Goal: Transaction & Acquisition: Purchase product/service

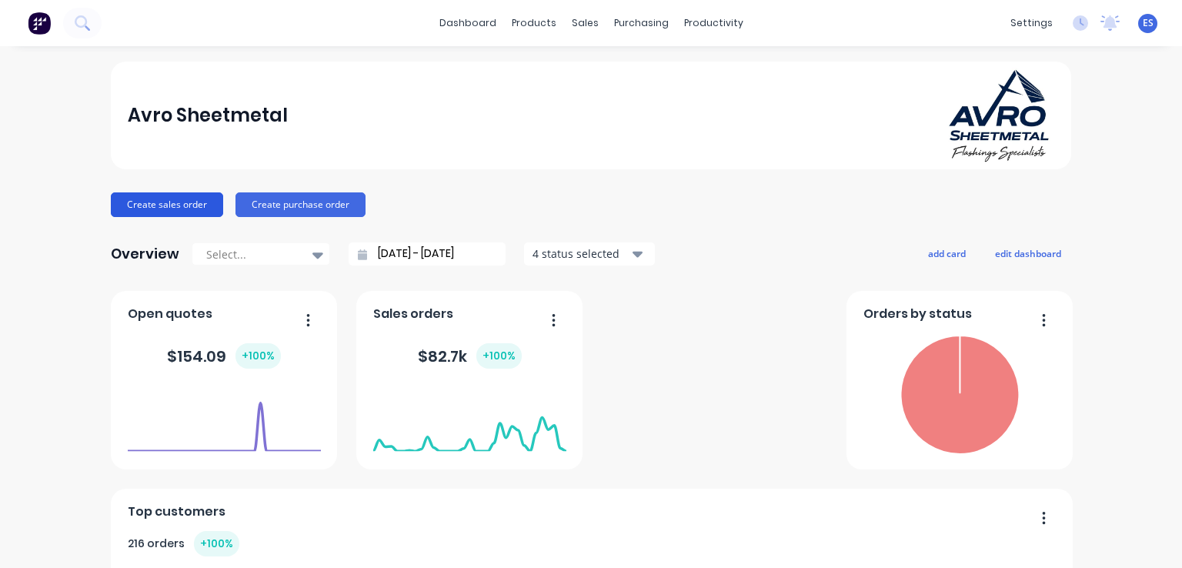
click at [165, 207] on button "Create sales order" at bounding box center [167, 204] width 112 height 25
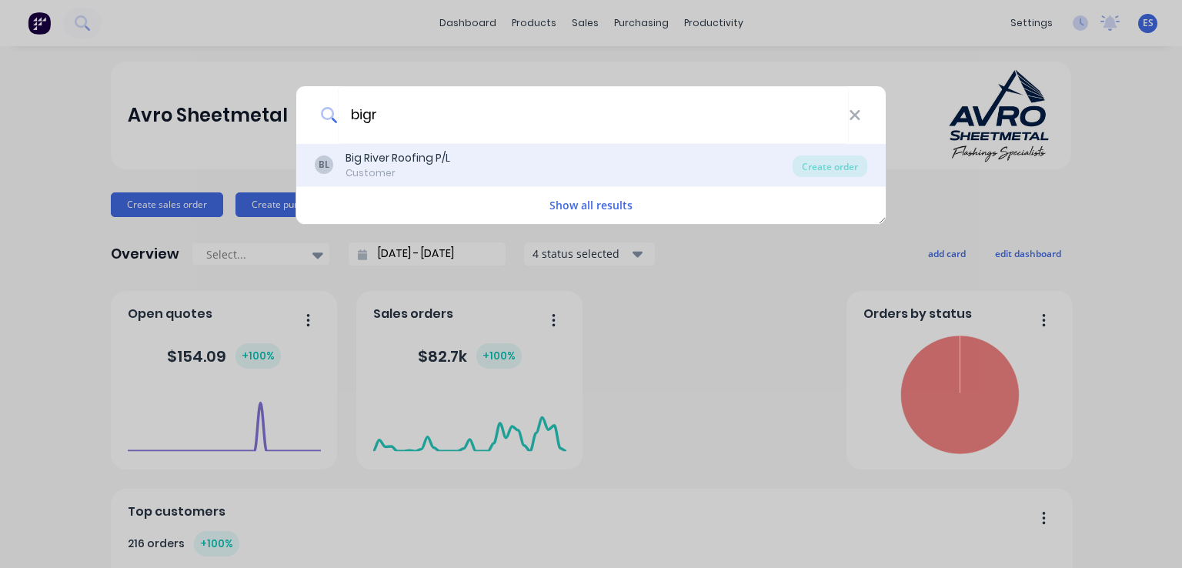
type input "bigr"
click at [428, 150] on div "Big River Roofing P/L" at bounding box center [397, 158] width 105 height 16
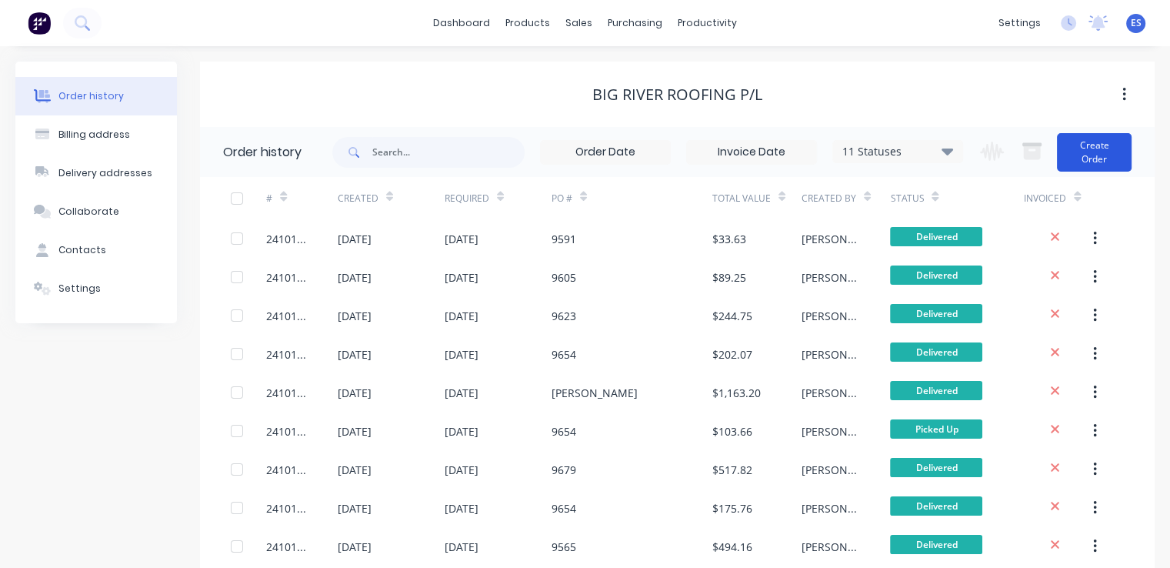
click at [1089, 146] on button "Create Order" at bounding box center [1094, 152] width 75 height 38
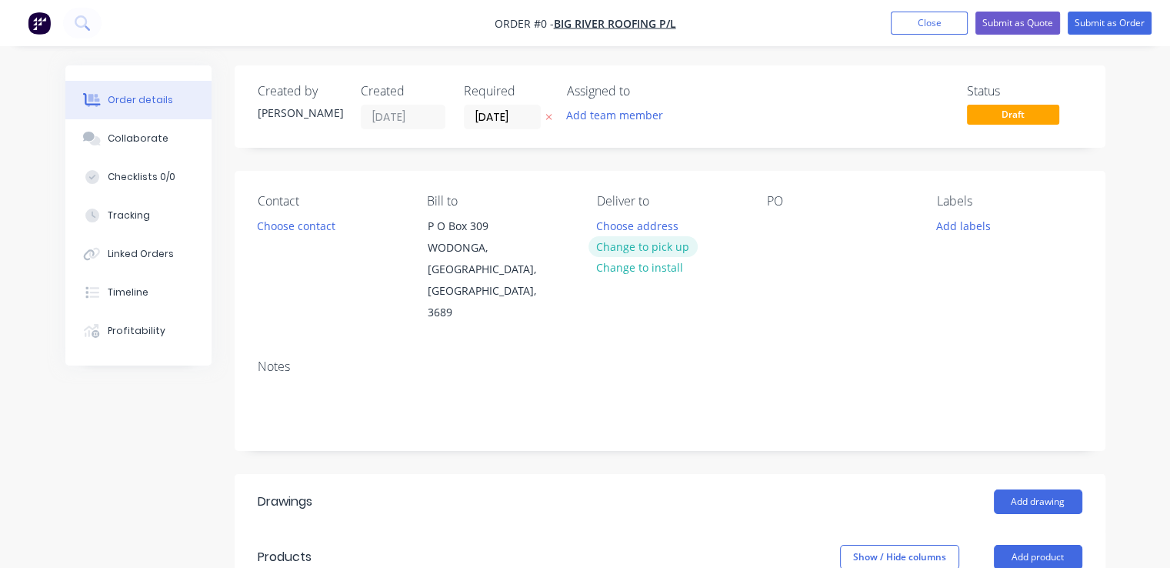
click at [628, 240] on button "Change to pick up" at bounding box center [643, 246] width 109 height 21
click at [784, 218] on div at bounding box center [779, 226] width 25 height 22
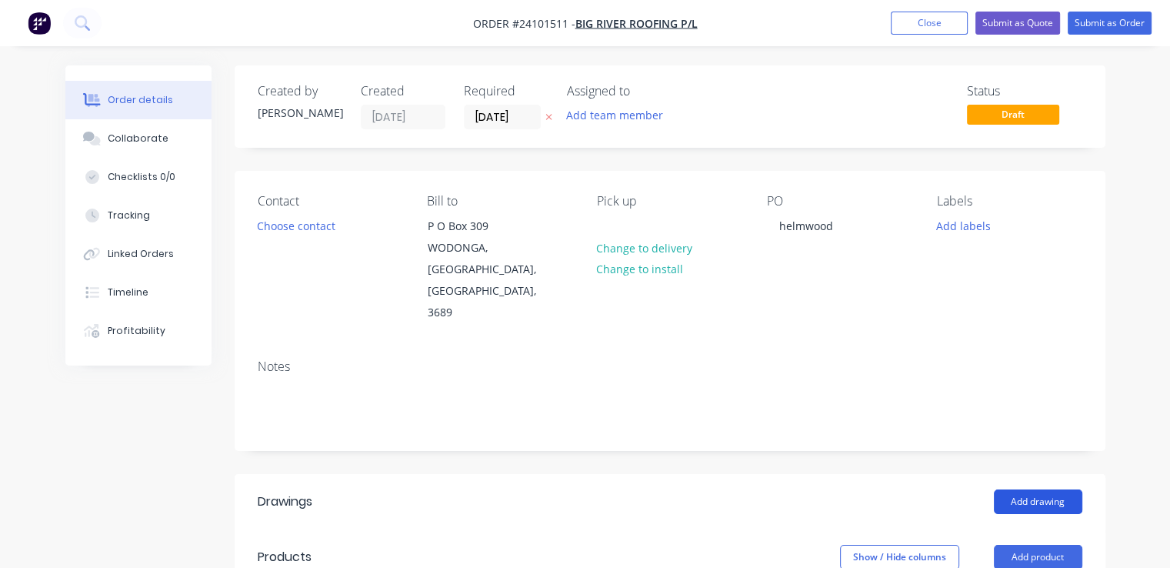
click at [1060, 489] on button "Add drawing" at bounding box center [1038, 501] width 88 height 25
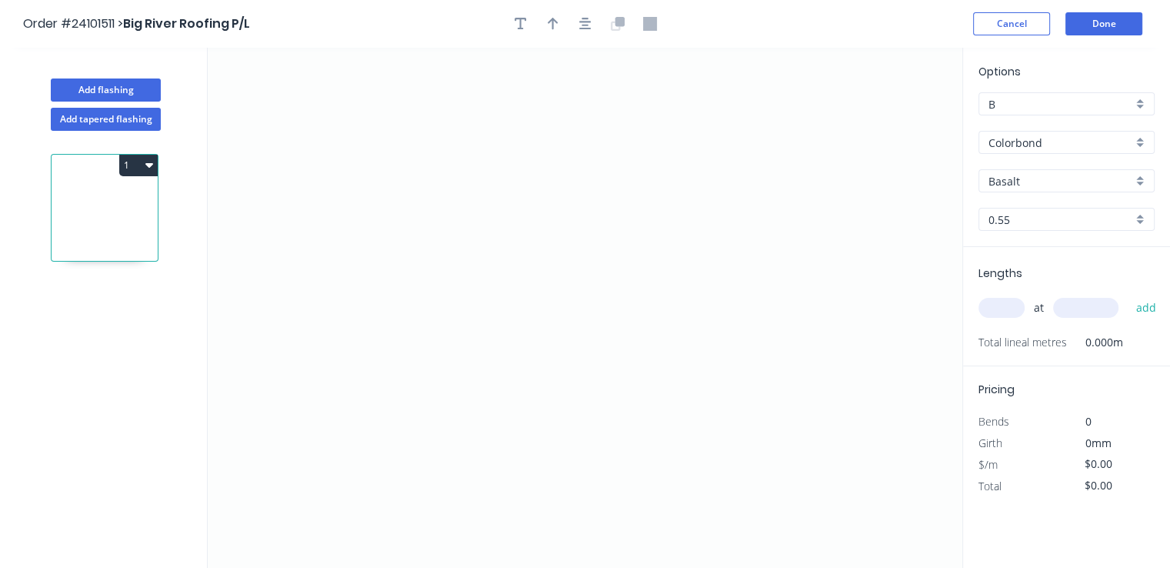
click at [1016, 182] on input "Basalt" at bounding box center [1061, 181] width 144 height 16
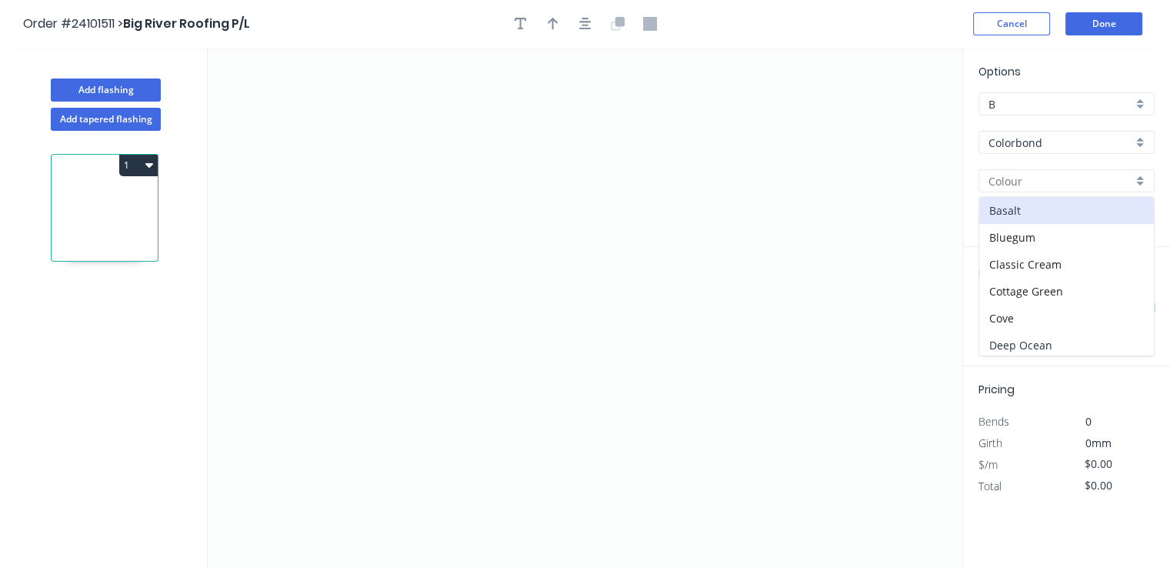
click at [1035, 340] on div "Deep Ocean" at bounding box center [1067, 345] width 175 height 27
type input "Deep Ocean"
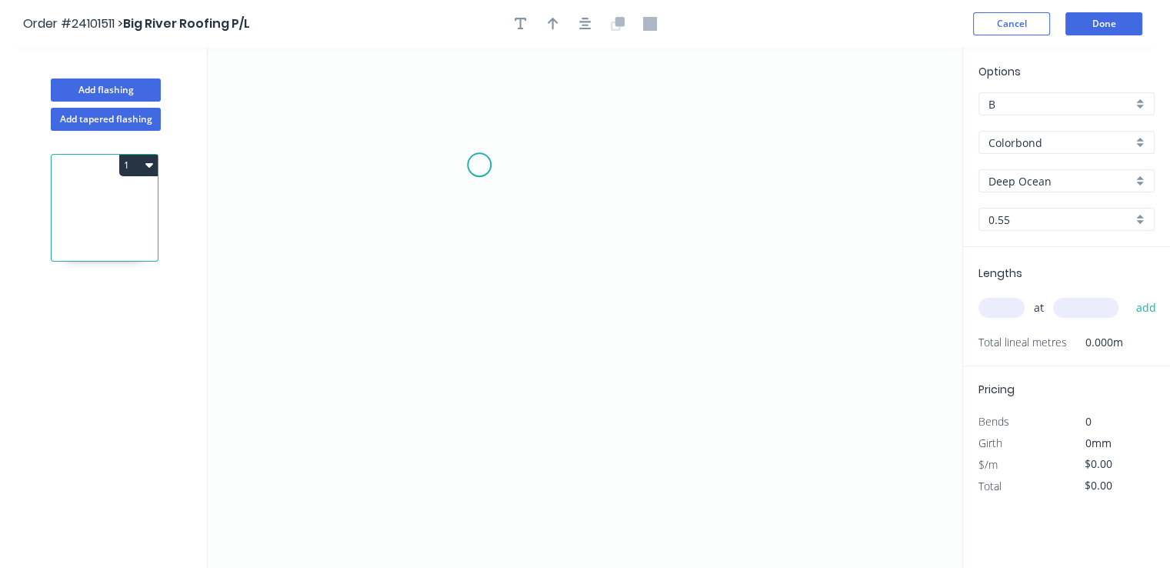
click at [479, 165] on icon "0" at bounding box center [585, 308] width 755 height 520
click at [488, 367] on icon "0" at bounding box center [585, 308] width 755 height 520
click at [616, 362] on icon "0 ?" at bounding box center [585, 308] width 755 height 520
click at [616, 326] on icon "0 ? ?" at bounding box center [585, 308] width 755 height 520
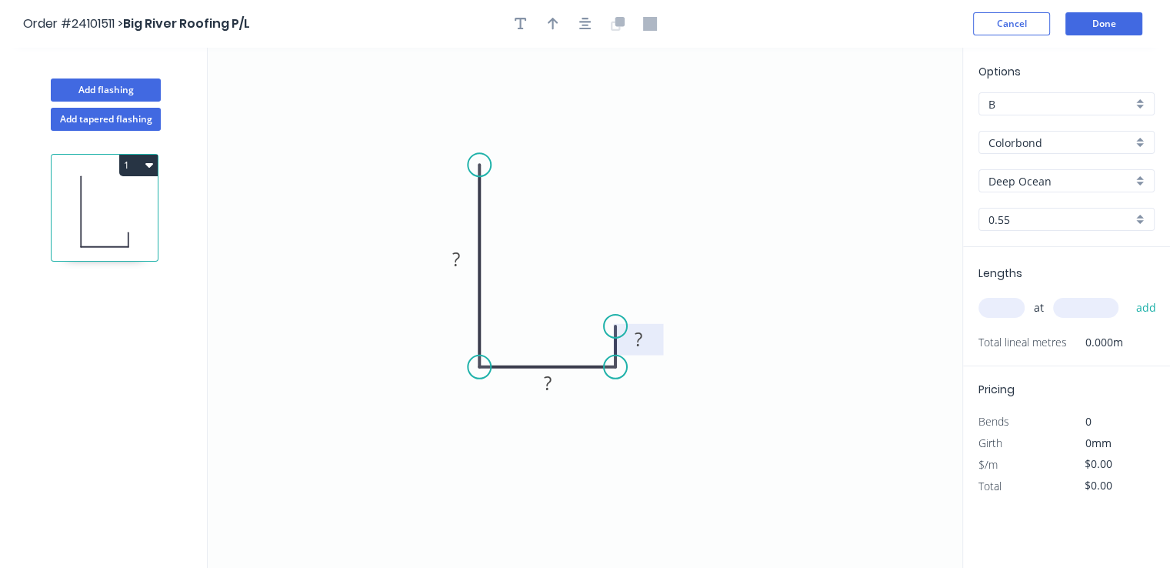
click at [639, 339] on tspan "?" at bounding box center [639, 338] width 8 height 25
click at [549, 388] on tspan "?" at bounding box center [548, 382] width 8 height 25
click at [444, 262] on rect at bounding box center [456, 260] width 31 height 22
click at [1011, 308] on input "text" at bounding box center [1002, 308] width 46 height 20
type input "$10.19"
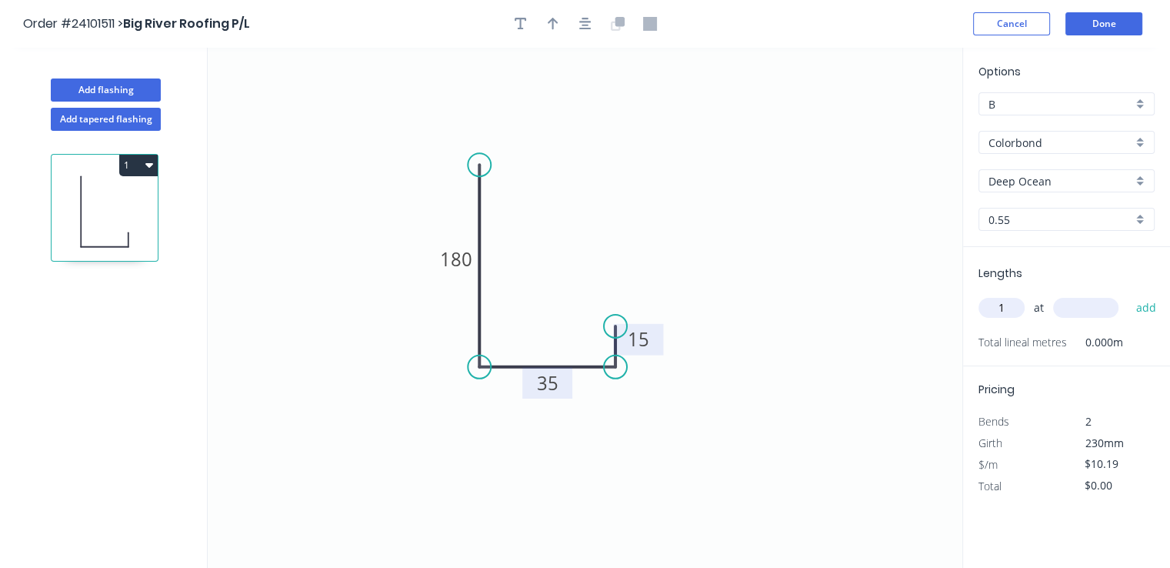
type input "1"
click at [1070, 303] on input "text" at bounding box center [1085, 308] width 65 height 20
type input "3000"
click at [1128, 295] on button "add" at bounding box center [1146, 308] width 36 height 26
type input "$30.57"
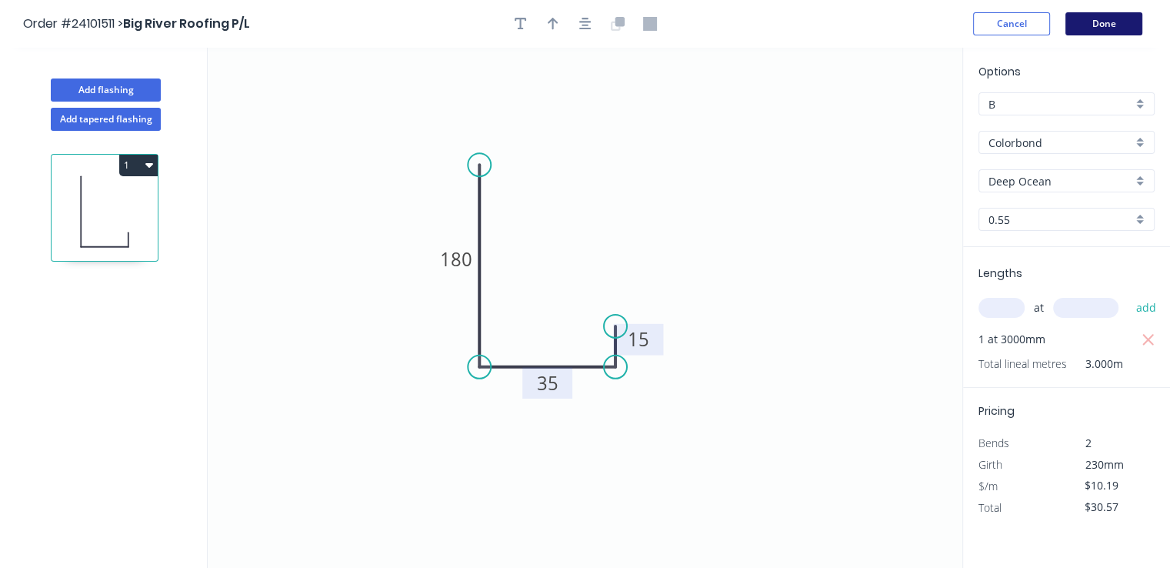
click at [1099, 22] on button "Done" at bounding box center [1104, 23] width 77 height 23
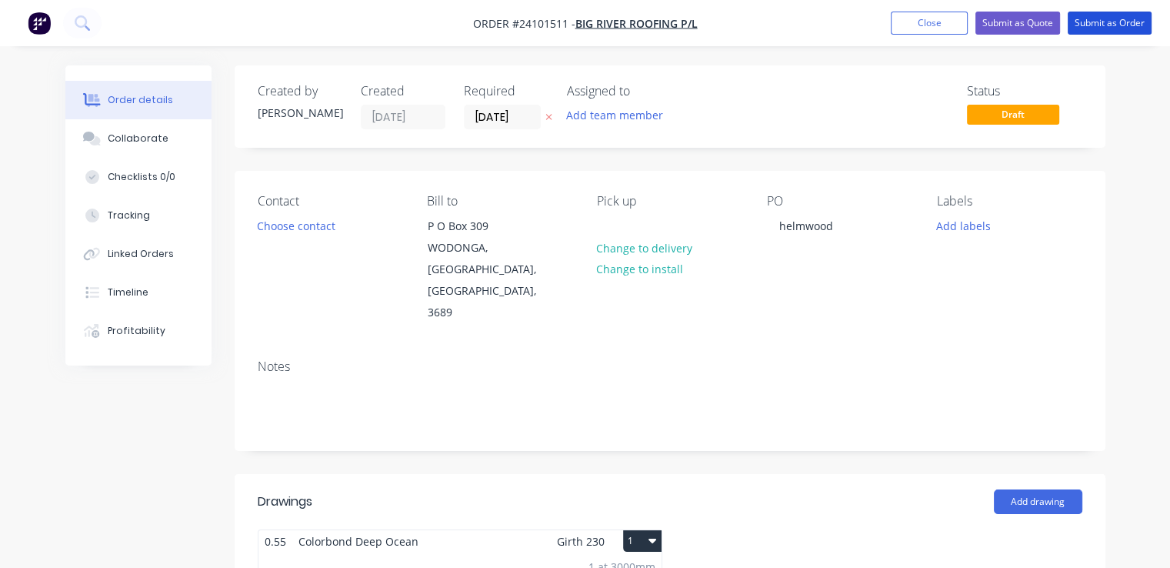
click at [1099, 22] on button "Submit as Order" at bounding box center [1110, 23] width 84 height 23
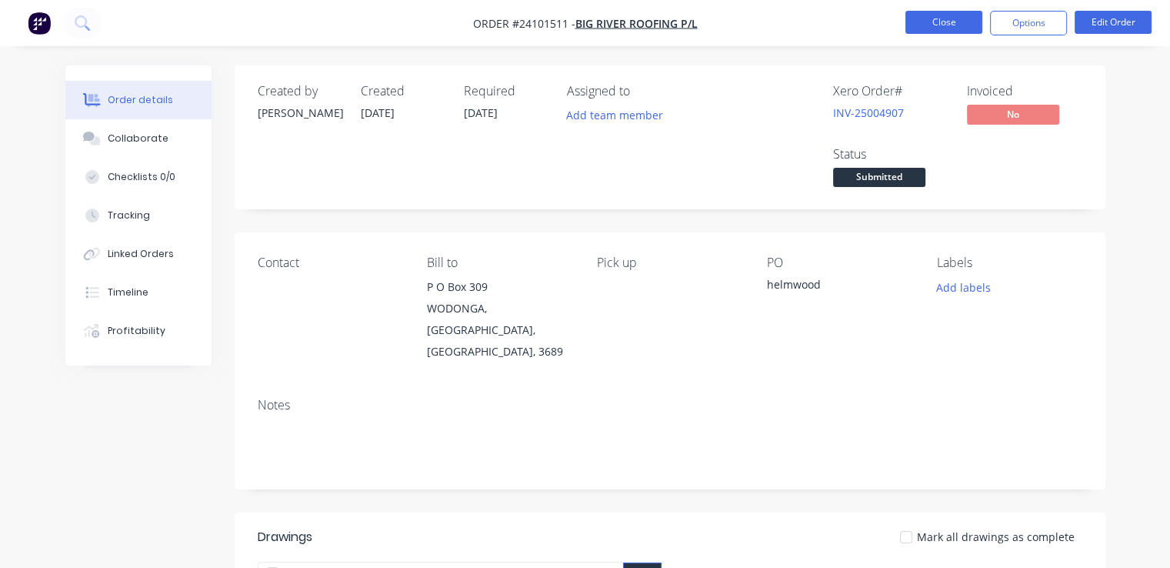
click at [963, 26] on button "Close" at bounding box center [944, 22] width 77 height 23
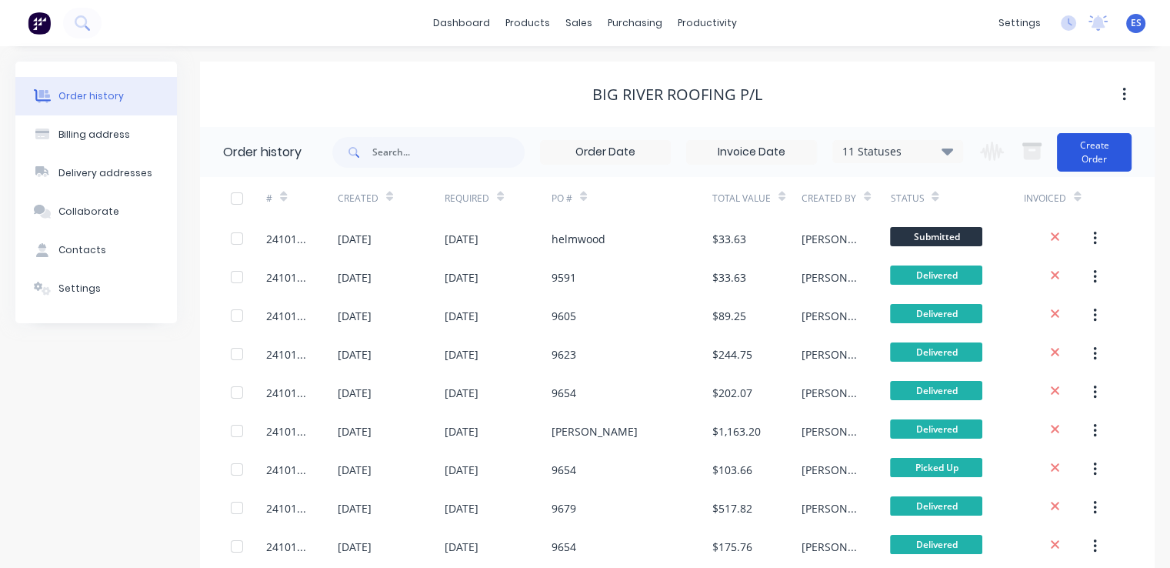
click at [1097, 155] on button "Create Order" at bounding box center [1094, 152] width 75 height 38
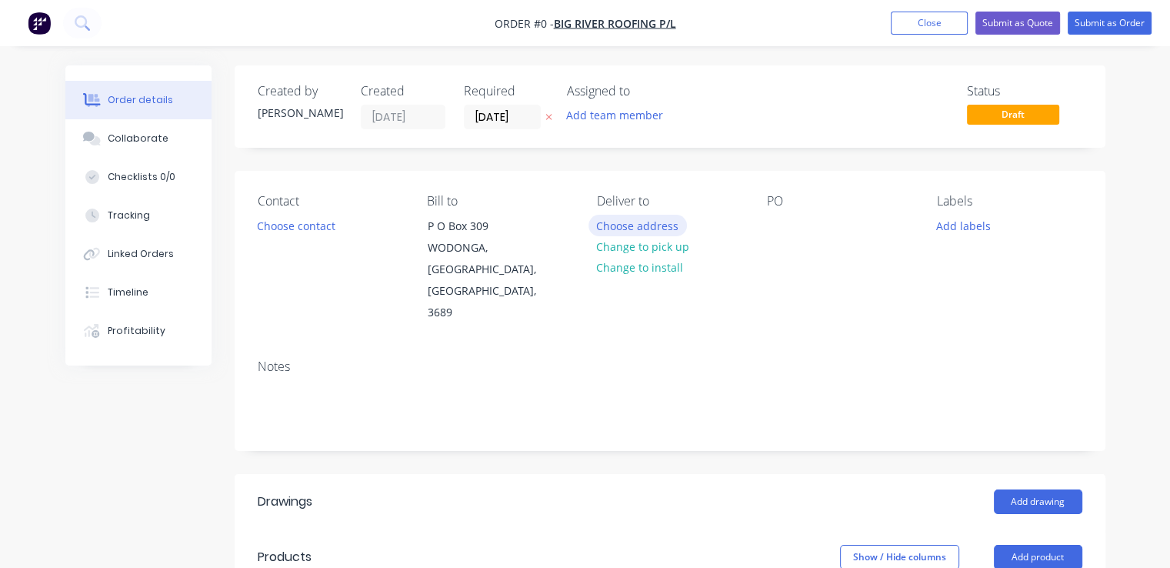
click at [642, 229] on button "Choose address" at bounding box center [638, 225] width 98 height 21
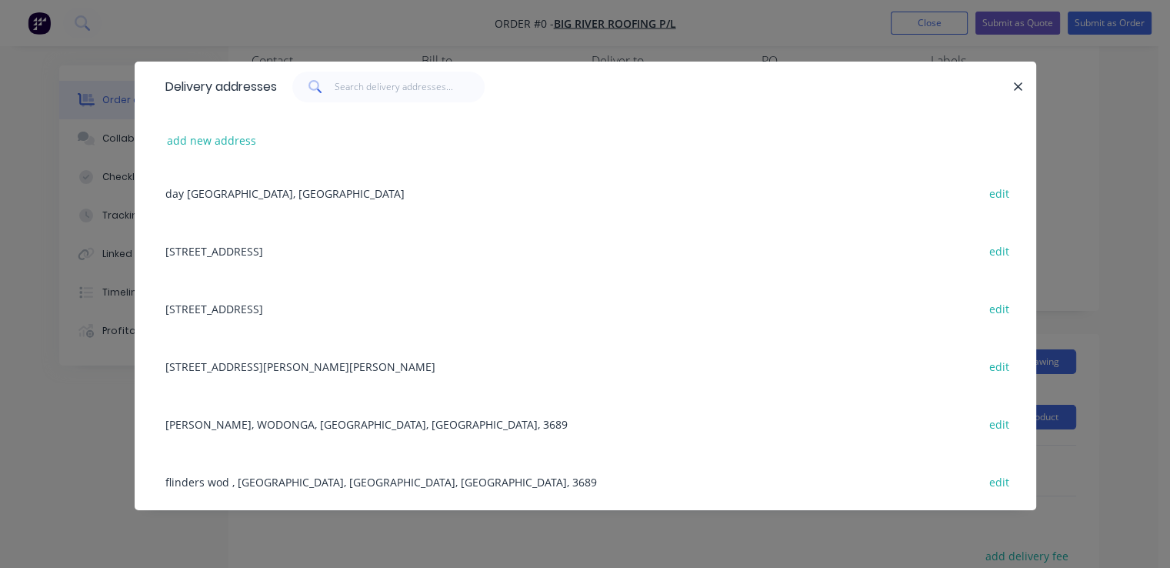
scroll to position [154, 0]
click at [260, 482] on div "flinders wod , [GEOGRAPHIC_DATA], [GEOGRAPHIC_DATA], [GEOGRAPHIC_DATA], 3689 ed…" at bounding box center [586, 481] width 856 height 58
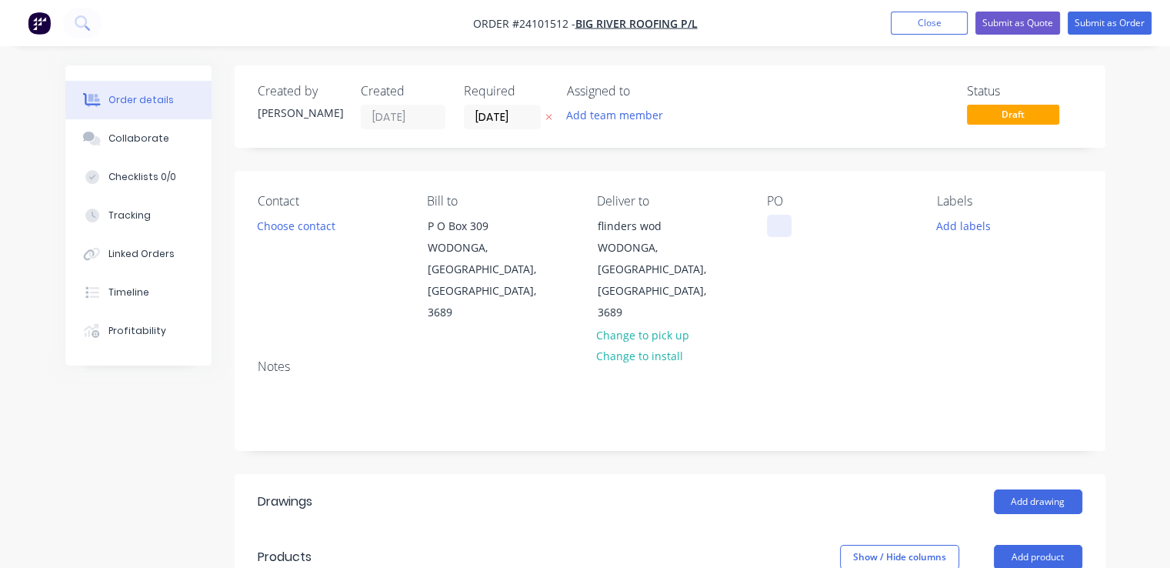
click at [779, 229] on div at bounding box center [779, 226] width 25 height 22
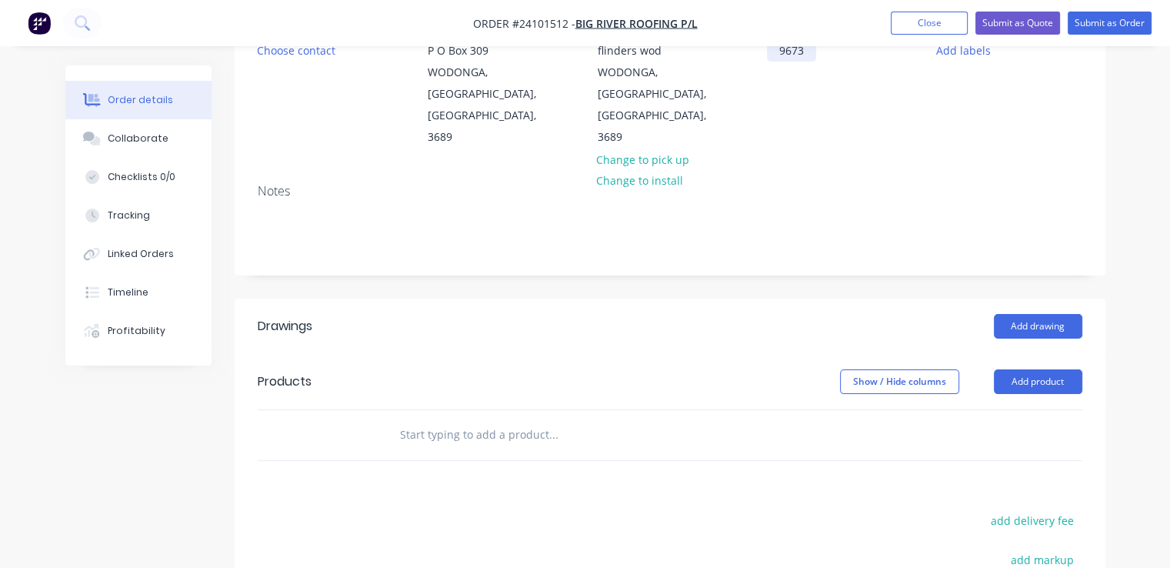
scroll to position [385, 0]
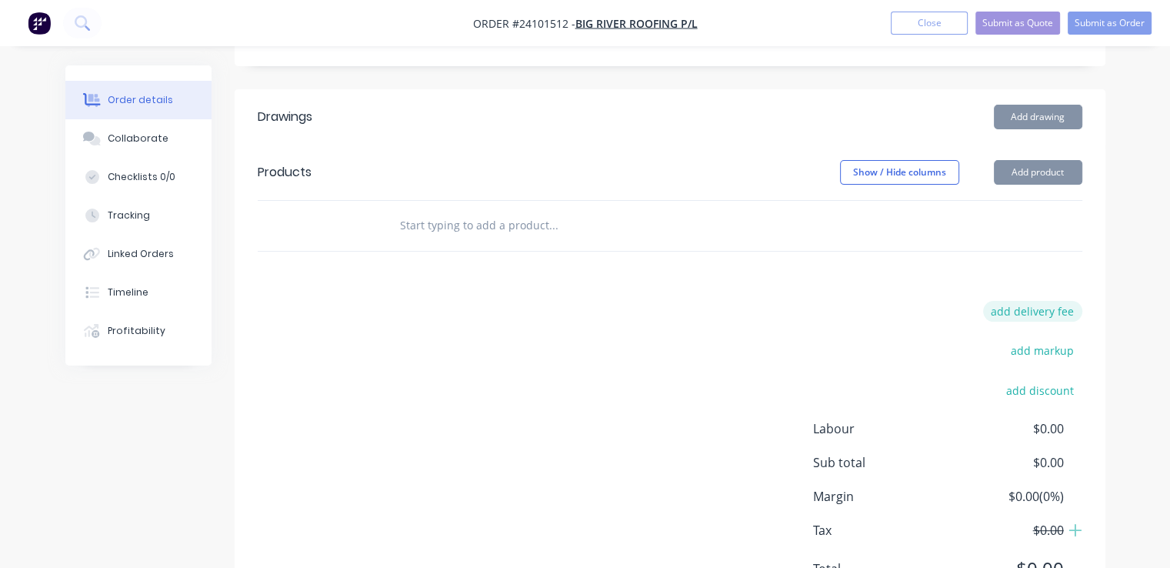
click at [1040, 301] on button "add delivery fee" at bounding box center [1032, 311] width 99 height 21
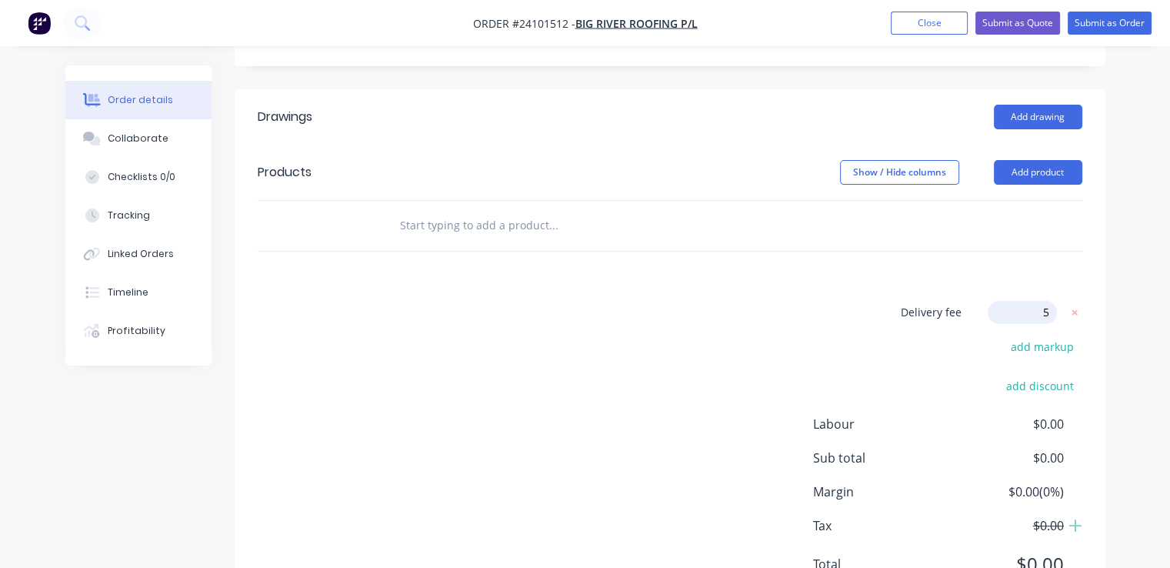
type input "50"
click input "submit" at bounding box center [0, 0] width 0 height 0
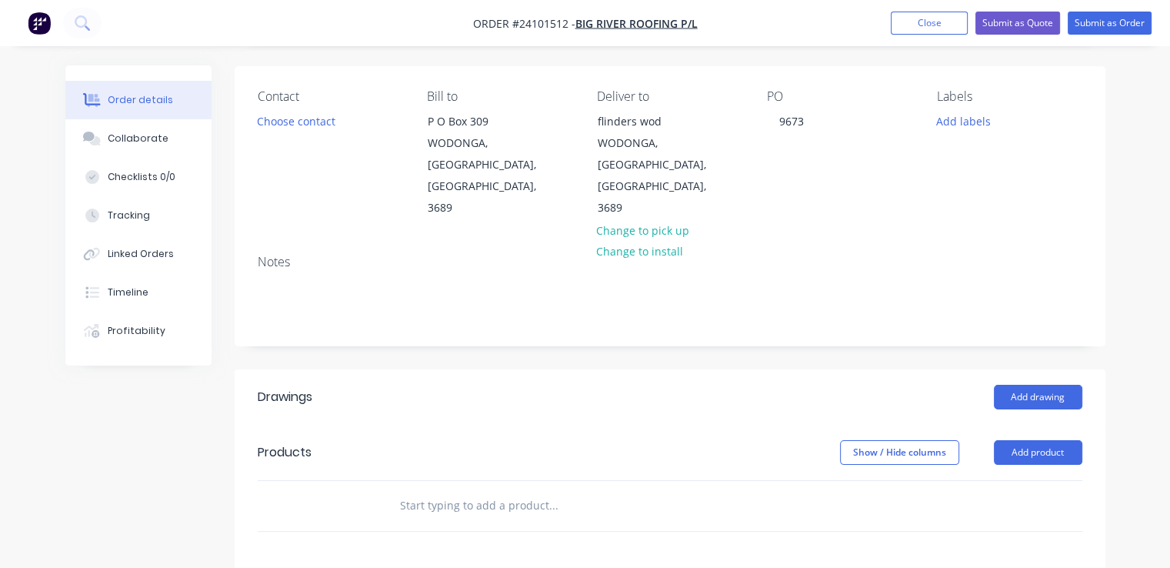
scroll to position [77, 0]
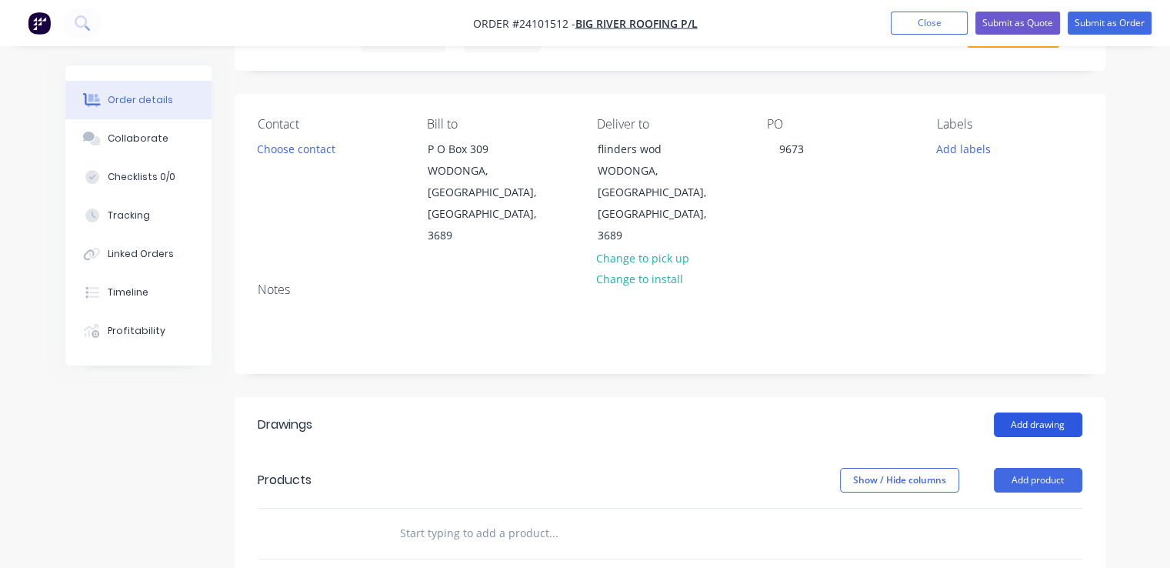
click at [1025, 412] on button "Add drawing" at bounding box center [1038, 424] width 88 height 25
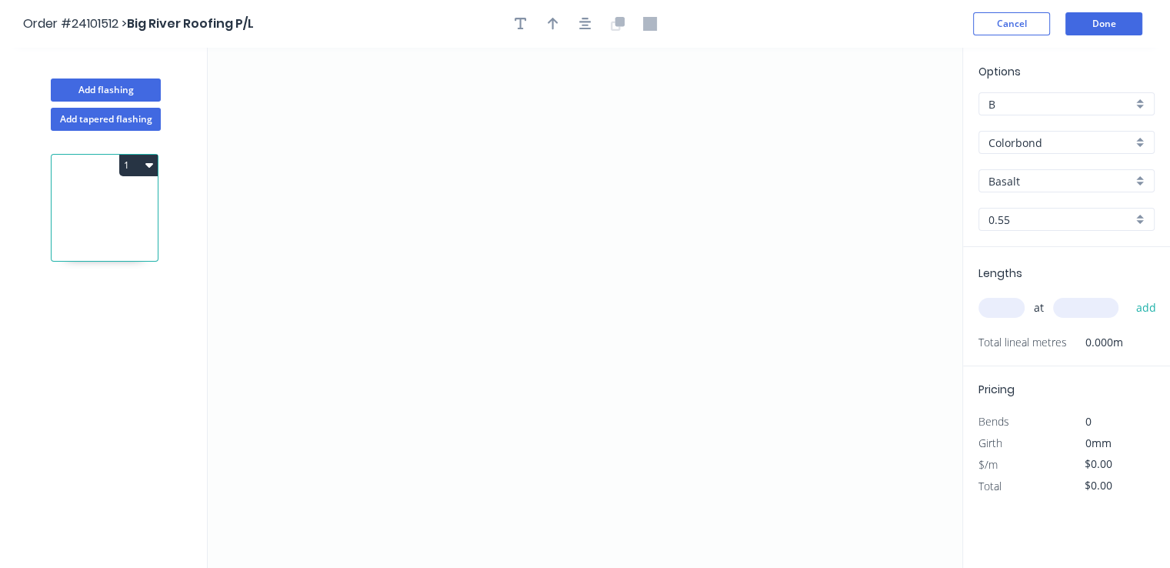
click at [1059, 180] on input "Basalt" at bounding box center [1061, 181] width 144 height 16
click at [1060, 221] on div "Surfmist" at bounding box center [1067, 210] width 175 height 27
type input "Surfmist"
click at [506, 163] on icon "0" at bounding box center [585, 308] width 755 height 520
click at [500, 316] on icon "0" at bounding box center [585, 308] width 755 height 520
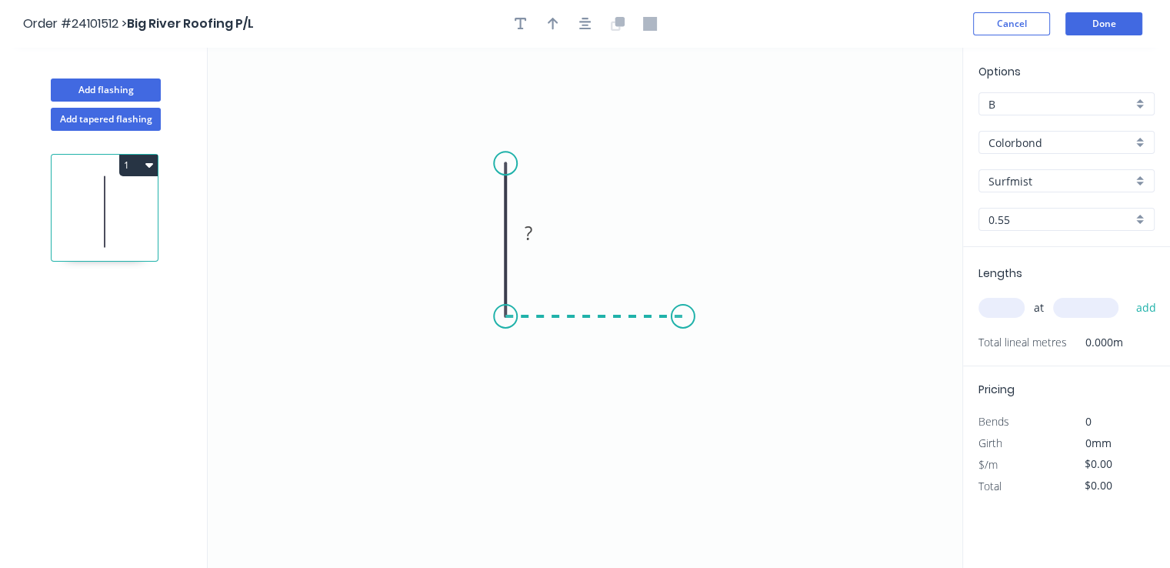
click at [683, 312] on icon "0 ?" at bounding box center [585, 308] width 755 height 520
click at [706, 345] on icon "0 ? ?" at bounding box center [585, 308] width 755 height 520
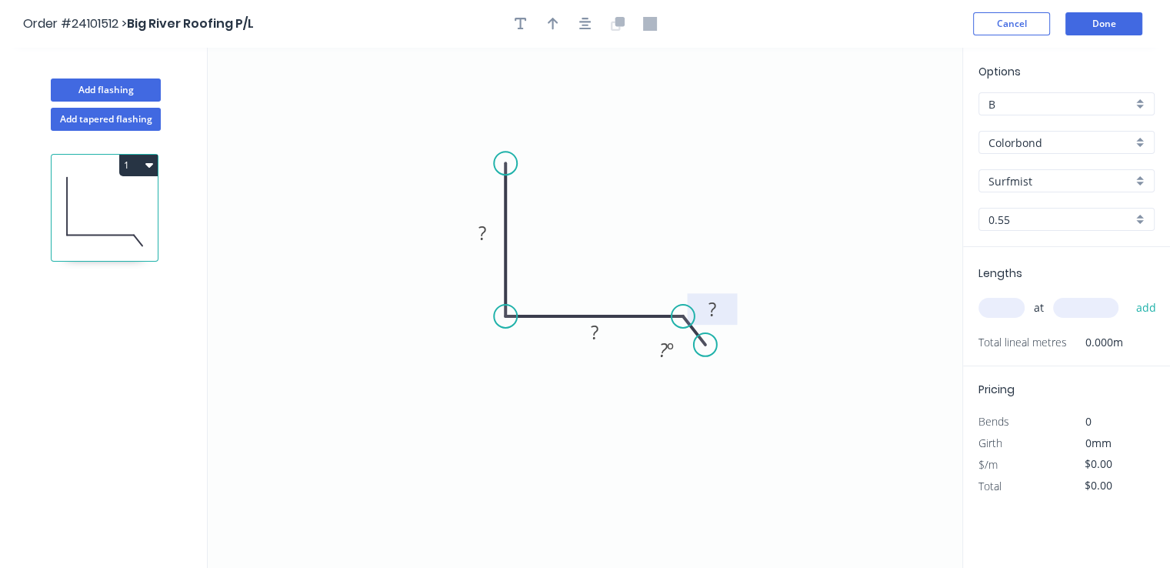
click at [714, 307] on tspan "?" at bounding box center [713, 308] width 8 height 25
click at [596, 324] on tspan "?" at bounding box center [594, 331] width 8 height 25
click at [489, 225] on rect at bounding box center [482, 234] width 31 height 22
click at [1013, 313] on input "text" at bounding box center [1002, 308] width 46 height 20
type input "$14.44"
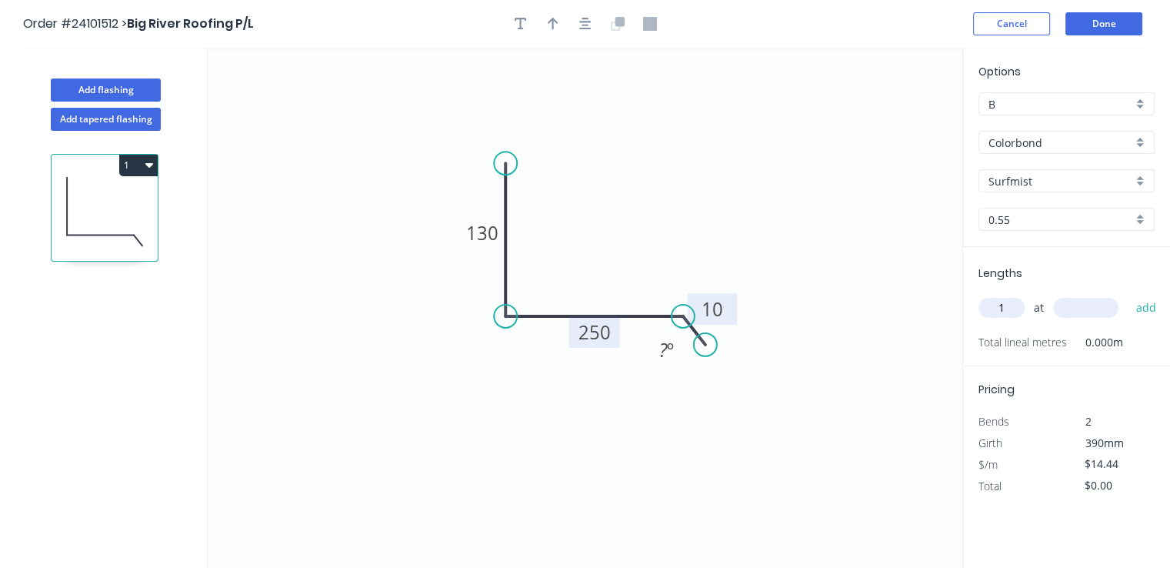
type input "1"
click at [1065, 308] on input "text" at bounding box center [1085, 308] width 65 height 20
type input "7100"
click at [1128, 295] on button "add" at bounding box center [1146, 308] width 36 height 26
type input "$102.52"
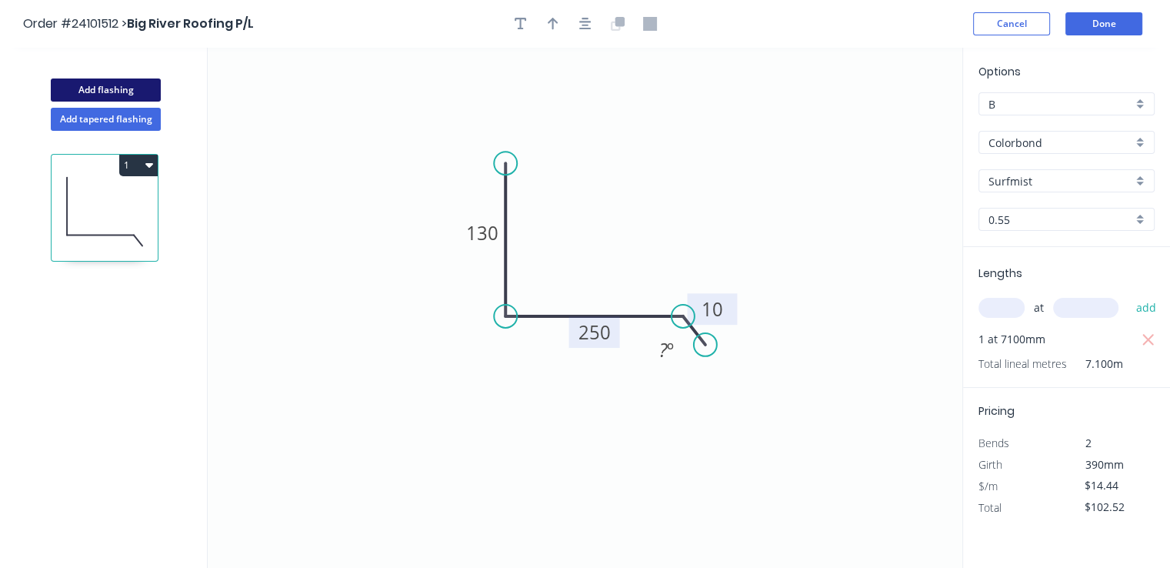
click at [147, 91] on button "Add flashing" at bounding box center [106, 89] width 110 height 23
type input "$0.00"
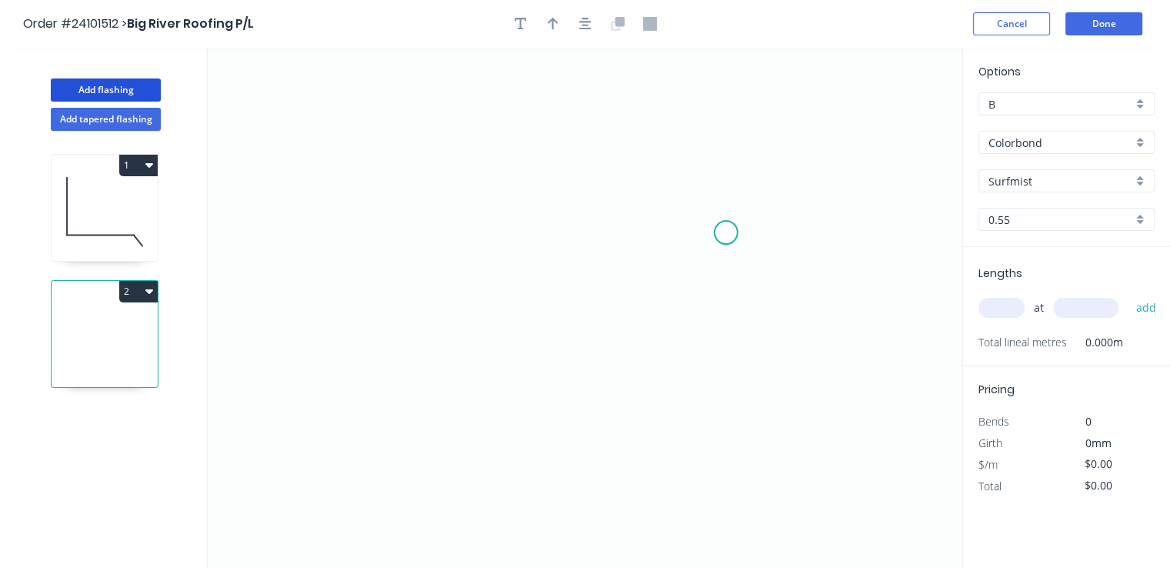
click at [726, 232] on icon "0" at bounding box center [585, 308] width 755 height 520
click at [691, 183] on icon "0" at bounding box center [585, 308] width 755 height 520
click at [517, 183] on icon at bounding box center [604, 183] width 174 height 0
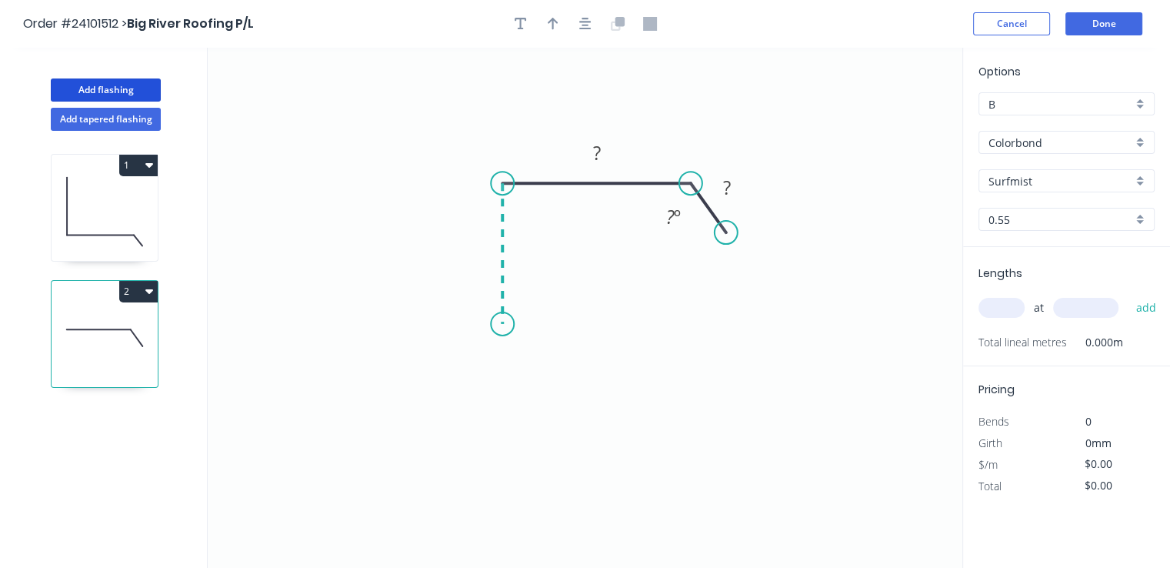
click at [505, 324] on icon "0 ? ? ? º" at bounding box center [585, 308] width 755 height 520
click at [479, 339] on icon "0 ? ? ? ? º" at bounding box center [585, 308] width 755 height 520
click at [502, 363] on icon "0 ? ? ? ? ? º ? º" at bounding box center [585, 308] width 755 height 520
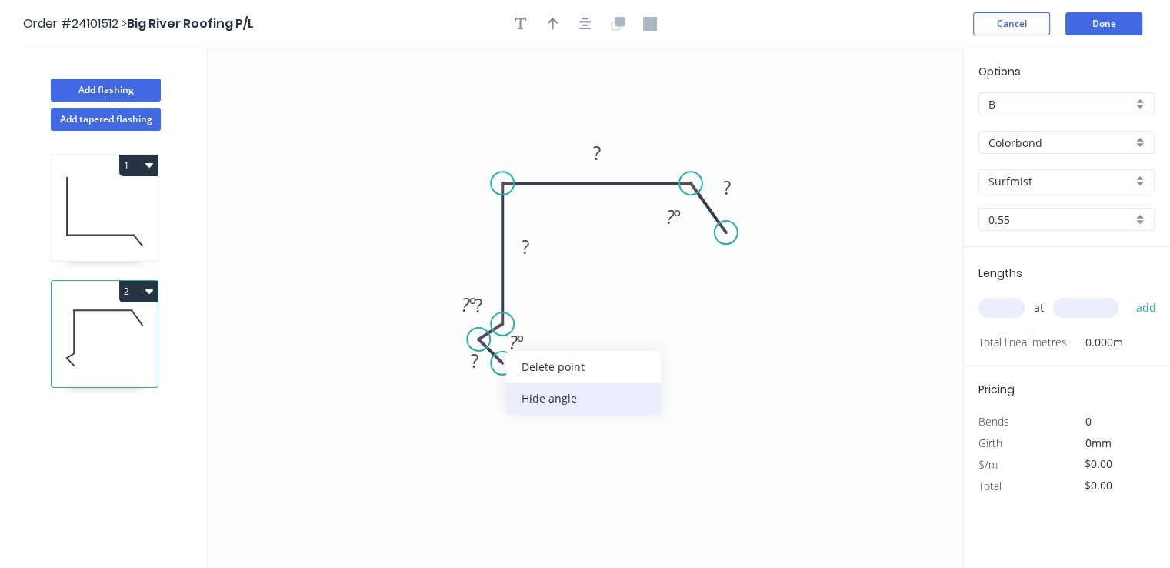
click at [529, 395] on div "Hide angle" at bounding box center [583, 398] width 155 height 32
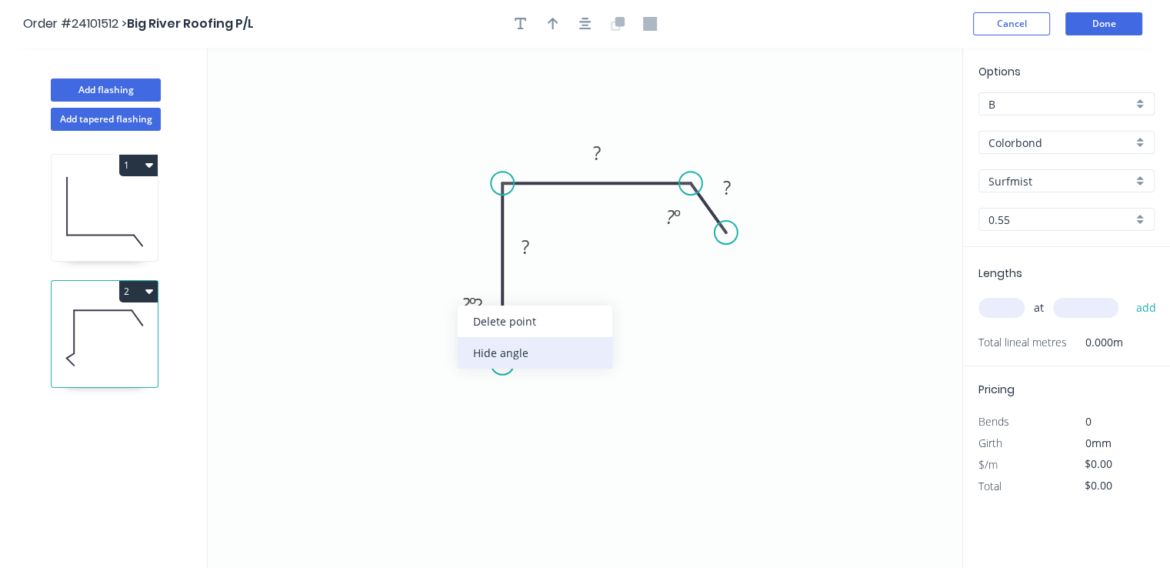
click at [499, 352] on div "Hide angle" at bounding box center [535, 353] width 155 height 32
click at [482, 355] on rect at bounding box center [474, 362] width 31 height 22
click at [487, 309] on rect at bounding box center [477, 306] width 31 height 22
click at [530, 252] on rect at bounding box center [525, 248] width 31 height 22
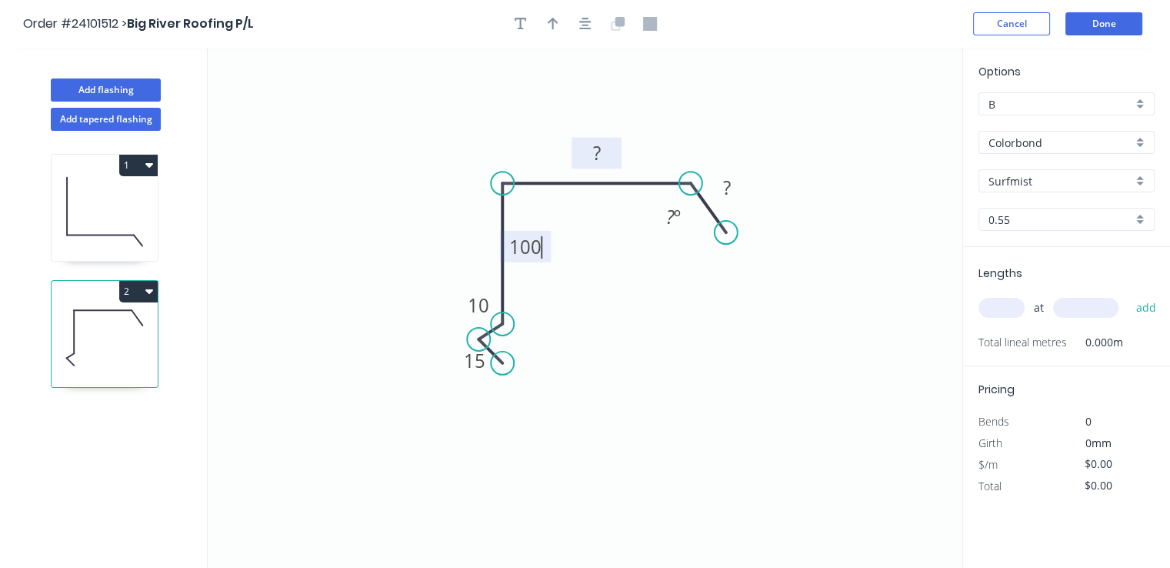
click at [607, 158] on rect at bounding box center [597, 154] width 31 height 22
click at [739, 189] on rect at bounding box center [727, 189] width 31 height 22
click at [990, 312] on input "text" at bounding box center [1002, 308] width 46 height 20
type input "$16.35"
type input "1"
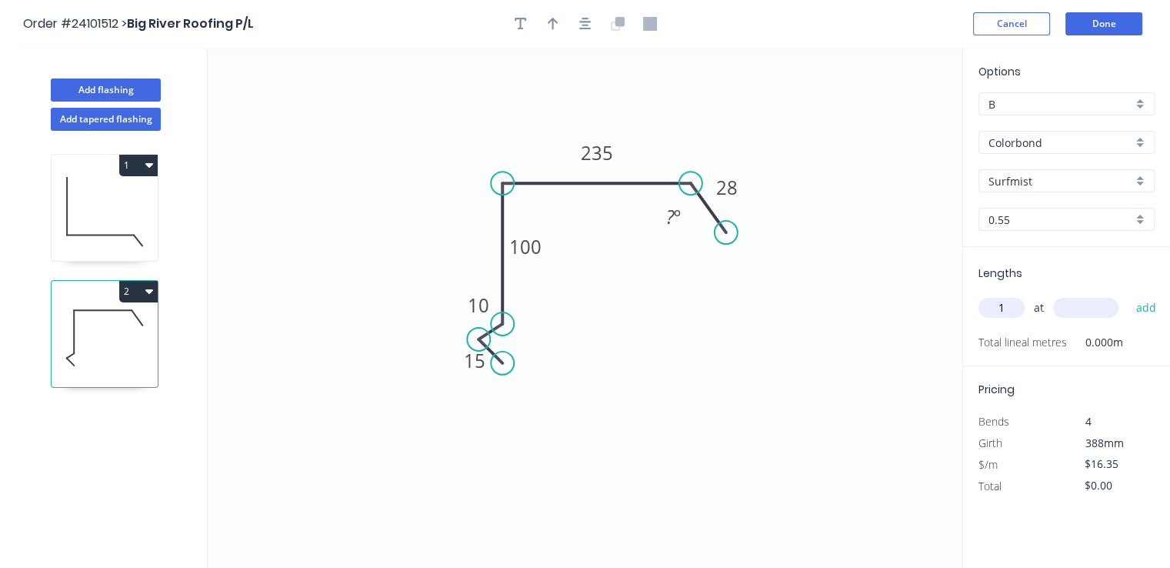
click at [1071, 305] on input "text" at bounding box center [1085, 308] width 65 height 20
type input "3600"
click at [1128, 295] on button "add" at bounding box center [1146, 308] width 36 height 26
type input "$58.86"
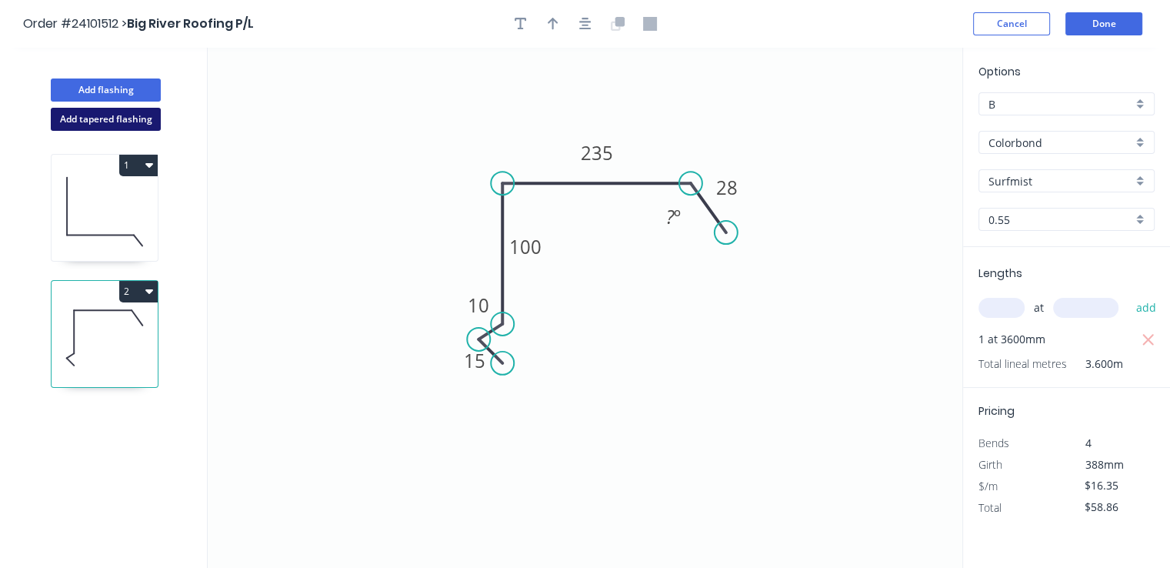
click at [92, 118] on button "Add tapered flashing" at bounding box center [106, 119] width 110 height 23
type input "$0.00"
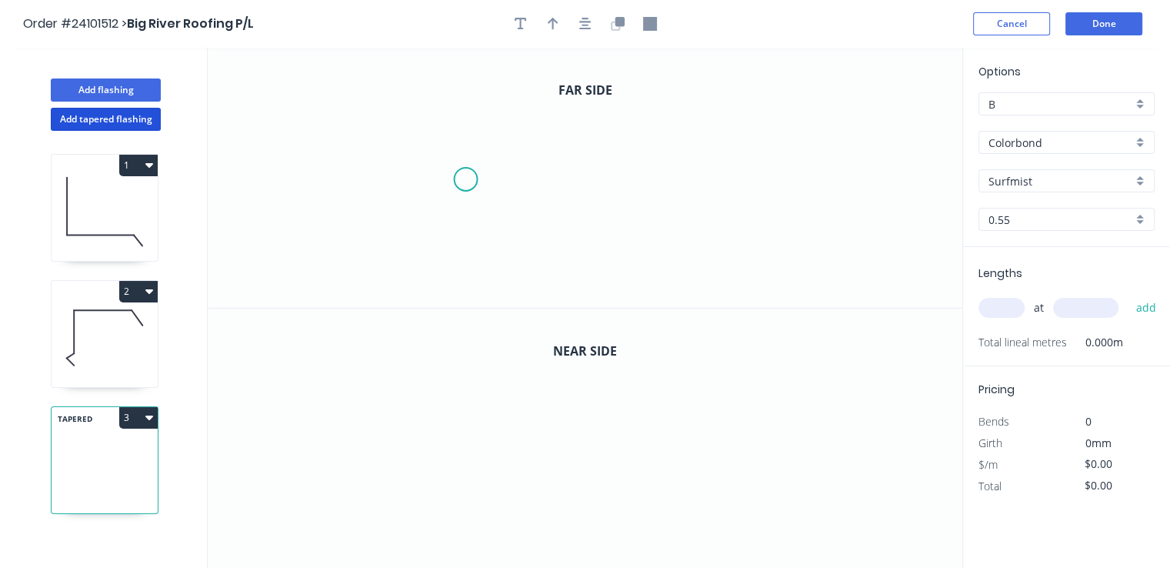
click at [466, 179] on icon "0" at bounding box center [585, 178] width 755 height 260
click at [491, 156] on icon "0" at bounding box center [585, 178] width 755 height 260
click at [651, 158] on icon "0 ?" at bounding box center [585, 178] width 755 height 260
click at [648, 232] on icon "0 ? ?" at bounding box center [585, 178] width 755 height 260
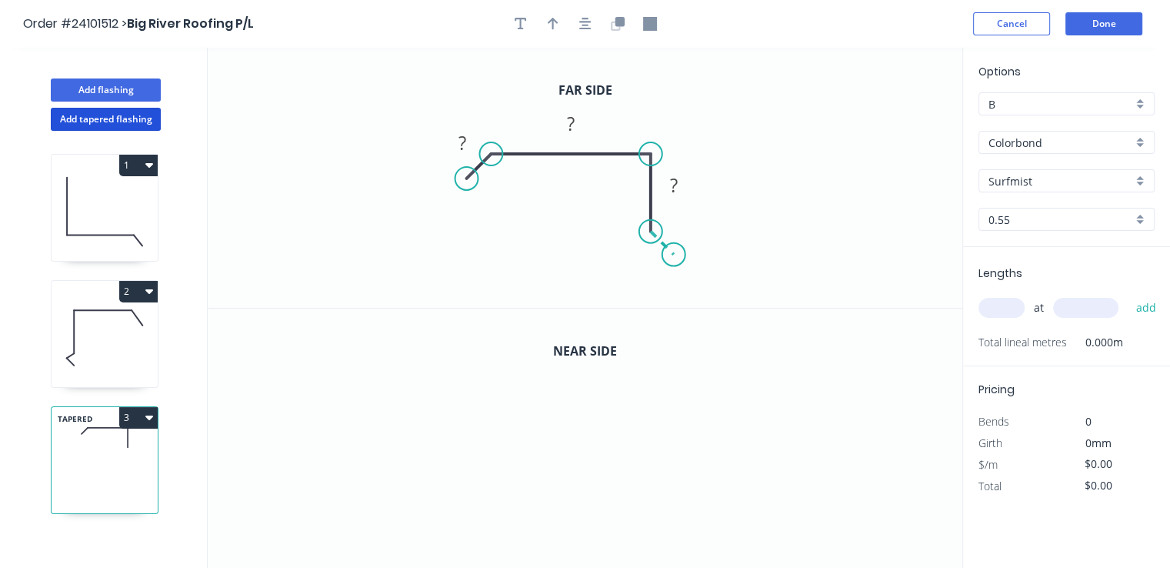
click at [674, 252] on icon at bounding box center [662, 243] width 23 height 23
click at [649, 275] on icon "0 ? ? ? ?" at bounding box center [585, 178] width 755 height 260
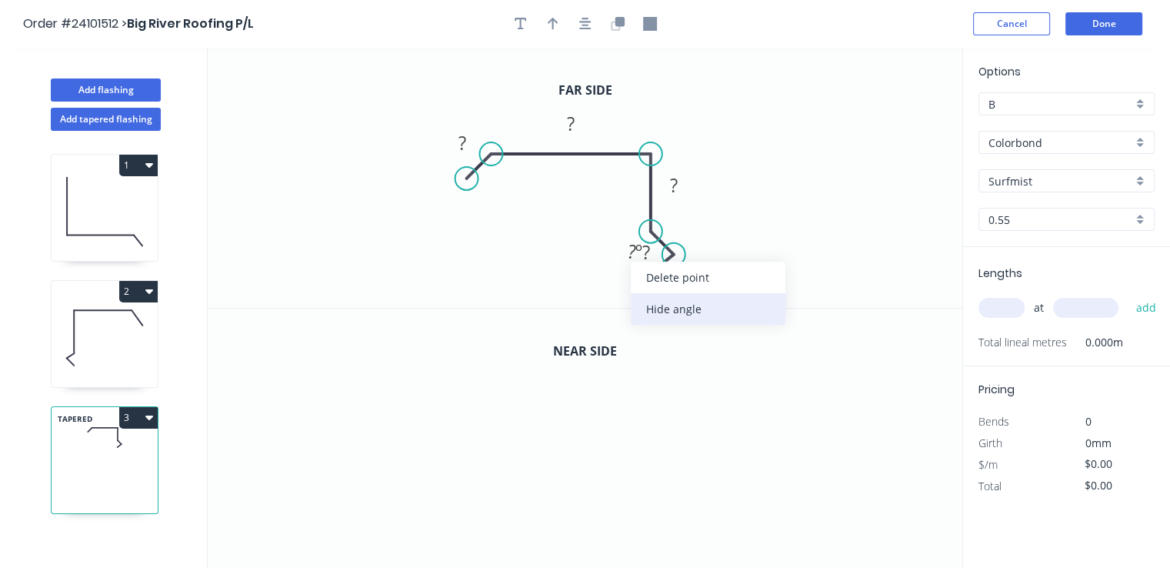
click at [673, 303] on div "Hide angle" at bounding box center [708, 309] width 155 height 32
click at [676, 278] on tspan "?" at bounding box center [677, 274] width 8 height 25
click at [649, 253] on tspan "?" at bounding box center [647, 251] width 8 height 25
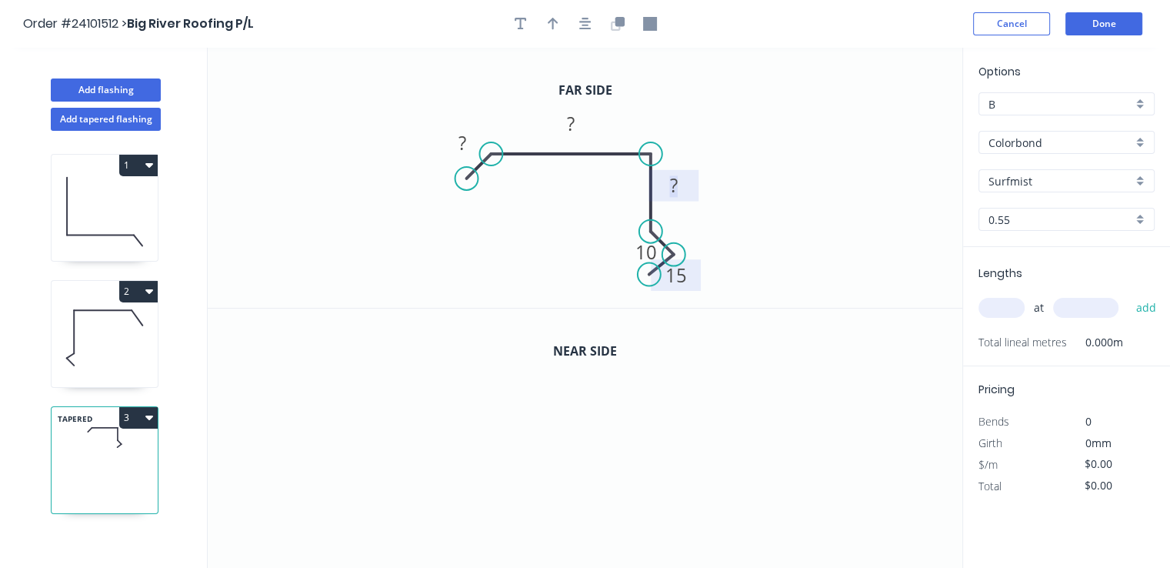
click at [679, 188] on rect at bounding box center [674, 186] width 31 height 22
click at [574, 118] on tspan "?" at bounding box center [571, 123] width 8 height 25
click at [455, 144] on rect at bounding box center [462, 144] width 31 height 22
click at [616, 24] on icon "button" at bounding box center [619, 21] width 9 height 9
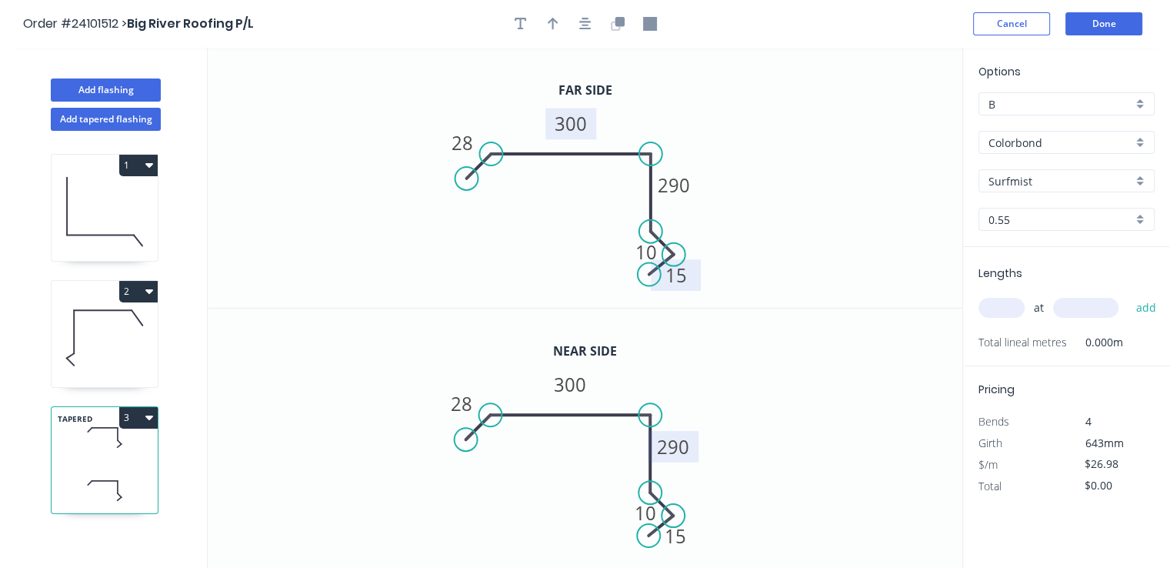
click at [668, 452] on tspan "290" at bounding box center [674, 445] width 32 height 25
click at [1010, 304] on input "text" at bounding box center [1002, 308] width 46 height 20
type input "$30.67"
type input "1"
click at [1087, 315] on input "text" at bounding box center [1085, 308] width 65 height 20
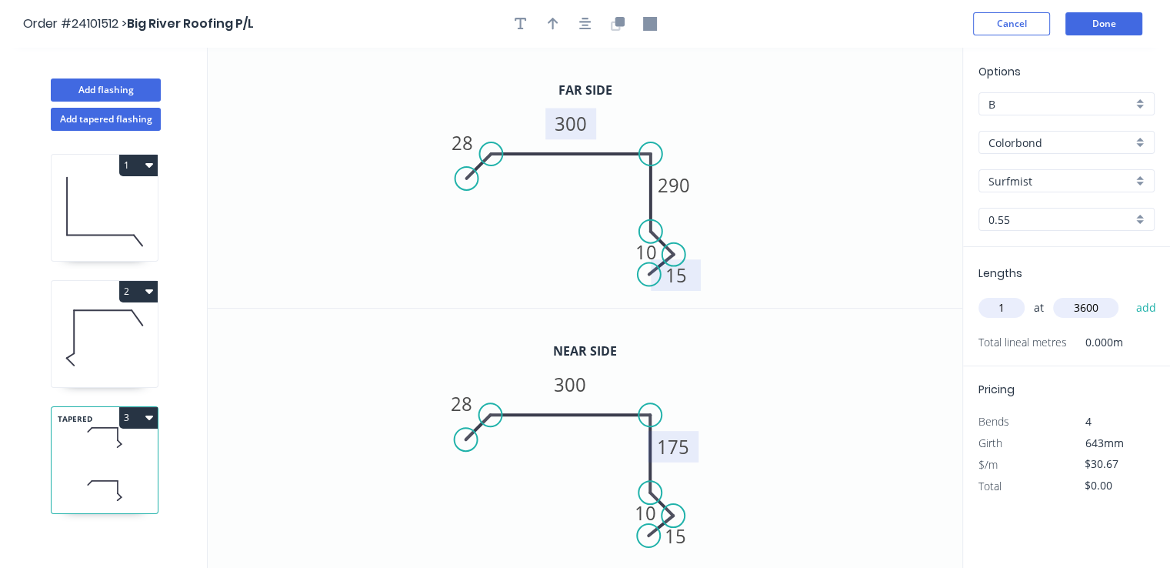
type input "3600"
click at [1128, 295] on button "add" at bounding box center [1146, 308] width 36 height 26
type input "$110.41"
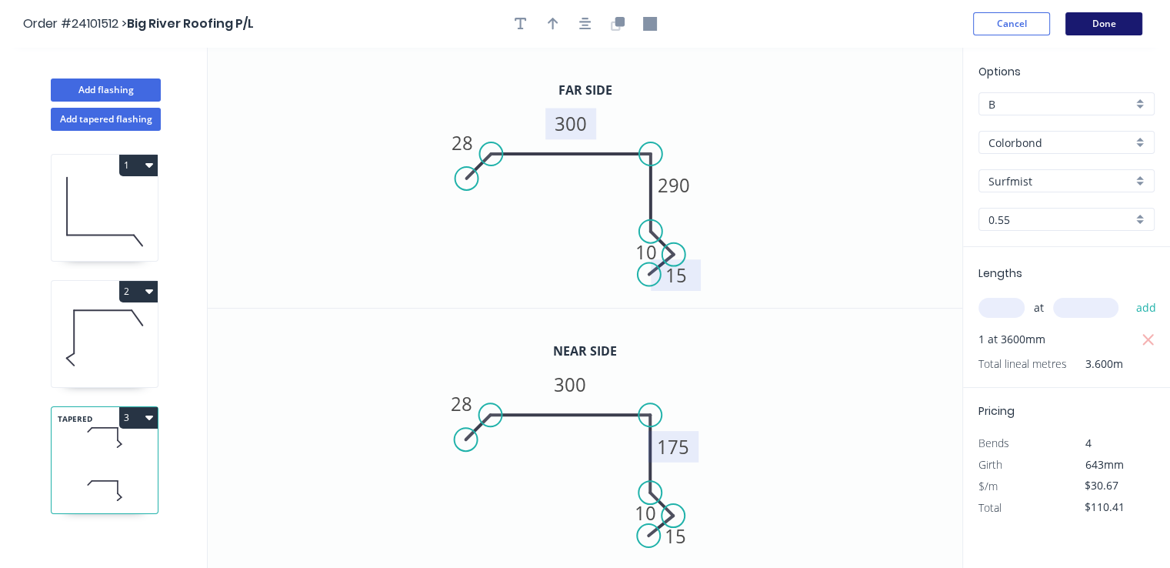
click at [1113, 16] on button "Done" at bounding box center [1104, 23] width 77 height 23
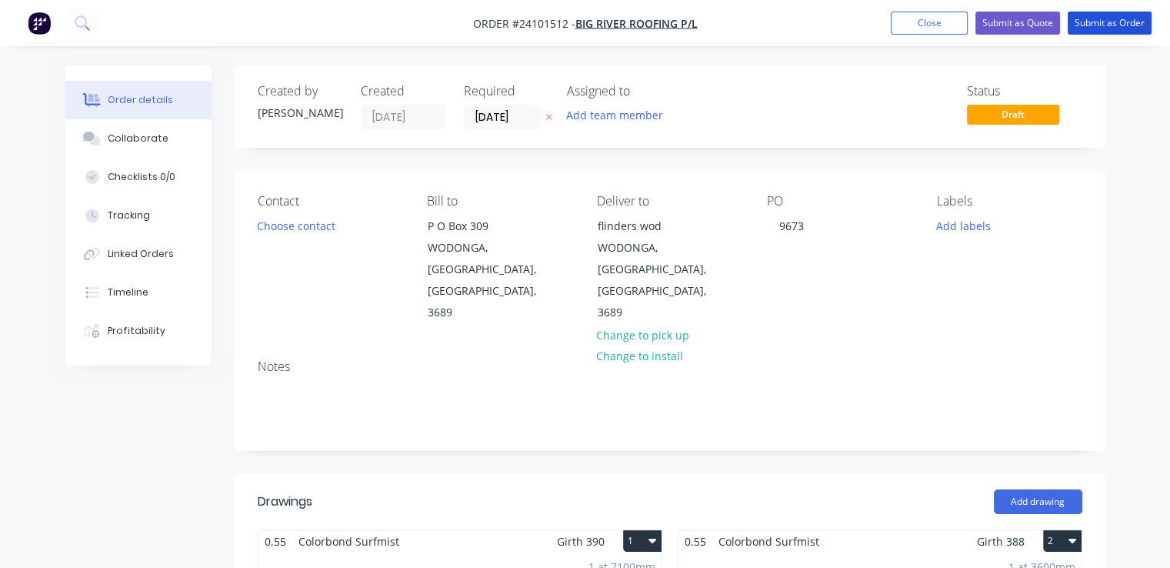
click at [1113, 16] on button "Submit as Order" at bounding box center [1110, 23] width 84 height 23
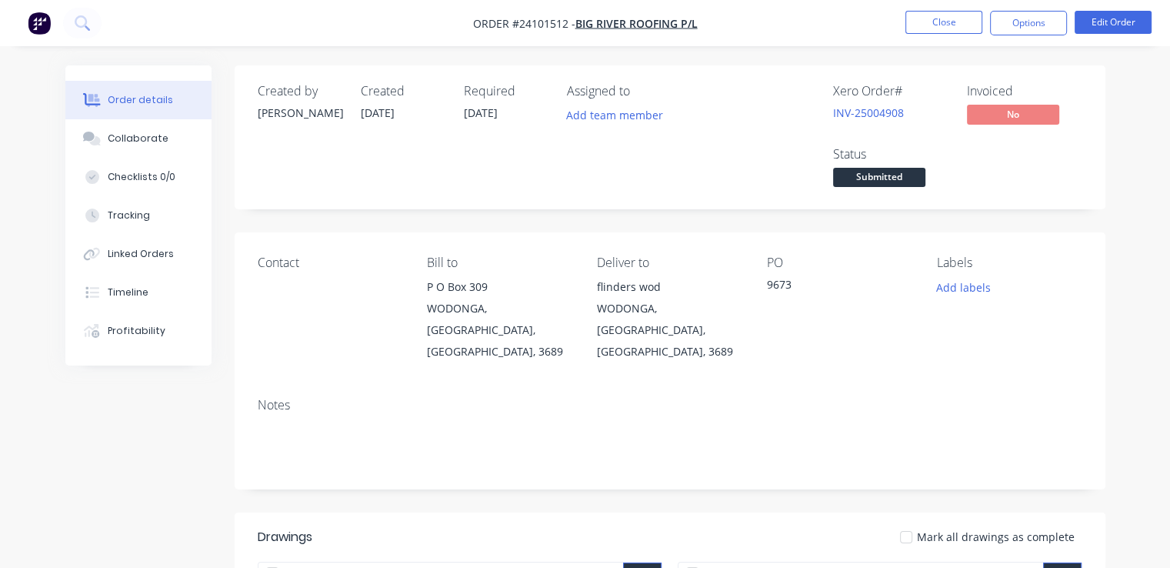
click at [35, 25] on img "button" at bounding box center [39, 23] width 23 height 23
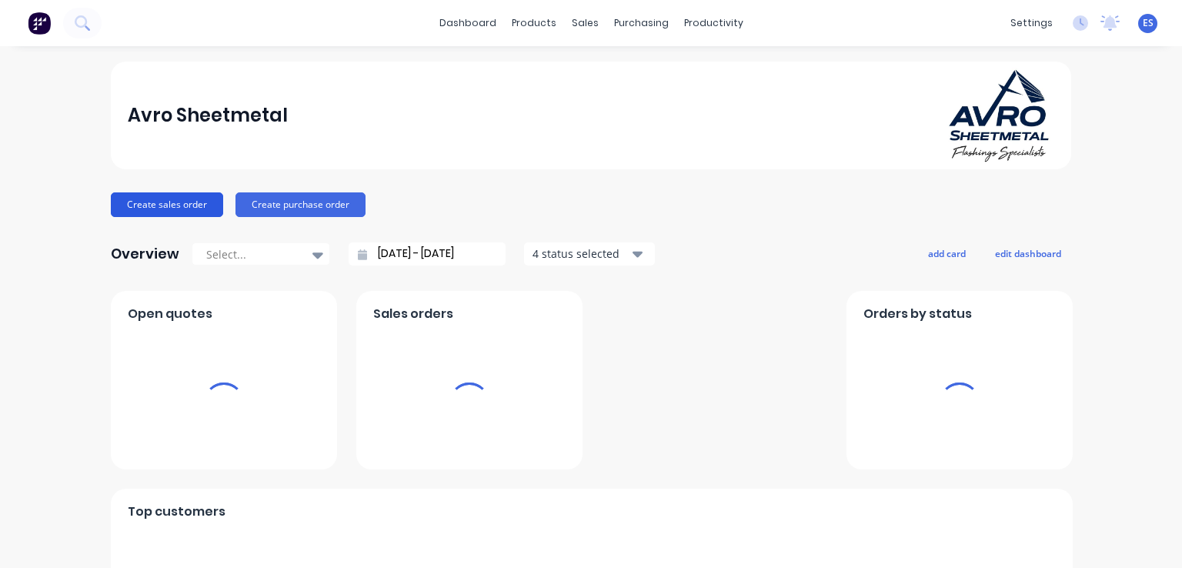
click at [144, 196] on button "Create sales order" at bounding box center [167, 204] width 112 height 25
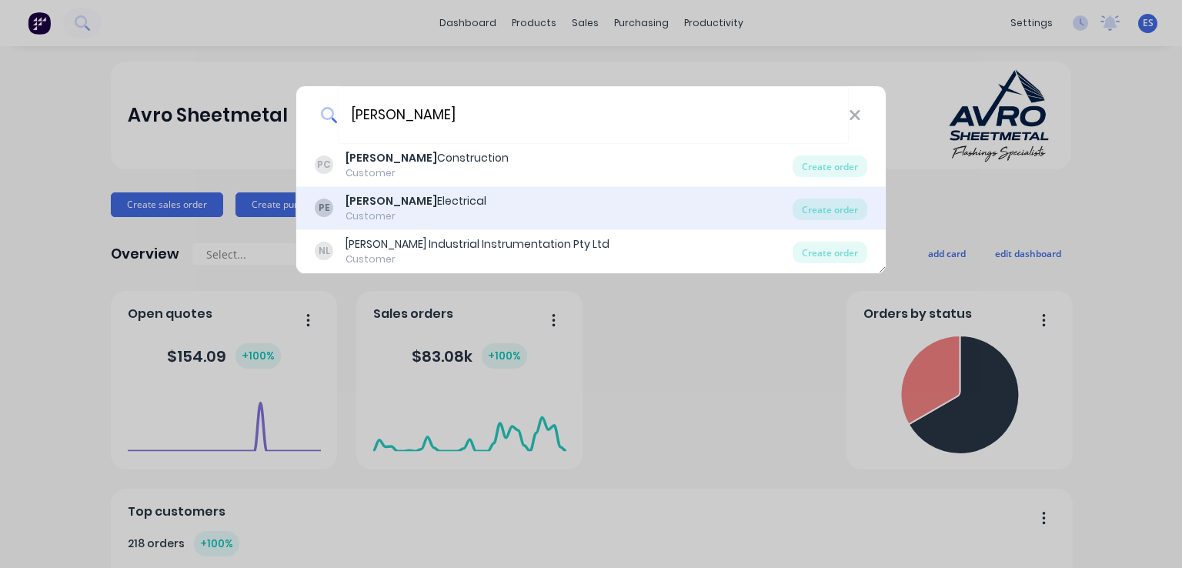
type input "[PERSON_NAME]"
click at [392, 205] on div "[PERSON_NAME] Electrical" at bounding box center [415, 201] width 141 height 16
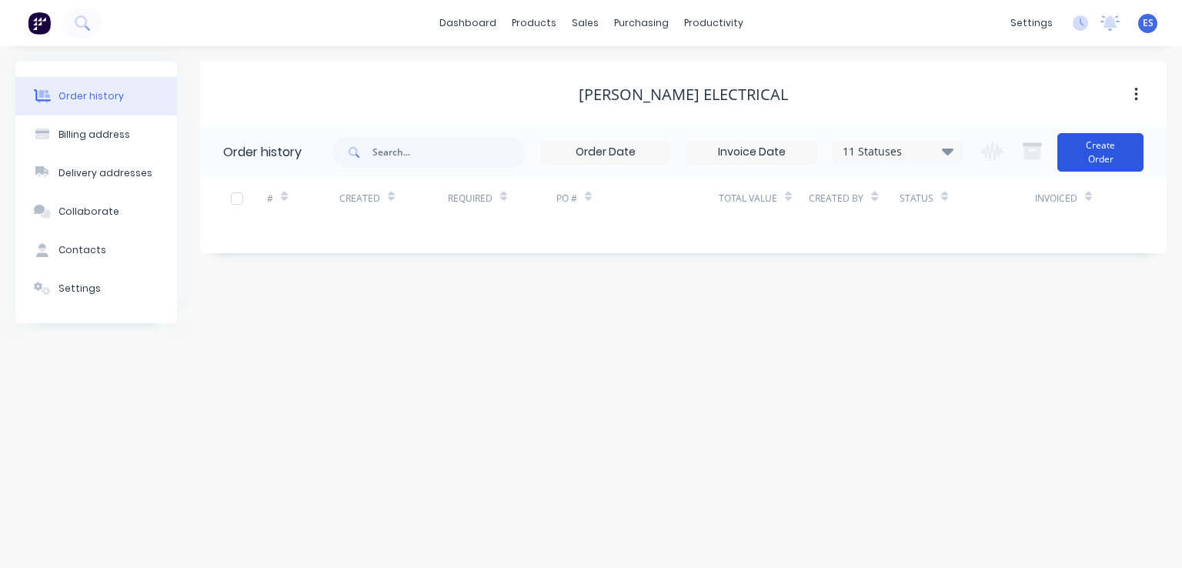
click at [1128, 158] on button "Create Order" at bounding box center [1100, 152] width 86 height 38
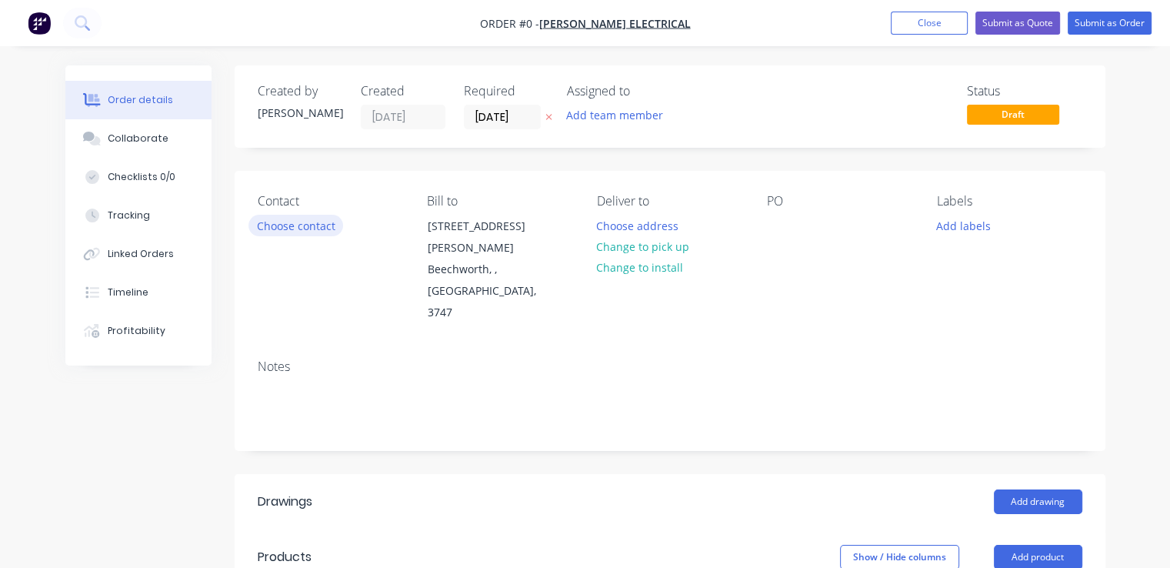
click at [329, 224] on button "Choose contact" at bounding box center [296, 225] width 95 height 21
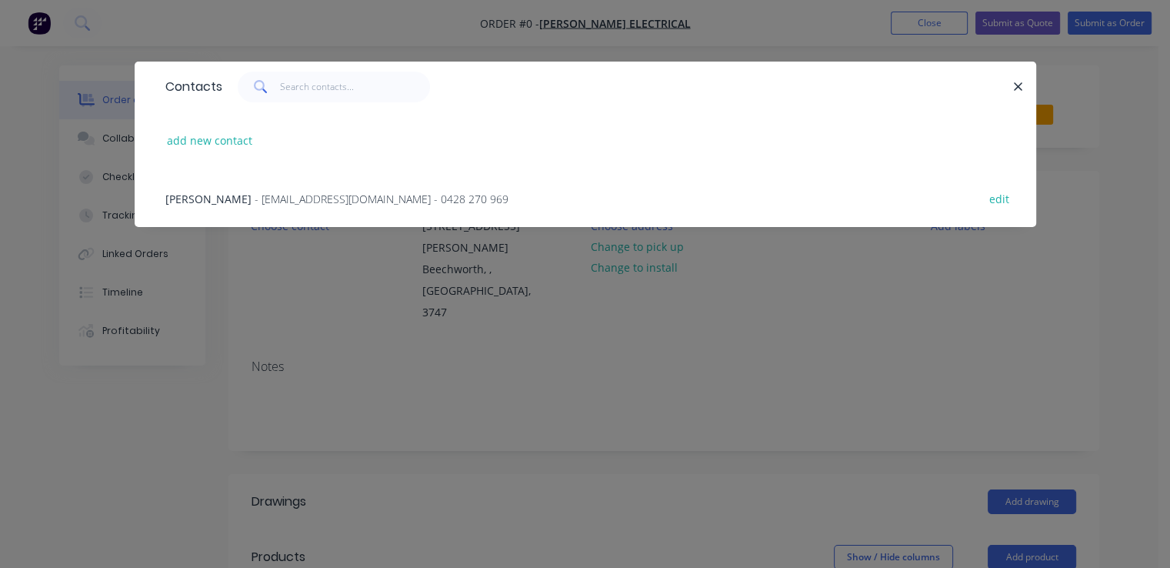
click at [328, 198] on span "- [EMAIL_ADDRESS][DOMAIN_NAME] - 0428 270 969" at bounding box center [382, 199] width 254 height 15
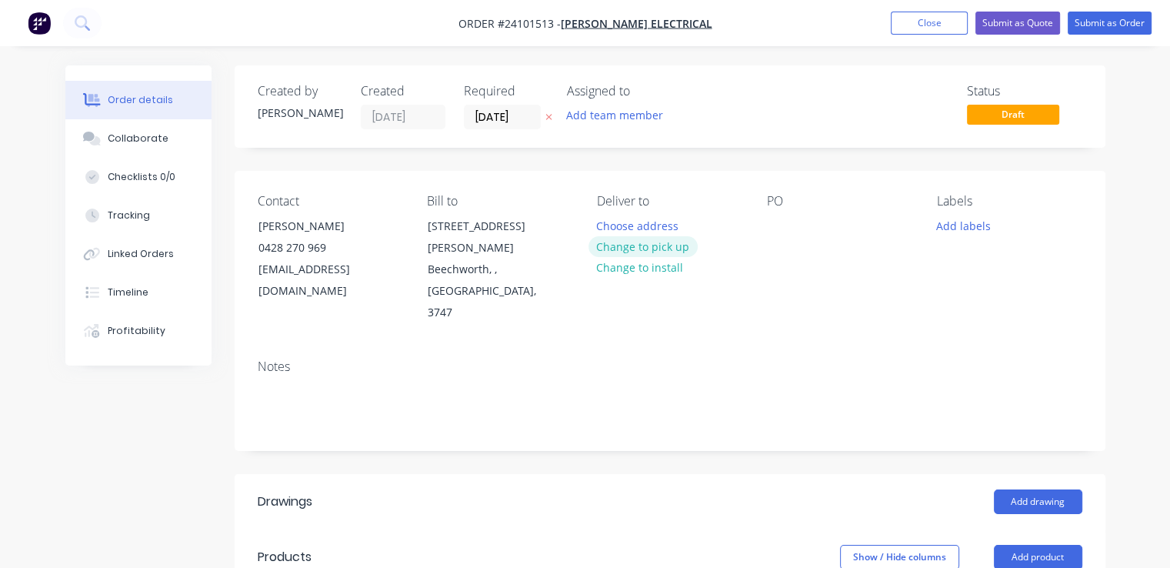
click at [641, 245] on button "Change to pick up" at bounding box center [643, 246] width 109 height 21
click at [1043, 489] on button "Add drawing" at bounding box center [1038, 501] width 88 height 25
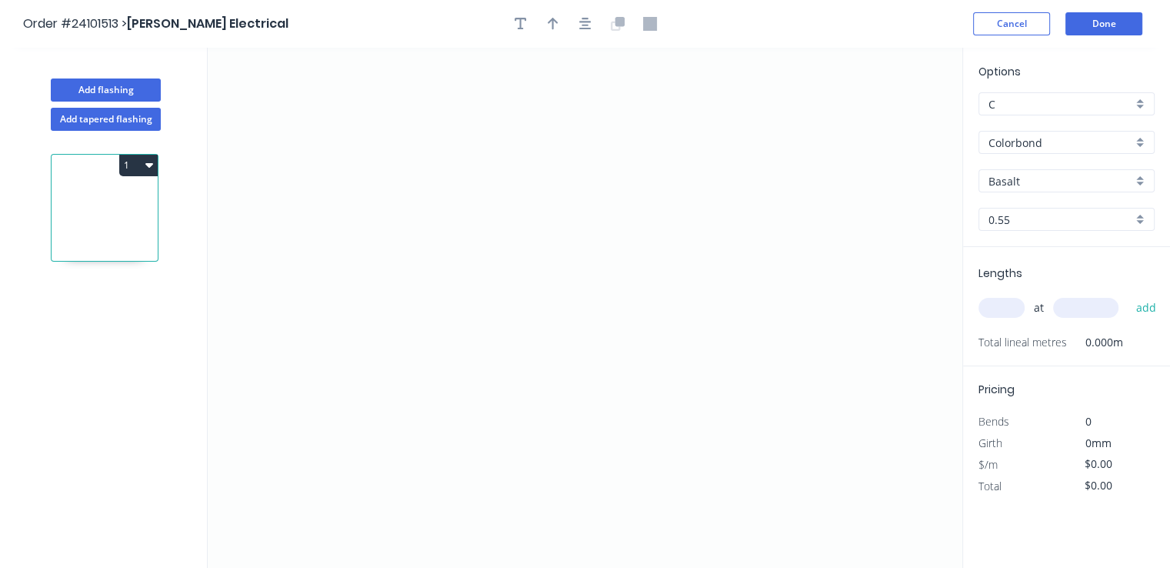
click at [1019, 182] on input "Basalt" at bounding box center [1061, 181] width 144 height 16
click at [1023, 204] on div "Pale Eucalypt" at bounding box center [1067, 210] width 175 height 27
type input "Pale Eucalypt"
click at [432, 293] on icon "0" at bounding box center [585, 308] width 755 height 520
click at [499, 297] on icon "0" at bounding box center [585, 308] width 755 height 520
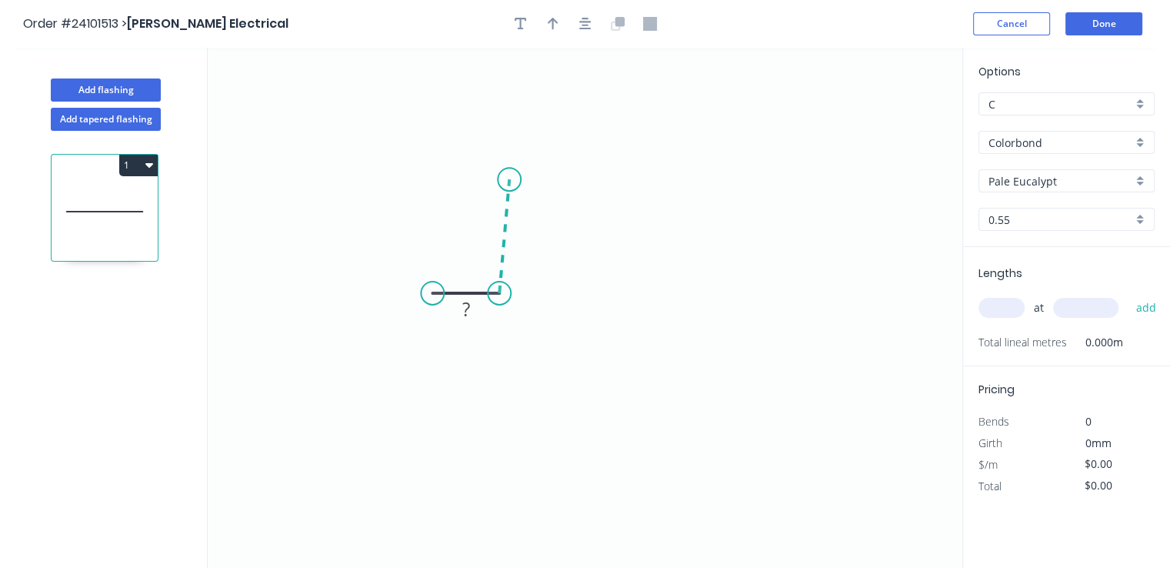
click at [509, 179] on icon at bounding box center [504, 236] width 10 height 114
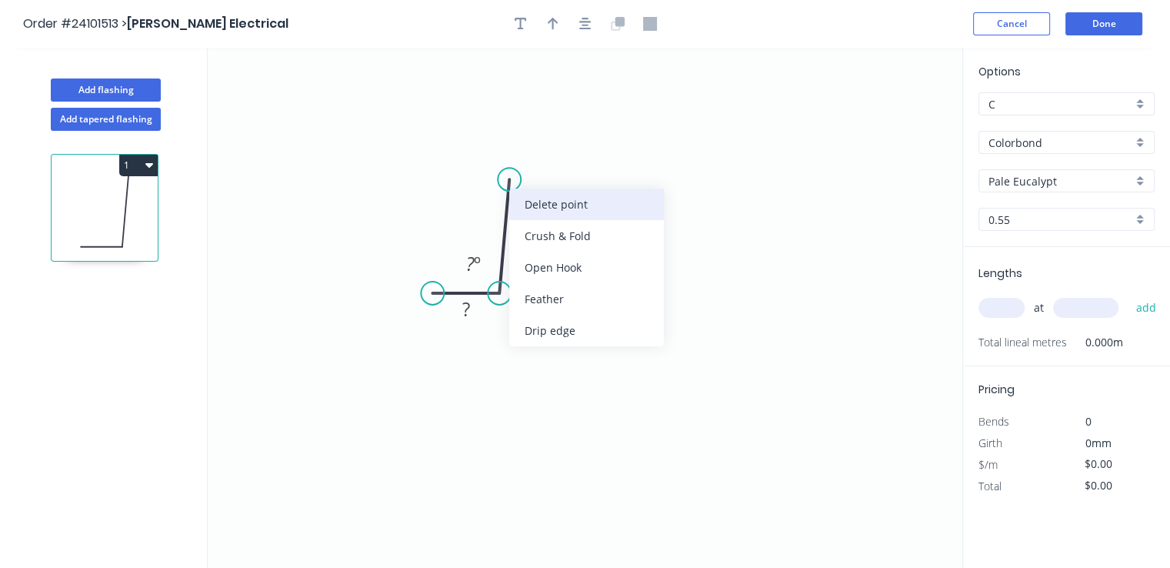
click at [539, 209] on div "Delete point" at bounding box center [586, 205] width 155 height 32
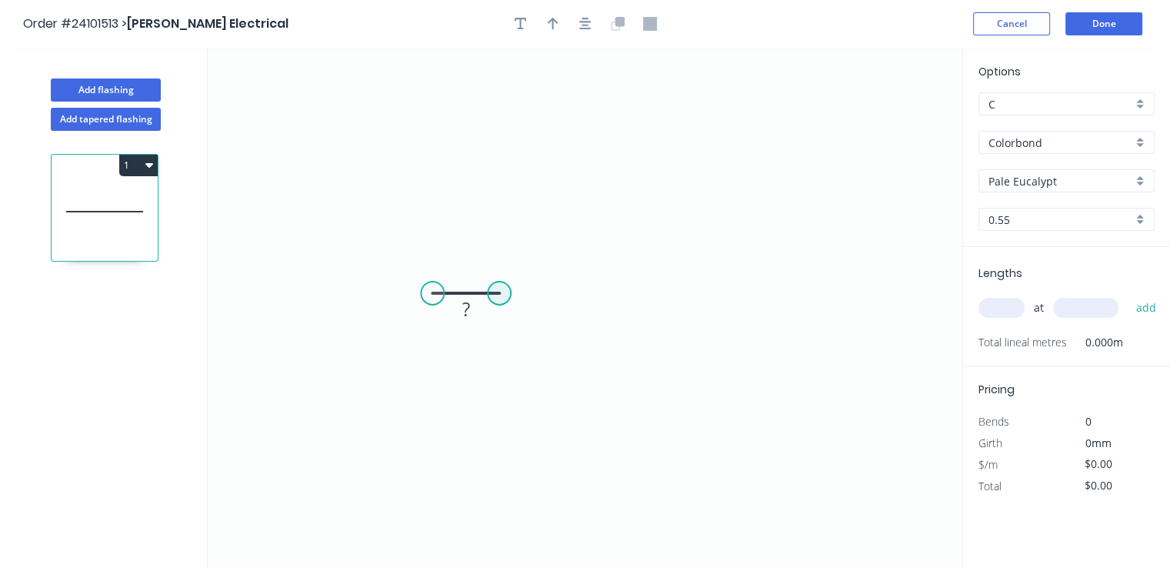
click at [501, 295] on circle at bounding box center [499, 293] width 23 height 23
click at [502, 173] on icon "0 ?" at bounding box center [585, 308] width 755 height 520
click at [694, 179] on icon "0 ? ?" at bounding box center [585, 308] width 755 height 520
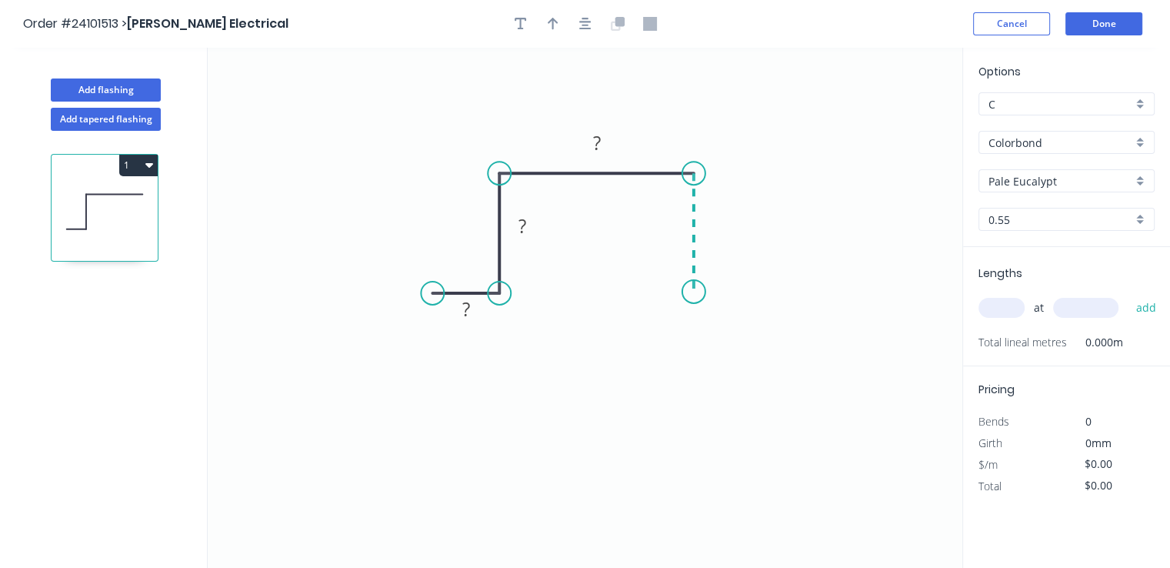
click at [697, 292] on icon "0 ? ? ?" at bounding box center [585, 308] width 755 height 520
click at [759, 290] on icon "0 ? ? ? ?" at bounding box center [585, 308] width 755 height 520
click at [733, 312] on rect at bounding box center [726, 309] width 31 height 22
click at [476, 306] on rect at bounding box center [466, 310] width 31 height 22
click at [536, 221] on rect at bounding box center [522, 227] width 31 height 22
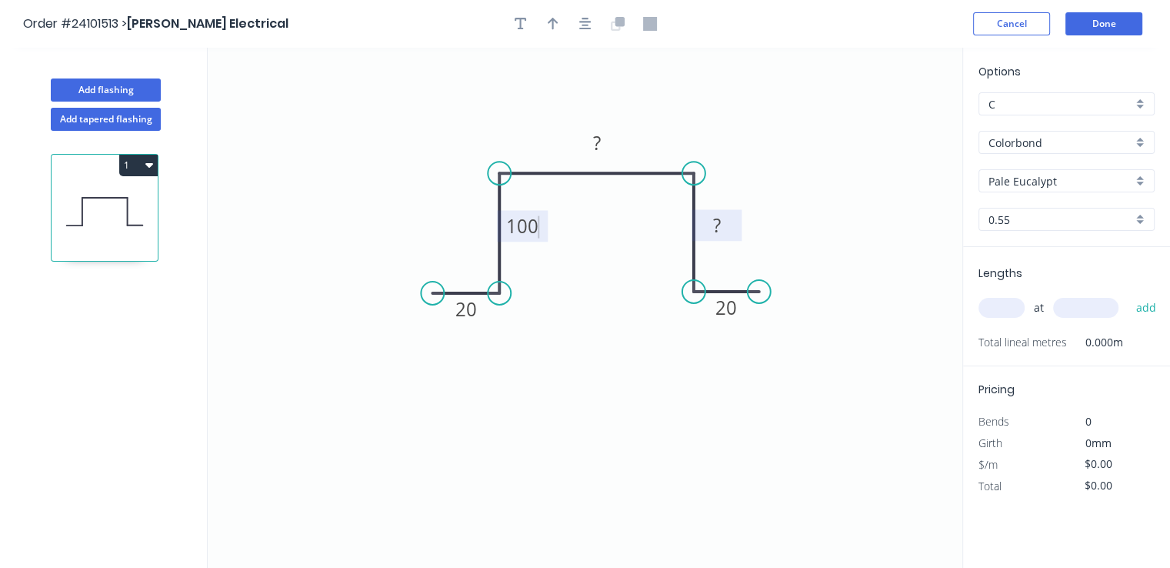
click at [724, 225] on rect at bounding box center [717, 226] width 31 height 22
click at [591, 138] on rect at bounding box center [597, 144] width 31 height 22
click at [1009, 304] on input "text" at bounding box center [1002, 308] width 46 height 20
type input "$29.67"
type input "1"
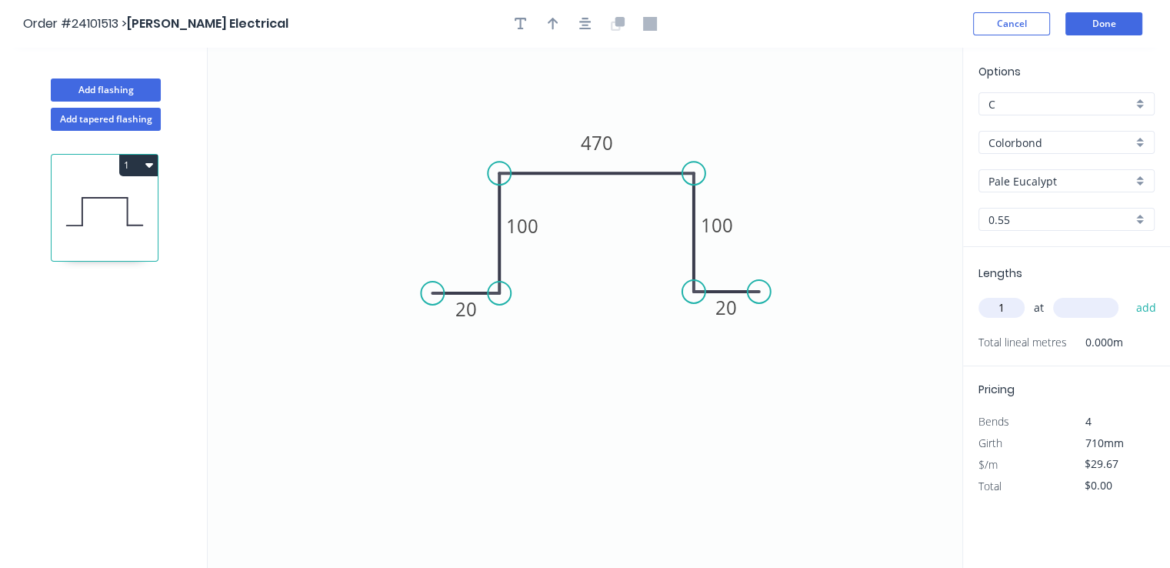
click at [1071, 309] on input "text" at bounding box center [1085, 308] width 65 height 20
type input "1000"
click at [1128, 295] on button "add" at bounding box center [1146, 308] width 36 height 26
type input "$29.67"
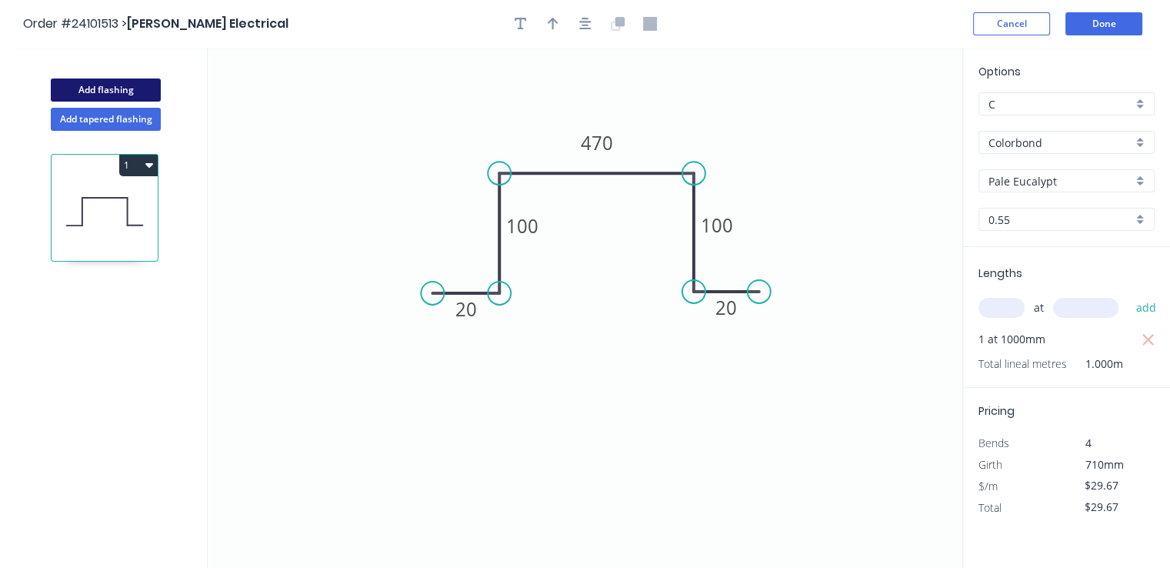
click at [129, 93] on button "Add flashing" at bounding box center [106, 89] width 110 height 23
type input "$0.00"
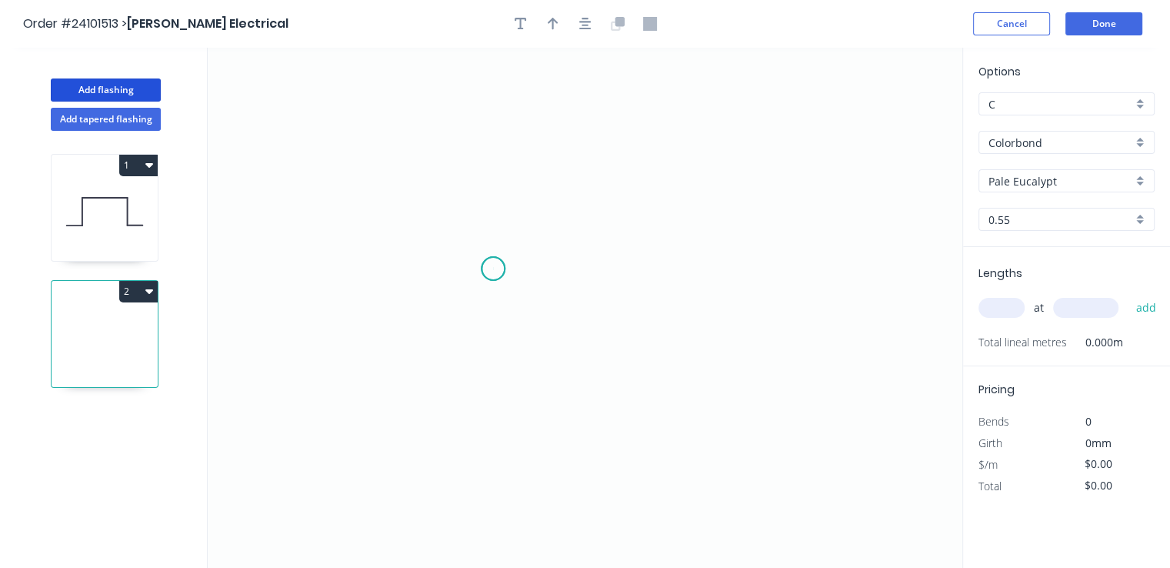
click at [493, 269] on icon "0" at bounding box center [585, 308] width 755 height 520
click at [499, 165] on icon "0" at bounding box center [585, 308] width 755 height 520
click at [664, 172] on icon "0 ?" at bounding box center [585, 308] width 755 height 520
click at [665, 270] on icon "0 ? ?" at bounding box center [585, 308] width 755 height 520
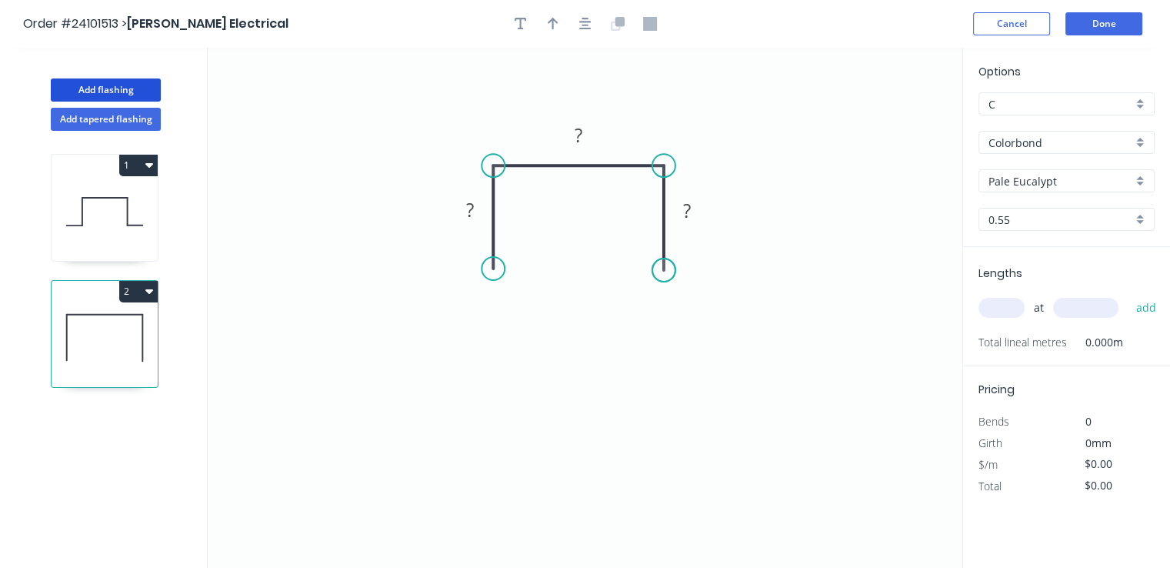
click at [665, 270] on circle at bounding box center [664, 270] width 23 height 23
click at [1063, 184] on input "Pale Eucalypt" at bounding box center [1061, 181] width 144 height 16
click at [1056, 210] on div "Monument" at bounding box center [1067, 210] width 175 height 27
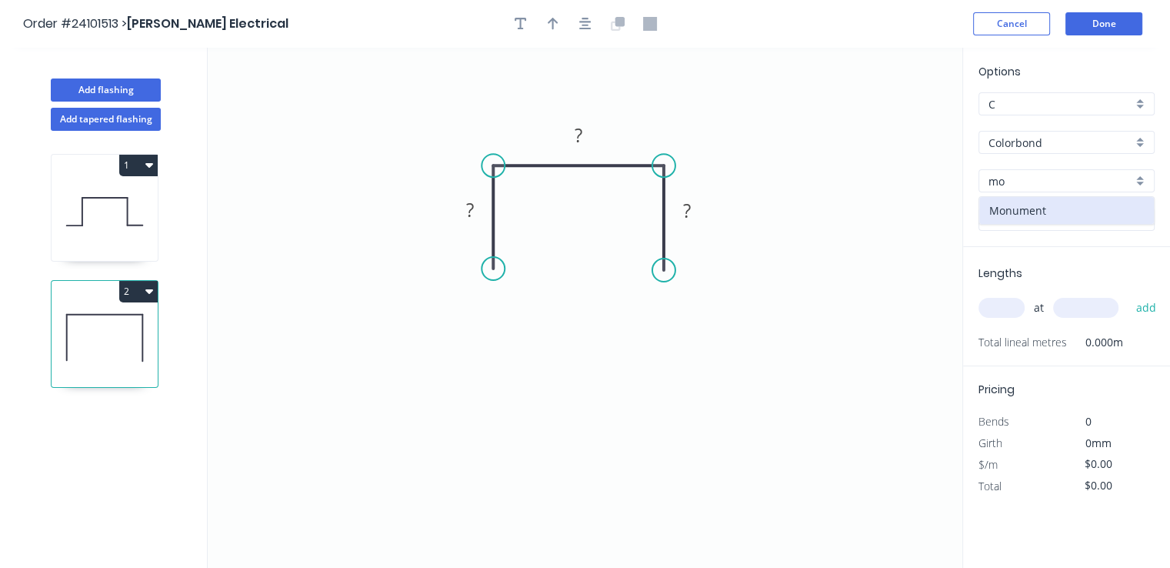
type input "Monument"
click at [698, 217] on rect at bounding box center [687, 212] width 31 height 22
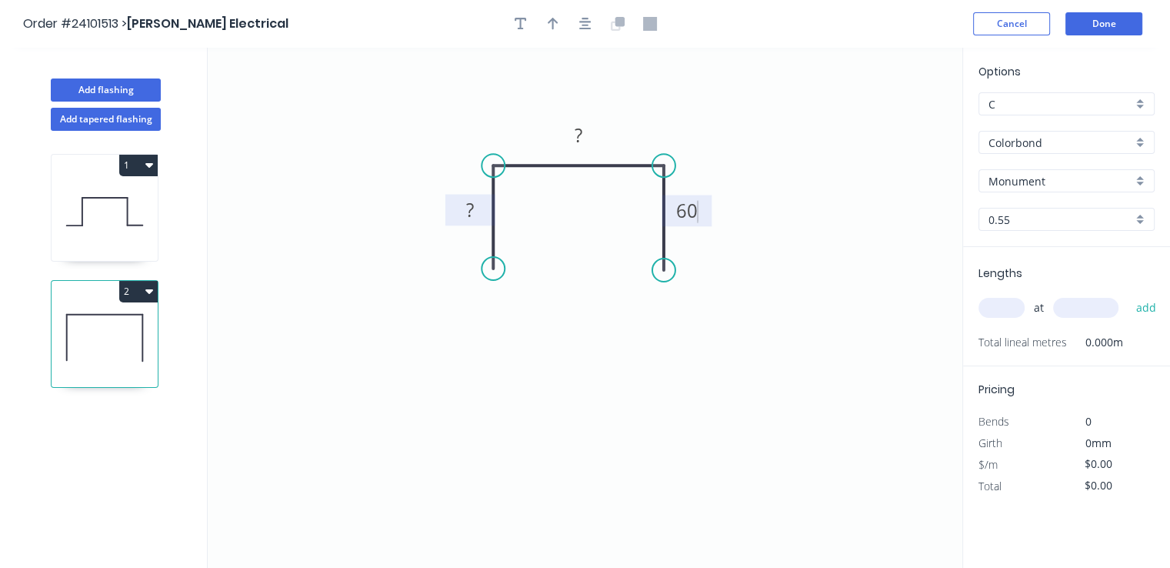
click at [469, 210] on tspan "?" at bounding box center [470, 209] width 8 height 25
click at [592, 137] on rect at bounding box center [578, 136] width 31 height 22
click at [1011, 305] on input "text" at bounding box center [1002, 308] width 46 height 20
type input "$12.96"
type input "1"
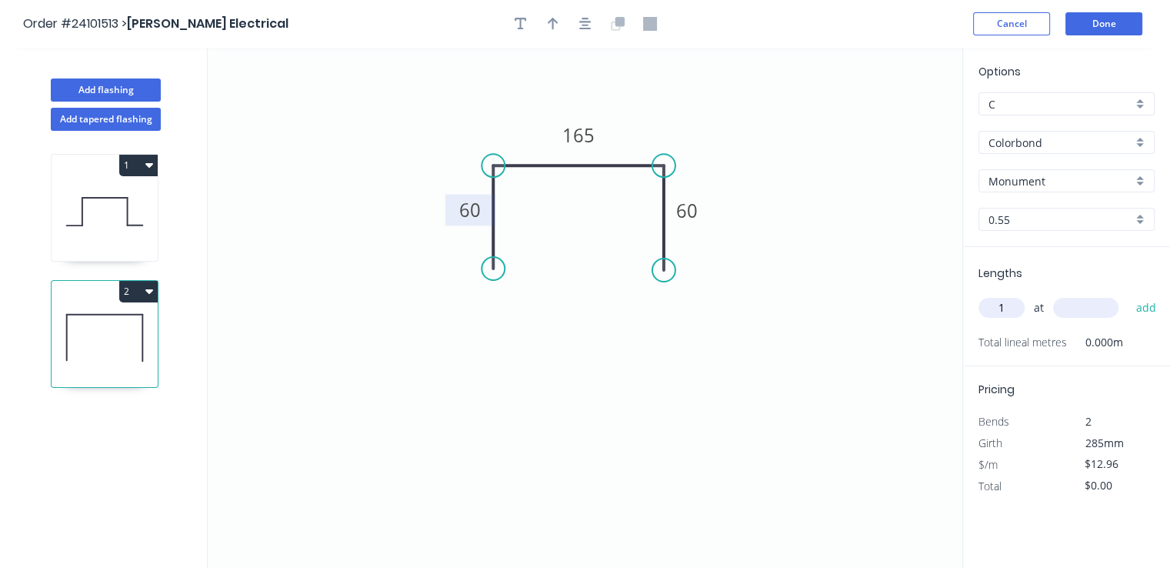
click at [1078, 302] on input "text" at bounding box center [1085, 308] width 65 height 20
type input "1000"
click at [1128, 295] on button "add" at bounding box center [1146, 308] width 36 height 26
type input "$12.96"
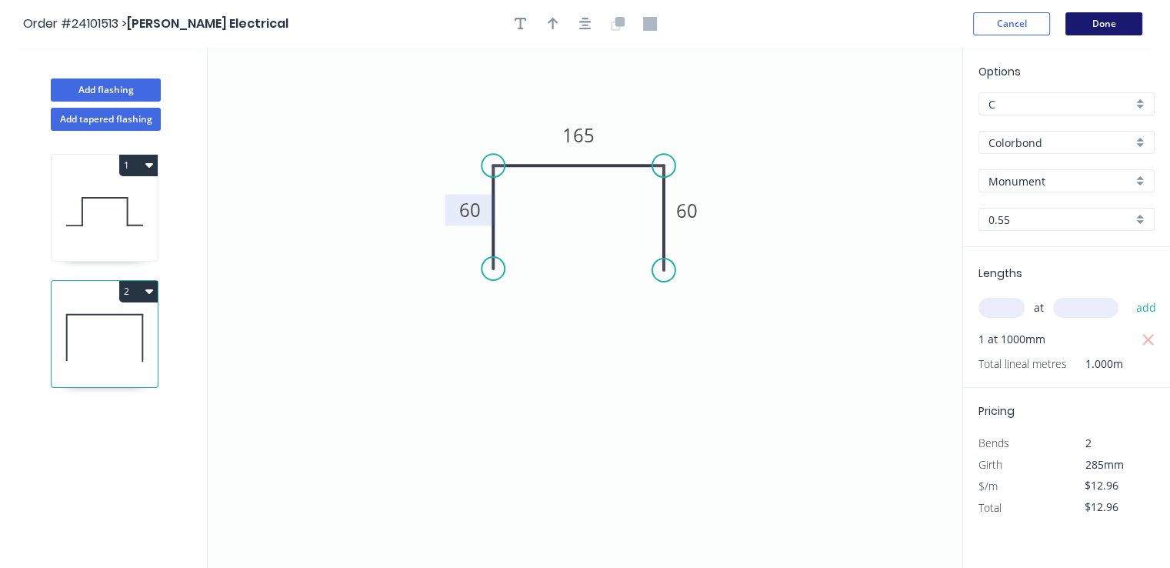
click at [1096, 18] on button "Done" at bounding box center [1104, 23] width 77 height 23
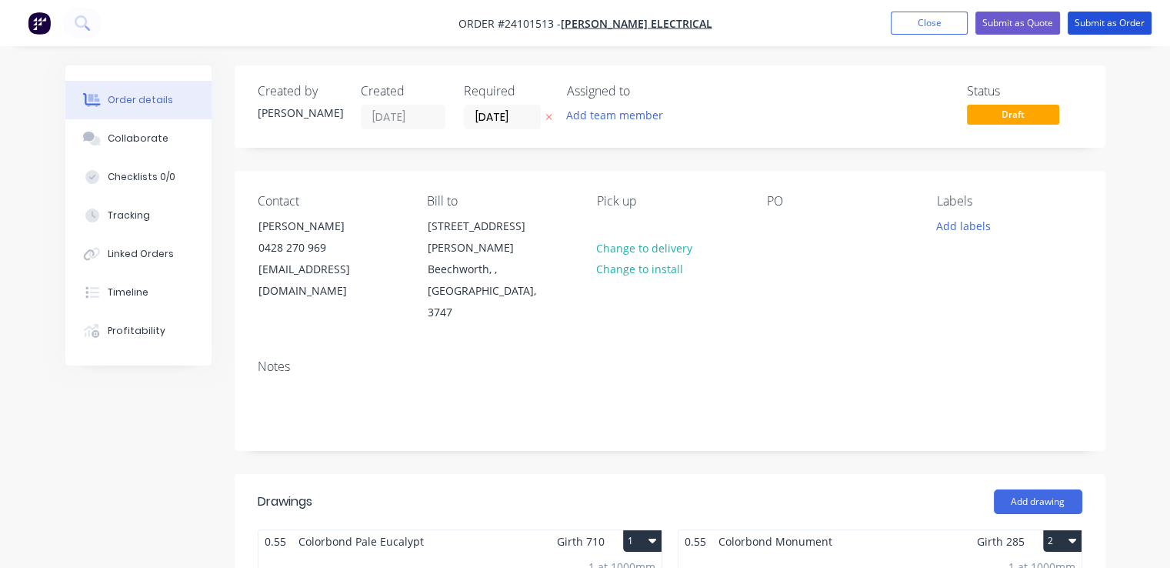
click at [1096, 18] on button "Submit as Order" at bounding box center [1110, 23] width 84 height 23
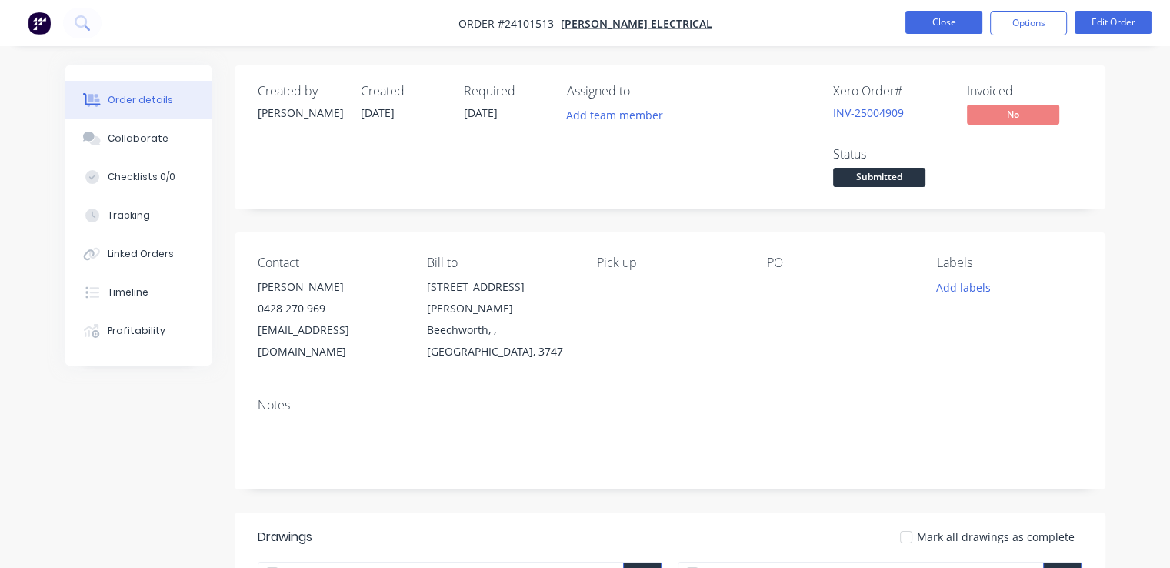
click at [935, 30] on button "Close" at bounding box center [944, 22] width 77 height 23
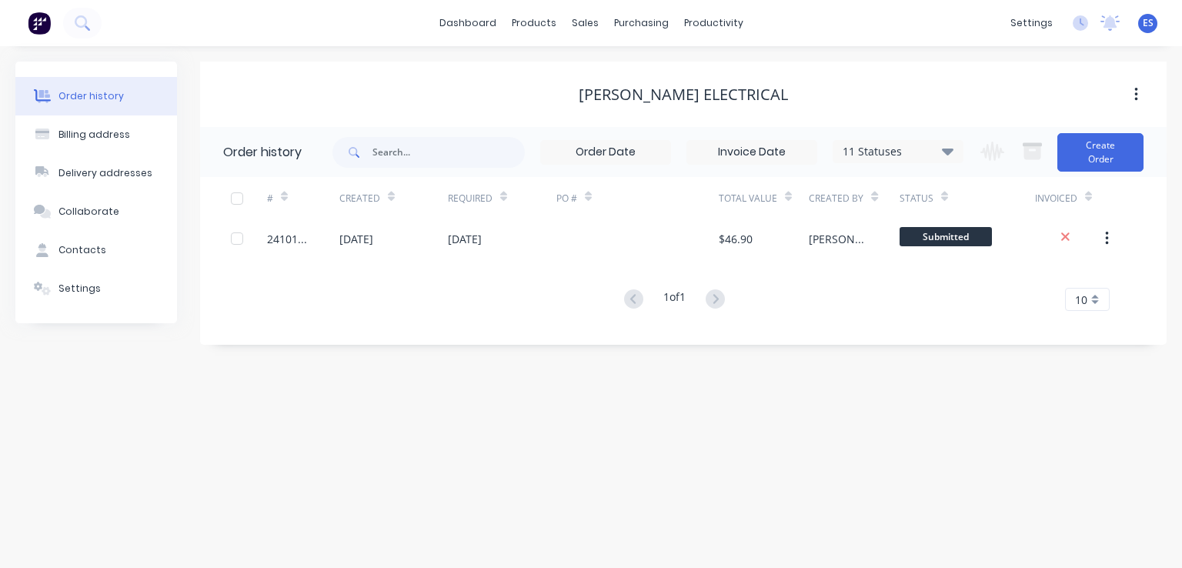
click at [33, 28] on img at bounding box center [39, 23] width 23 height 23
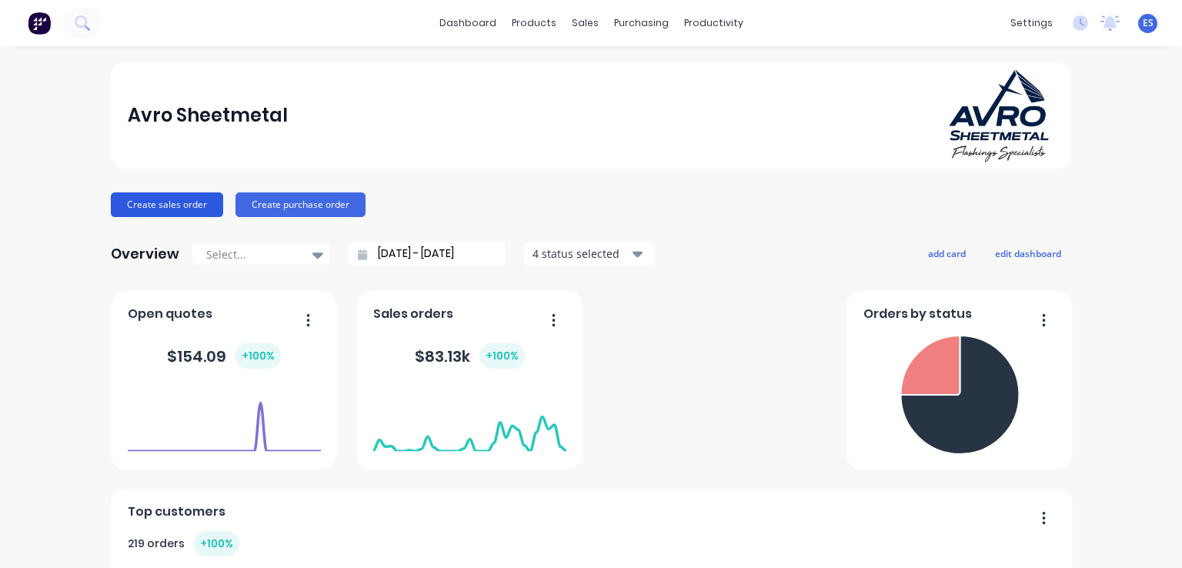
click at [185, 210] on button "Create sales order" at bounding box center [167, 204] width 112 height 25
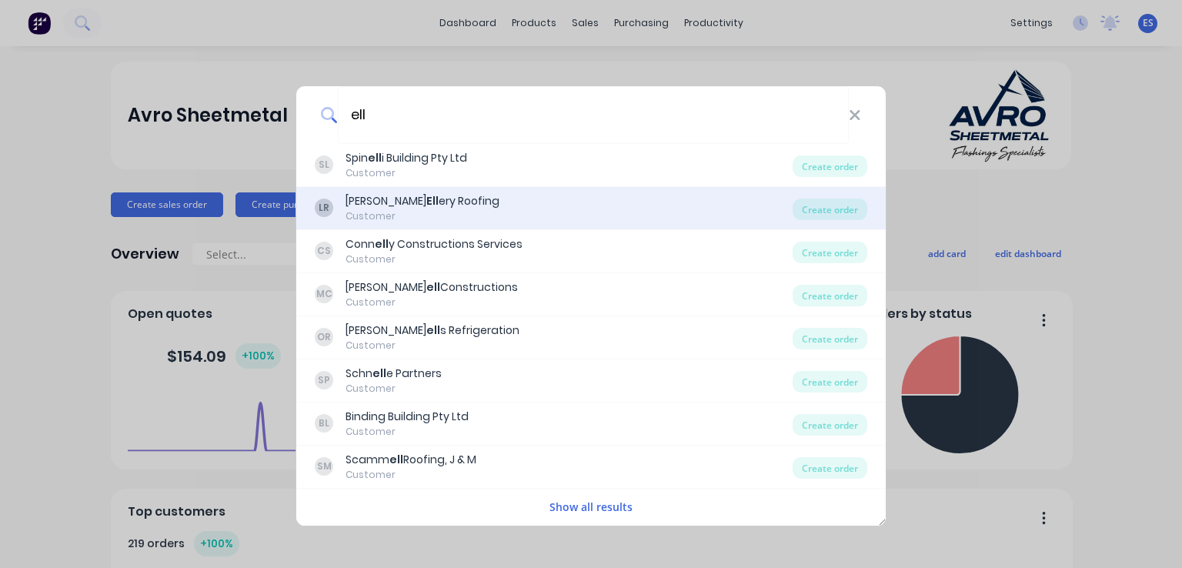
type input "ell"
click at [428, 198] on div "[PERSON_NAME] ery Roofing" at bounding box center [422, 201] width 154 height 16
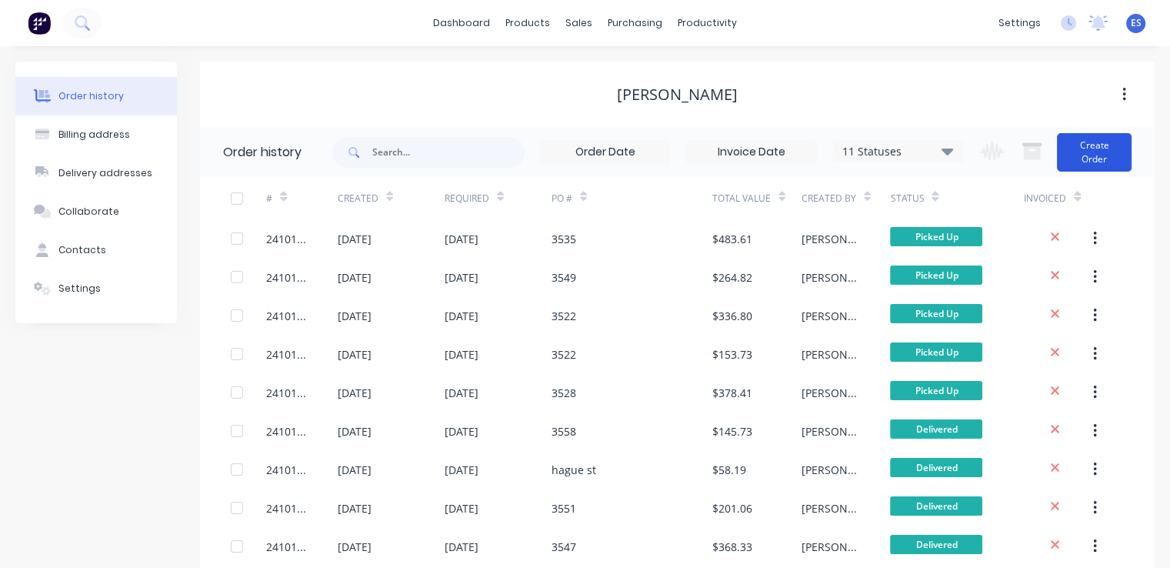
click at [1108, 155] on button "Create Order" at bounding box center [1094, 152] width 75 height 38
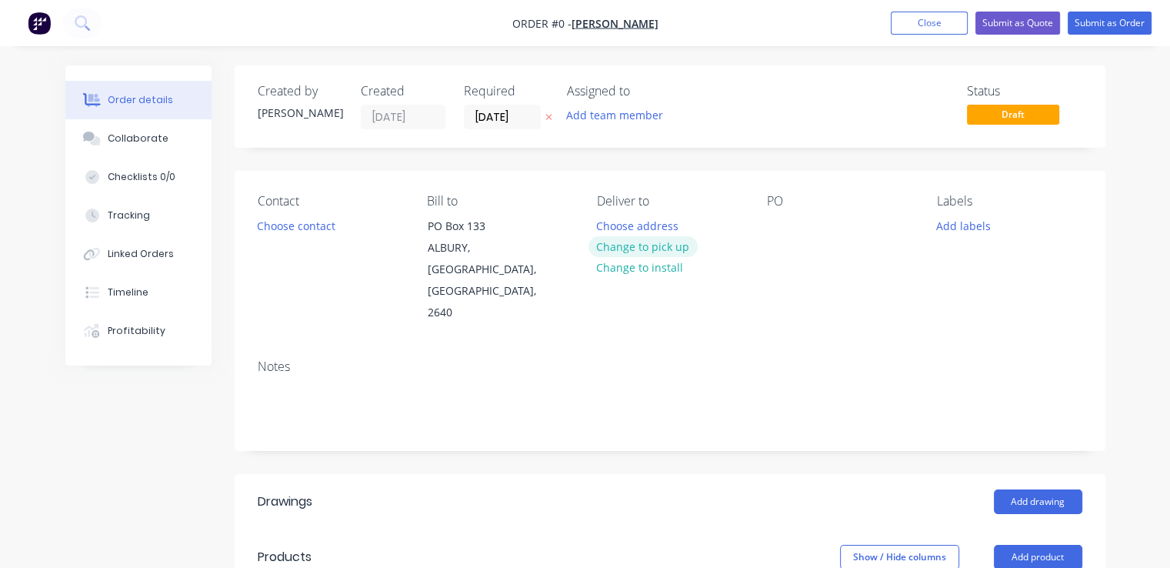
click at [636, 253] on button "Change to pick up" at bounding box center [643, 246] width 109 height 21
click at [779, 222] on div at bounding box center [779, 226] width 25 height 22
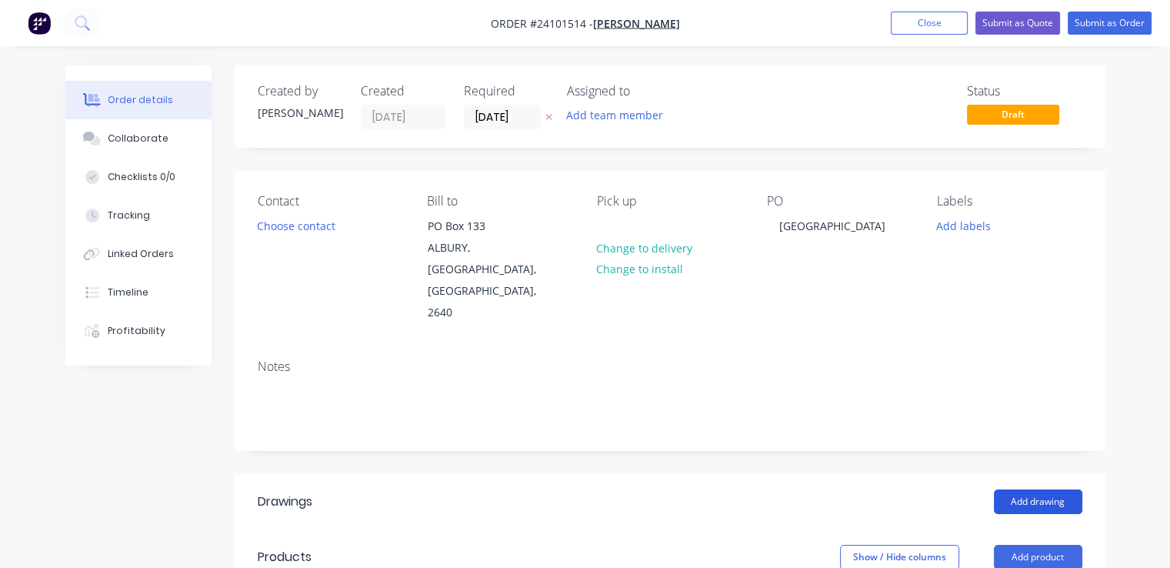
click at [1036, 489] on button "Add drawing" at bounding box center [1038, 501] width 88 height 25
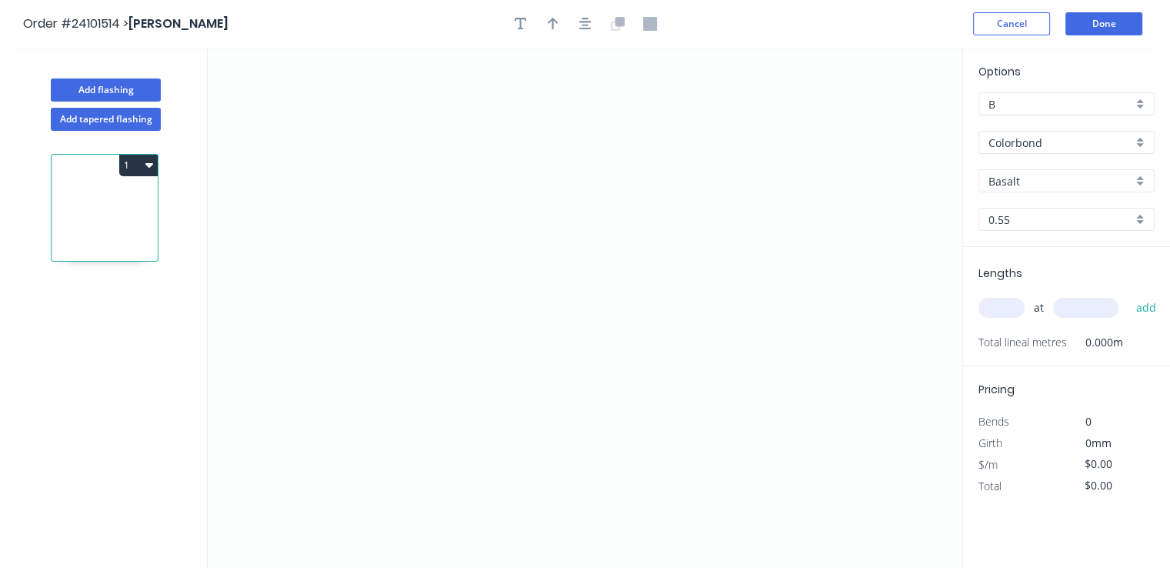
click at [1013, 139] on input "Colorbond" at bounding box center [1061, 143] width 144 height 16
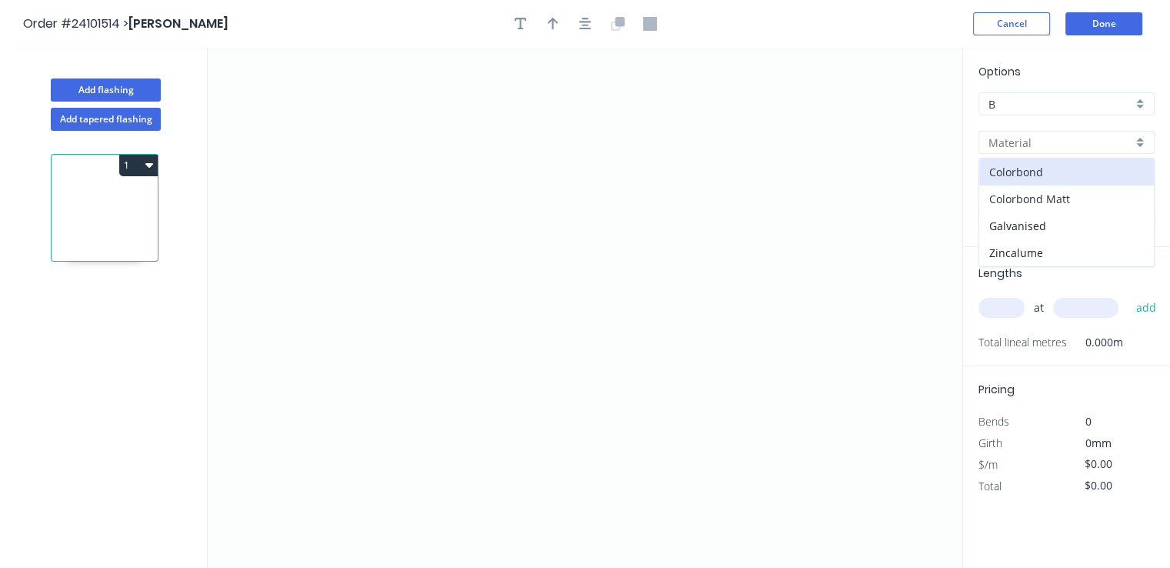
click at [1033, 195] on div "Colorbond Matt" at bounding box center [1067, 198] width 175 height 27
type input "Colorbond Matt"
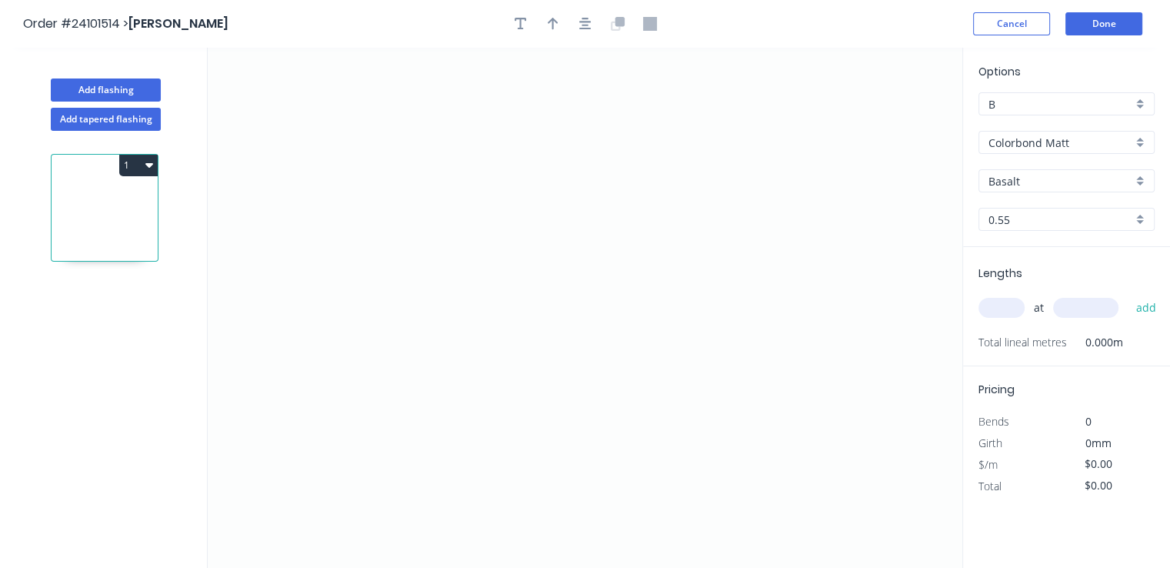
click at [1037, 182] on input "Basalt" at bounding box center [1061, 181] width 144 height 16
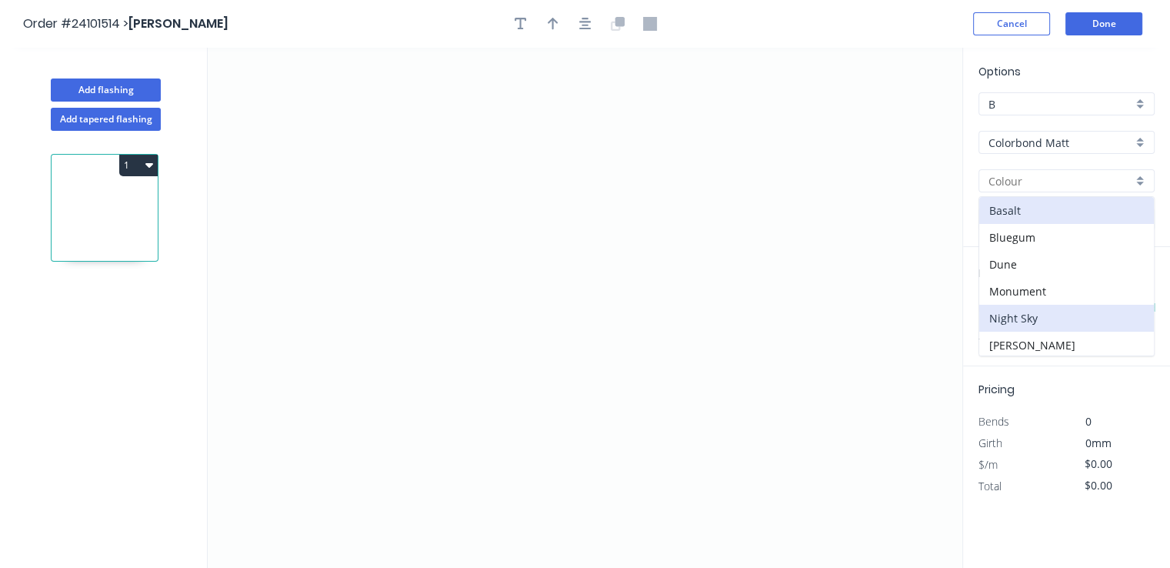
scroll to position [28, 0]
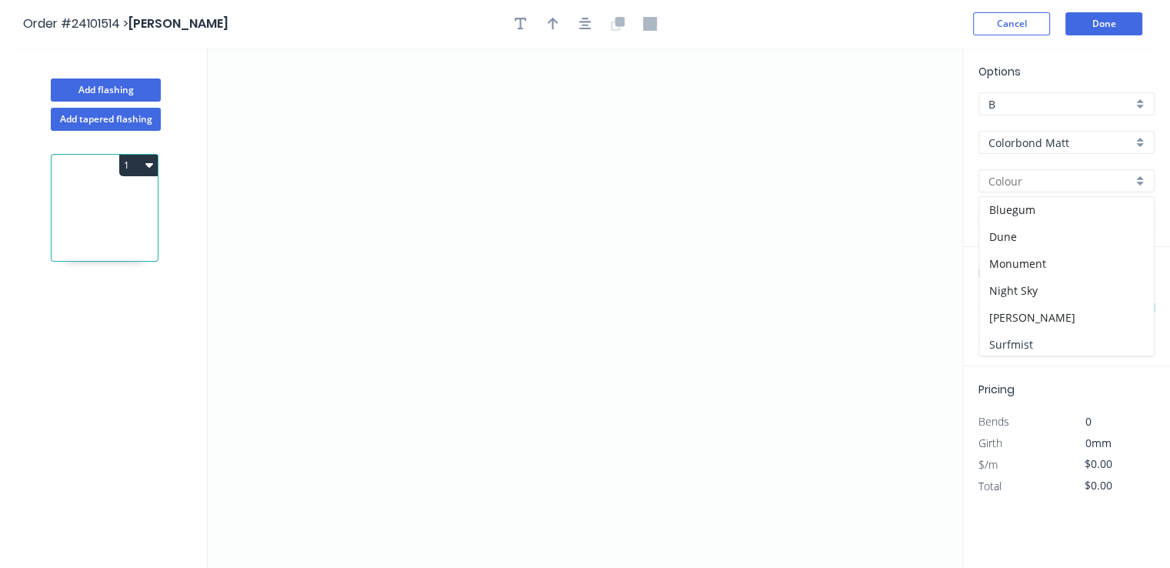
click at [1033, 341] on div "Surfmist" at bounding box center [1067, 344] width 175 height 27
type input "Surfmist"
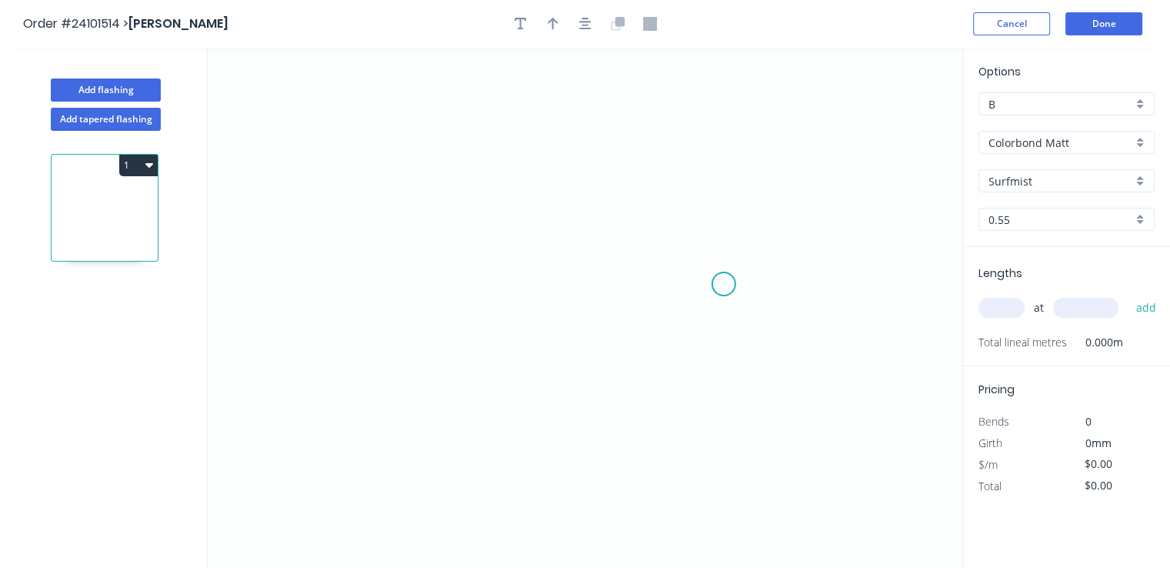
click at [724, 284] on icon "0" at bounding box center [585, 308] width 755 height 520
click at [689, 240] on icon "0" at bounding box center [585, 308] width 755 height 520
click at [486, 247] on icon "0 ?" at bounding box center [585, 308] width 755 height 520
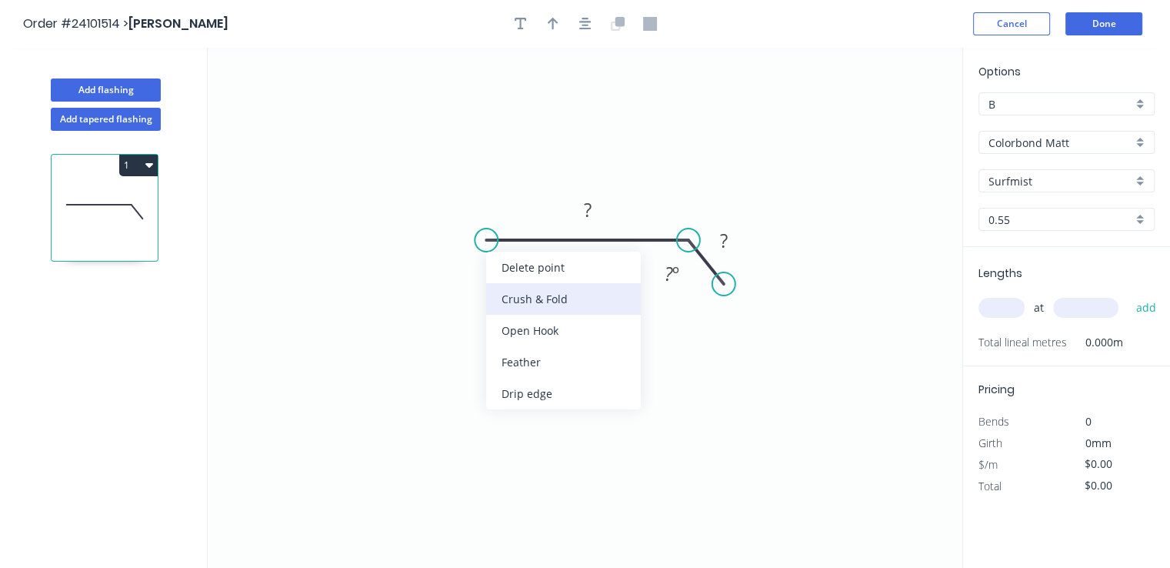
click at [531, 301] on div "Crush & Fold" at bounding box center [563, 299] width 155 height 32
click at [527, 295] on div "Flip bend" at bounding box center [568, 293] width 155 height 32
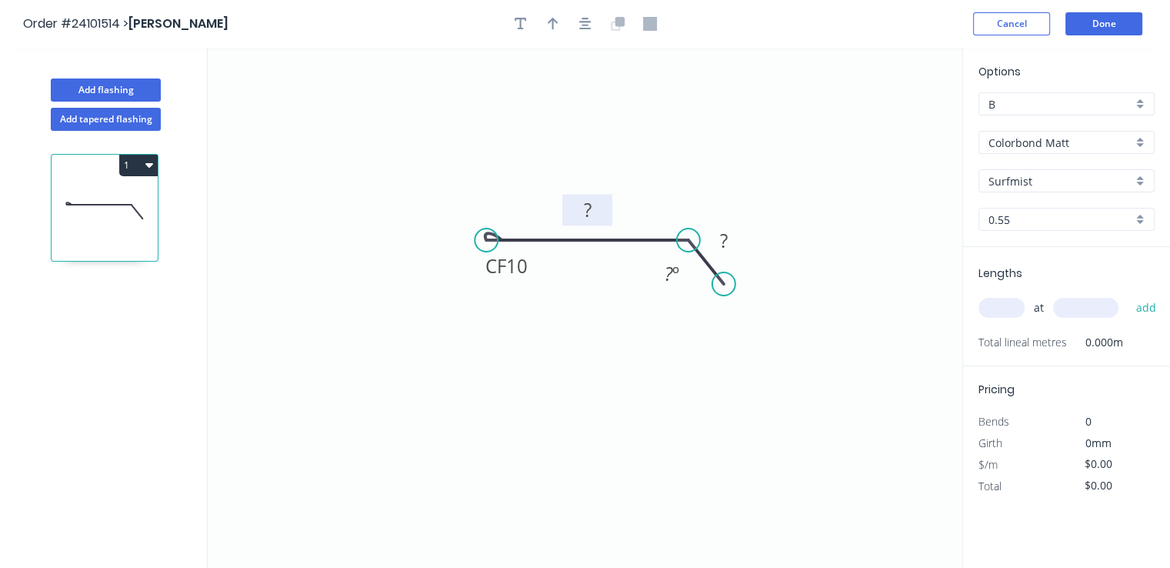
click at [590, 208] on tspan "?" at bounding box center [587, 209] width 8 height 25
click at [739, 240] on rect at bounding box center [724, 242] width 31 height 22
click at [986, 310] on input "text" at bounding box center [1002, 308] width 46 height 20
type input "$8.65"
type input "2"
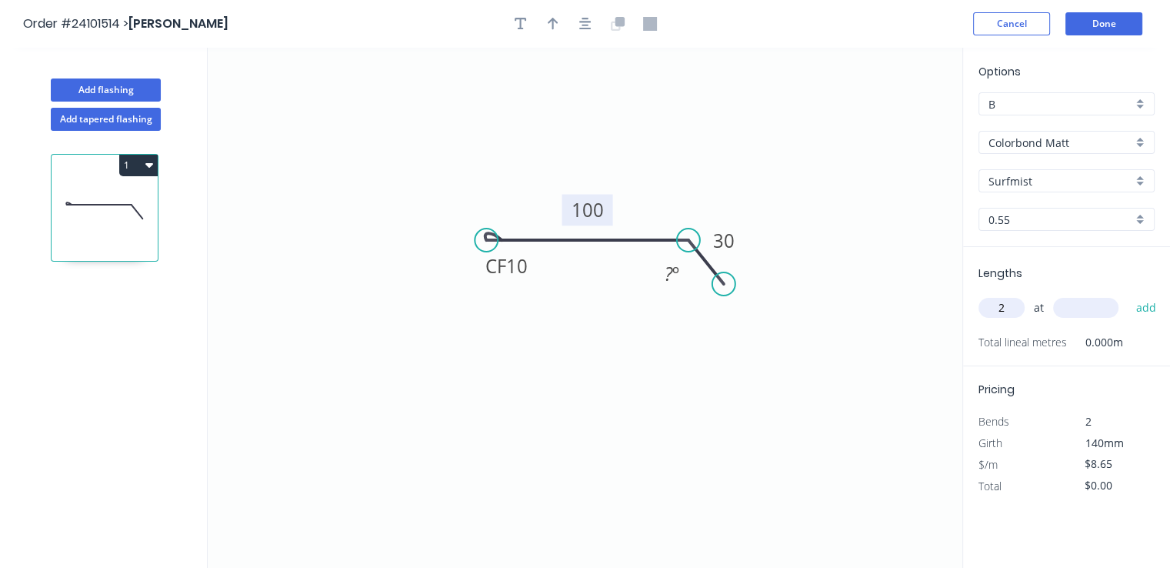
click at [1068, 308] on input "text" at bounding box center [1085, 308] width 65 height 20
type input "4800"
click at [1128, 295] on button "add" at bounding box center [1146, 308] width 36 height 26
type input "$83.04"
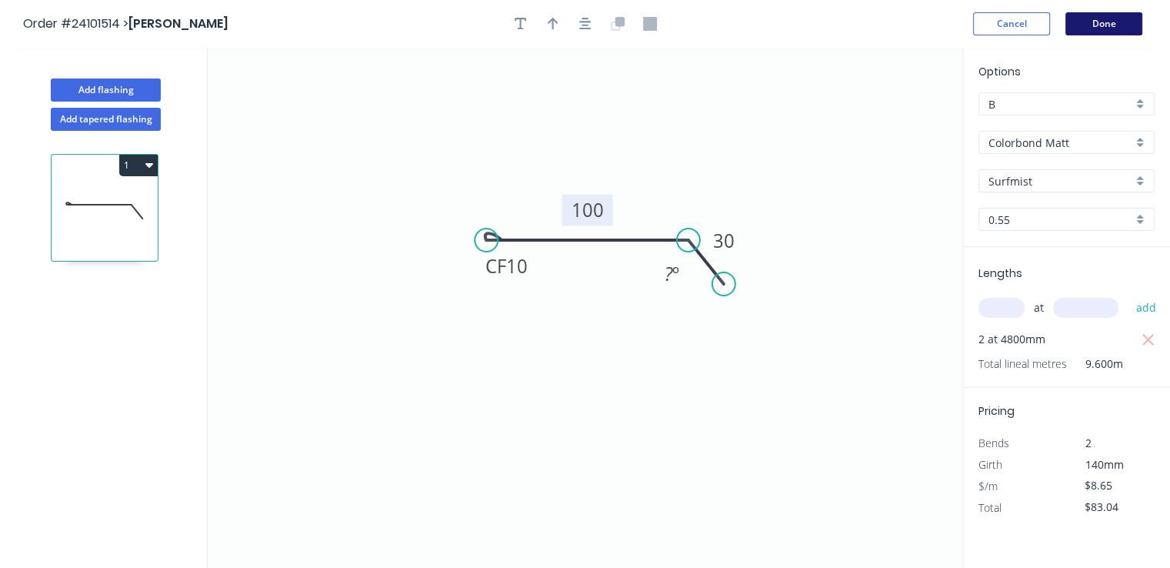
click at [1124, 25] on button "Done" at bounding box center [1104, 23] width 77 height 23
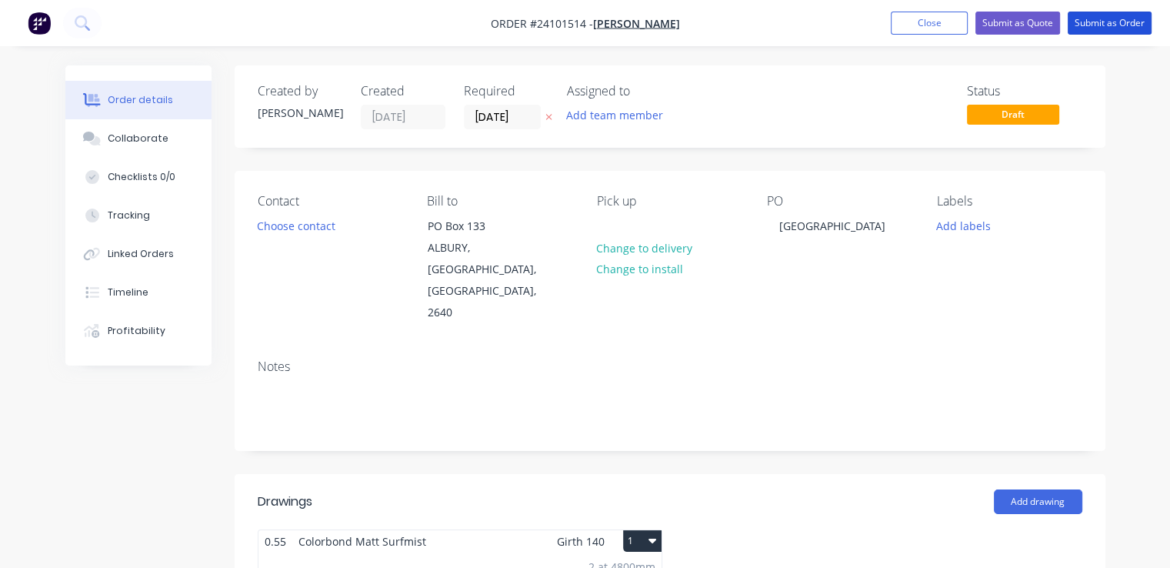
click at [1124, 25] on button "Submit as Order" at bounding box center [1110, 23] width 84 height 23
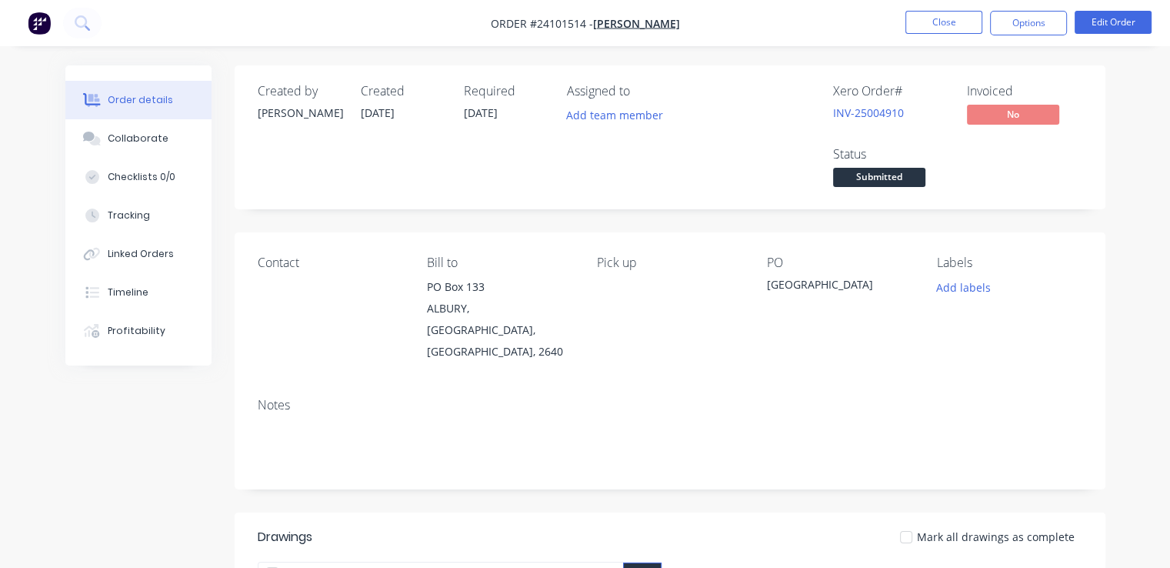
click at [36, 25] on img "button" at bounding box center [39, 23] width 23 height 23
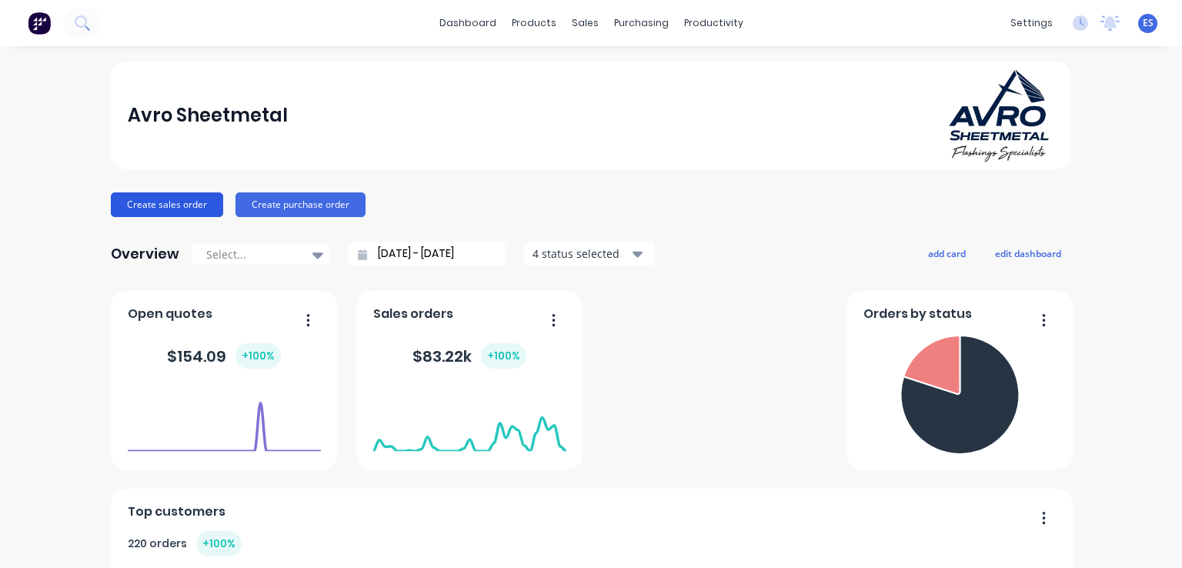
click at [157, 211] on button "Create sales order" at bounding box center [167, 204] width 112 height 25
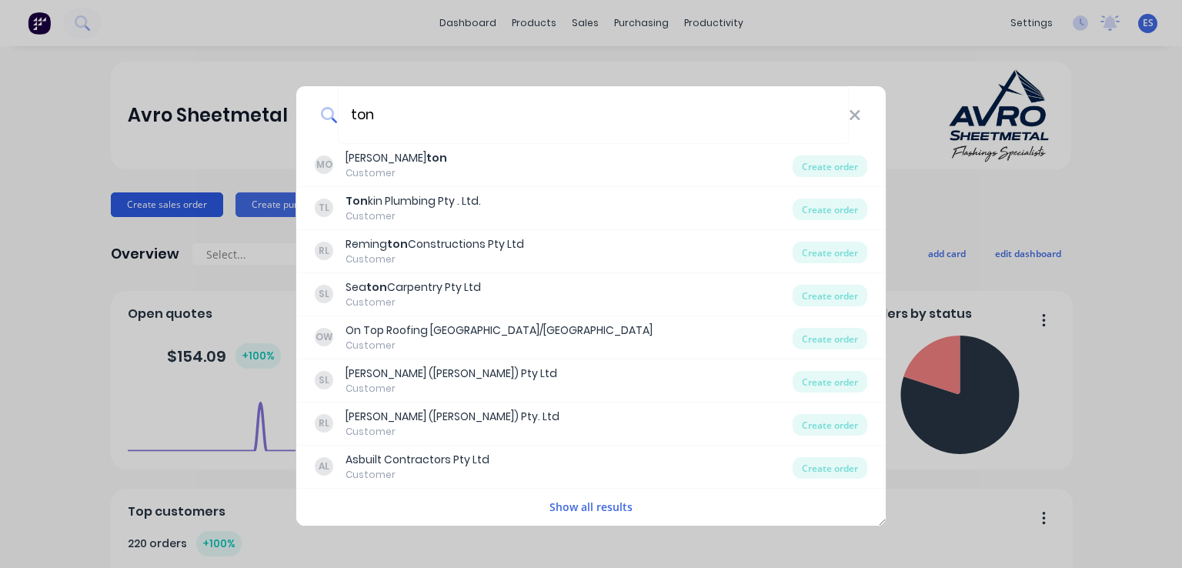
type input "tonk"
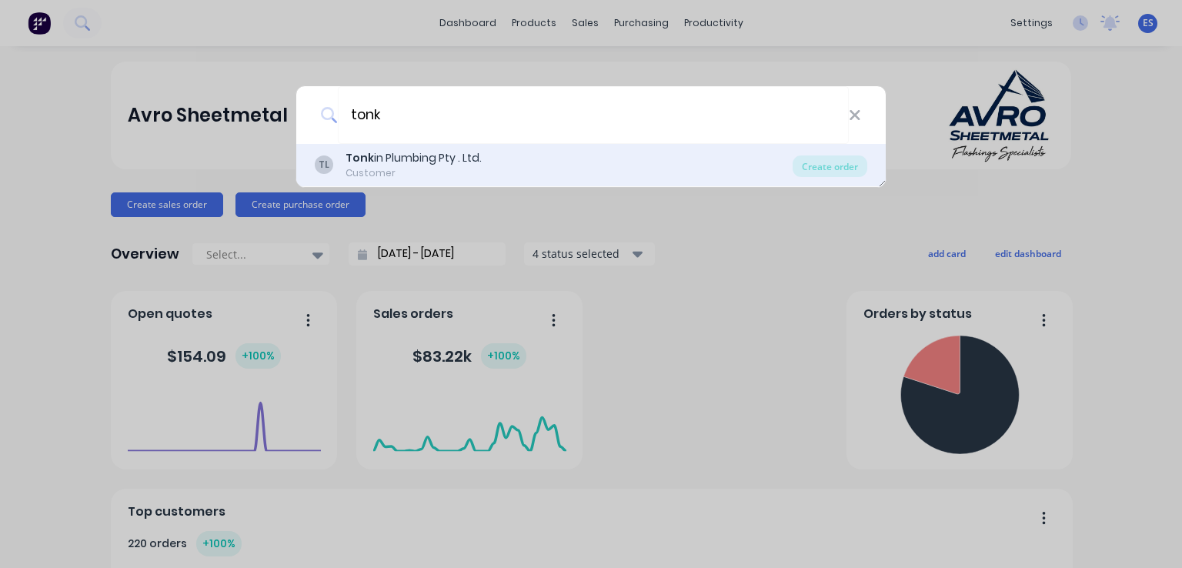
click at [409, 162] on div "Tonk in Plumbing Pty . Ltd." at bounding box center [413, 158] width 136 height 16
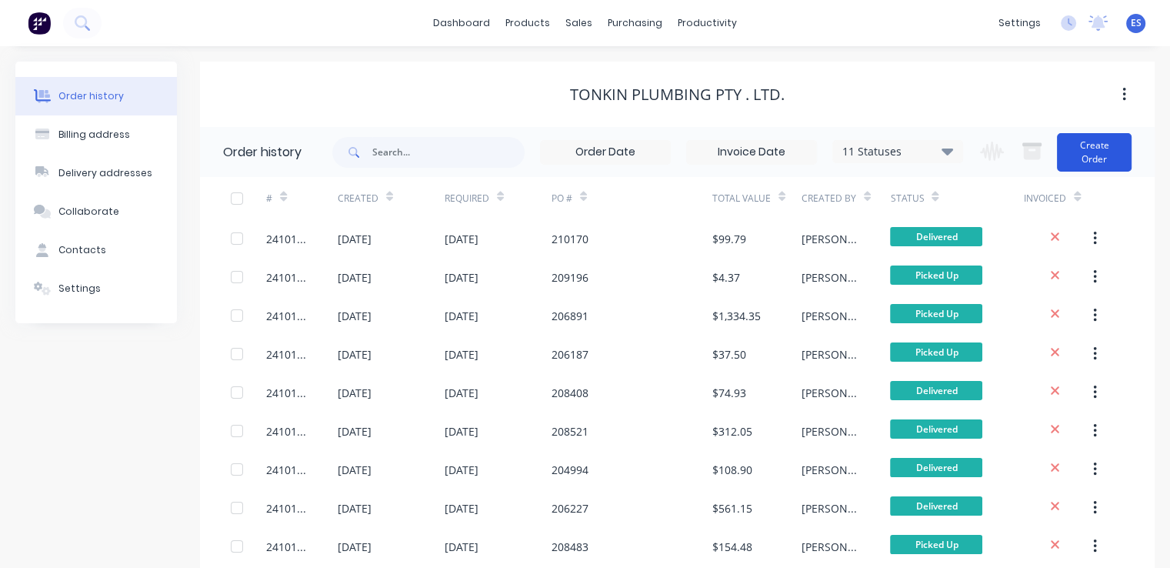
click at [1096, 163] on button "Create Order" at bounding box center [1094, 152] width 75 height 38
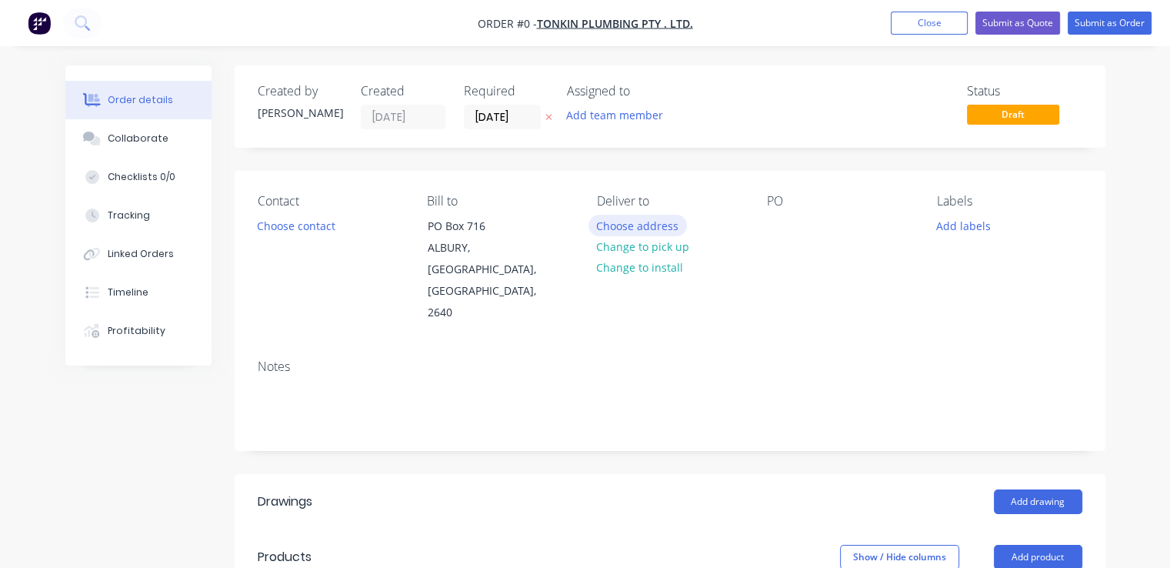
click at [643, 222] on button "Choose address" at bounding box center [638, 225] width 98 height 21
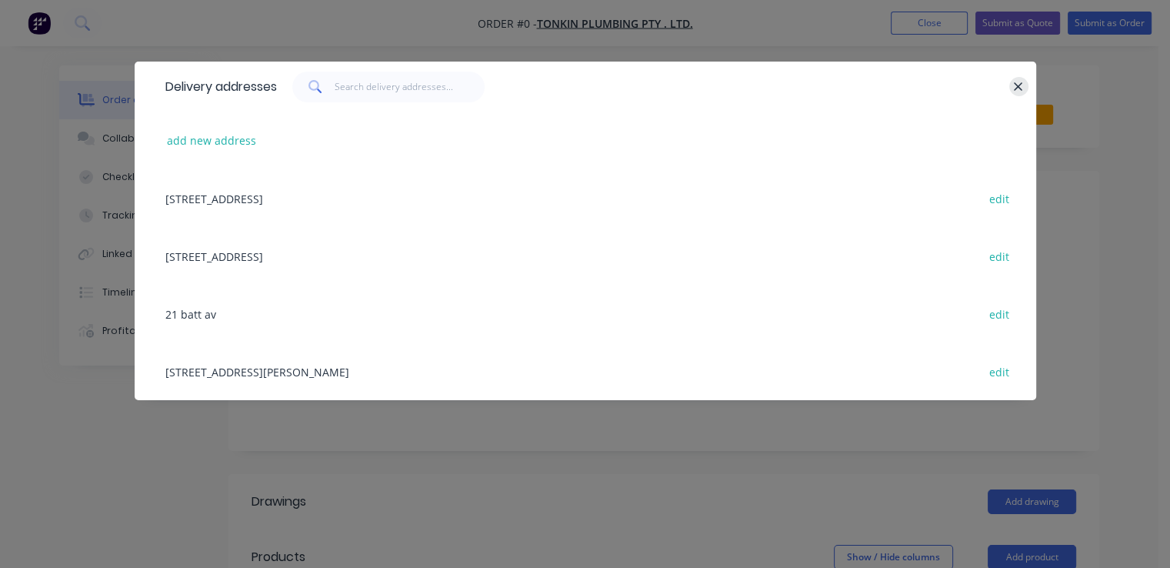
click at [1026, 90] on button "button" at bounding box center [1019, 86] width 19 height 19
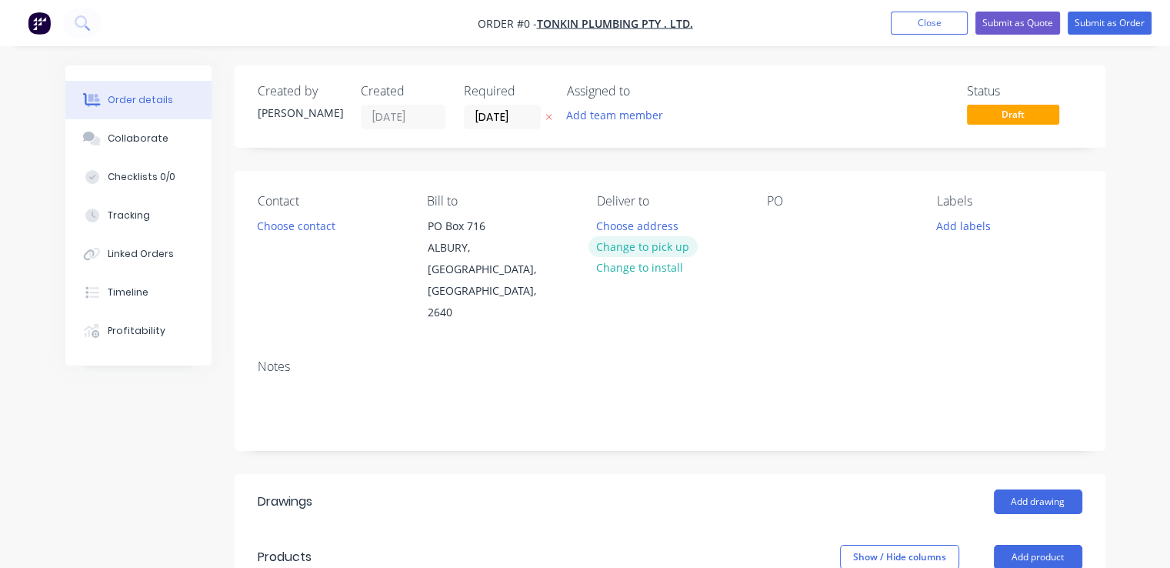
click at [640, 253] on button "Change to pick up" at bounding box center [643, 246] width 109 height 21
click at [285, 219] on button "Choose contact" at bounding box center [296, 225] width 95 height 21
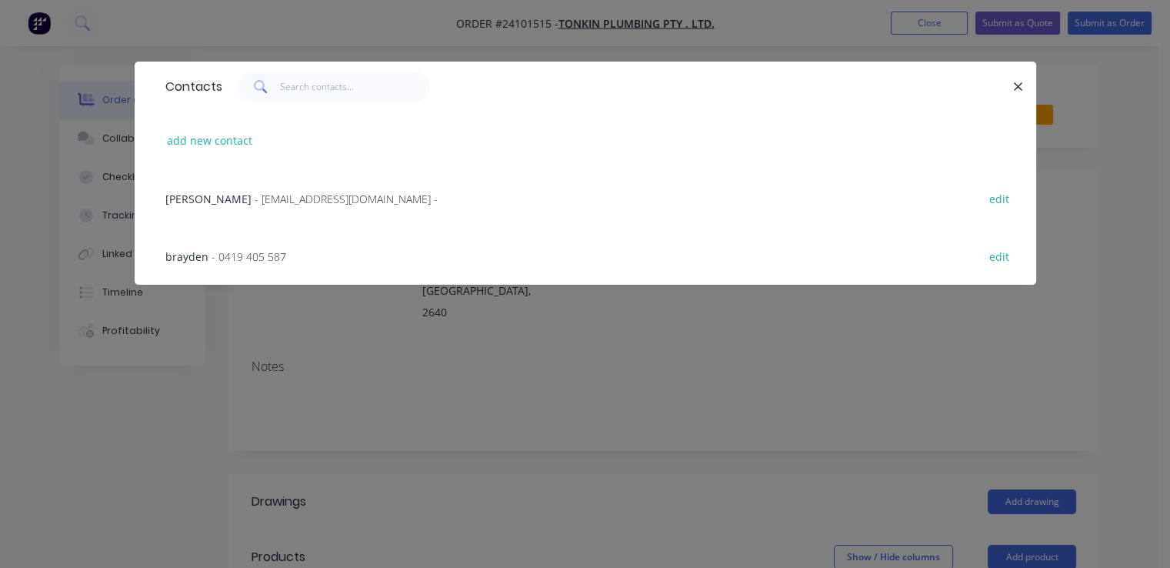
click at [239, 264] on div "brayden - 0419 405 587" at bounding box center [225, 257] width 121 height 16
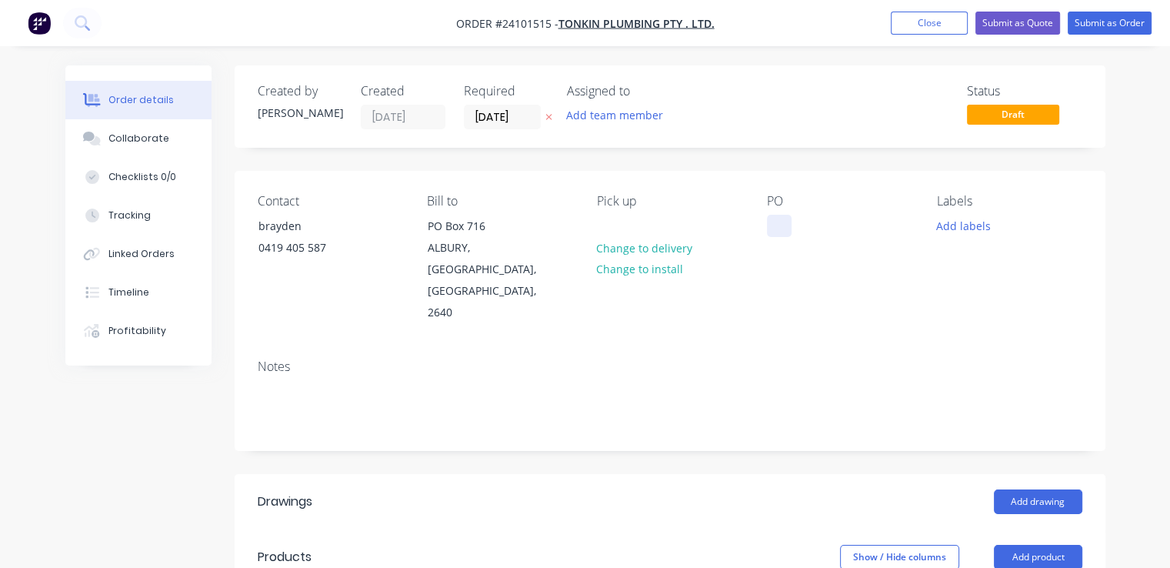
click at [773, 229] on div at bounding box center [779, 226] width 25 height 22
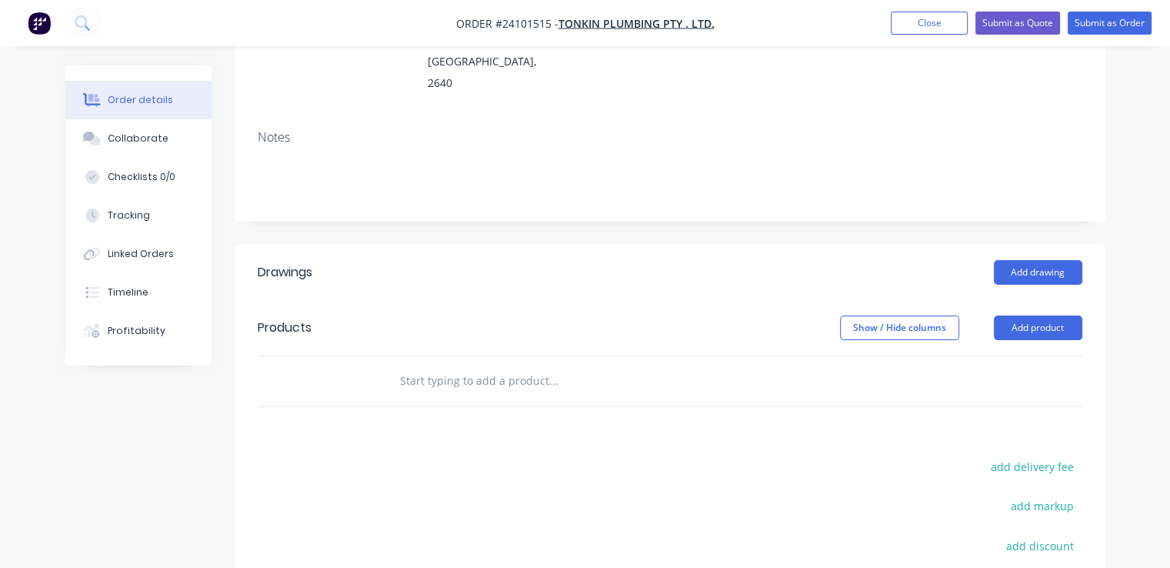
scroll to position [231, 0]
click at [1053, 314] on button "Add product" at bounding box center [1038, 326] width 88 height 25
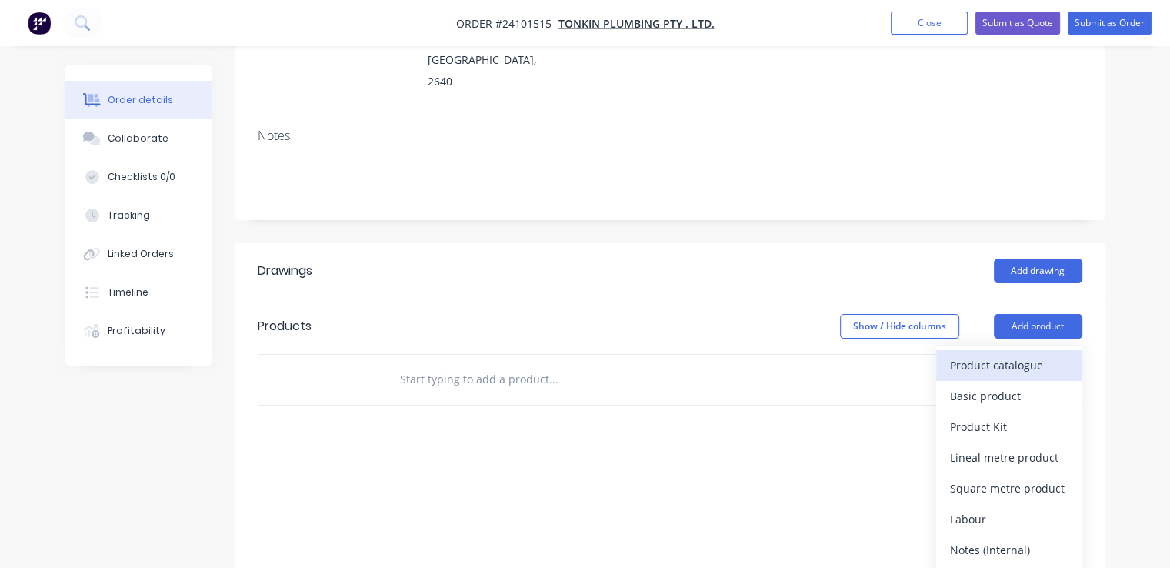
click at [1016, 354] on div "Product catalogue" at bounding box center [1009, 365] width 118 height 22
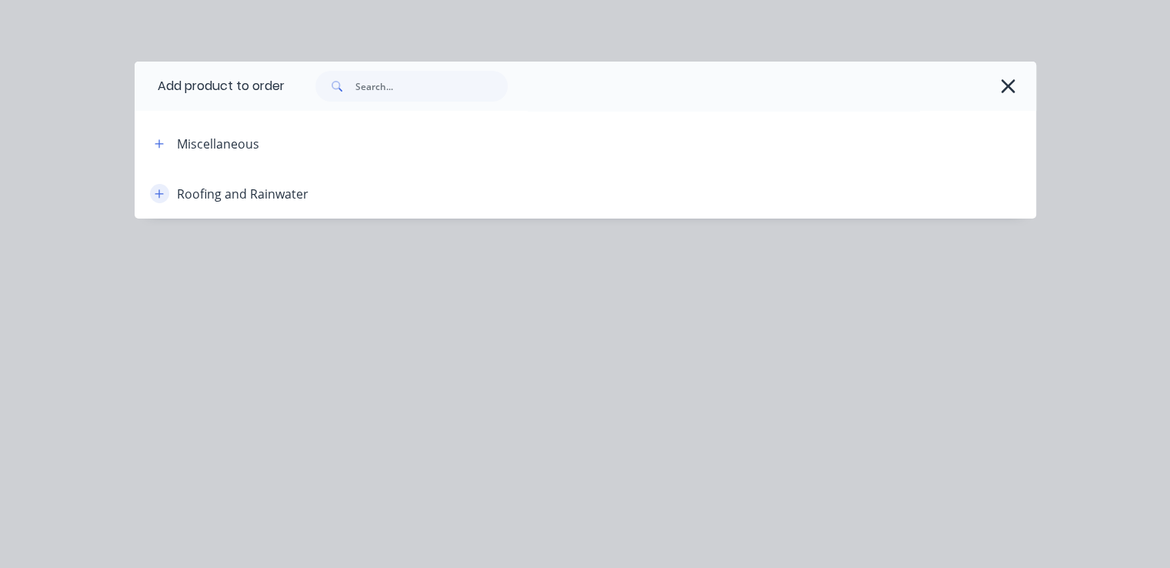
click at [160, 198] on icon "button" at bounding box center [159, 194] width 9 height 11
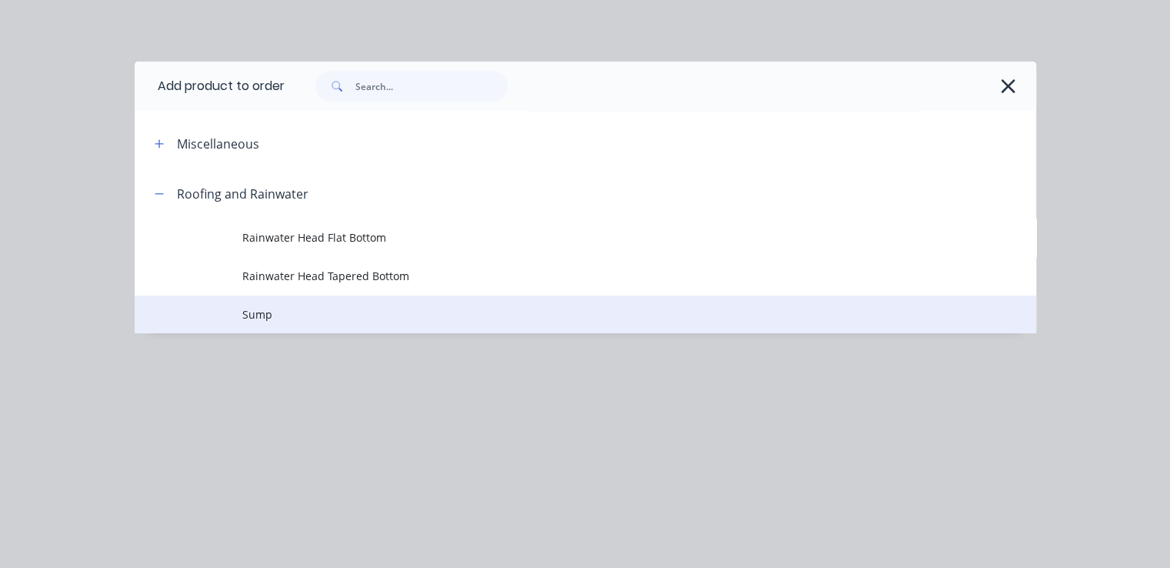
click at [307, 309] on span "Sump" at bounding box center [559, 314] width 635 height 16
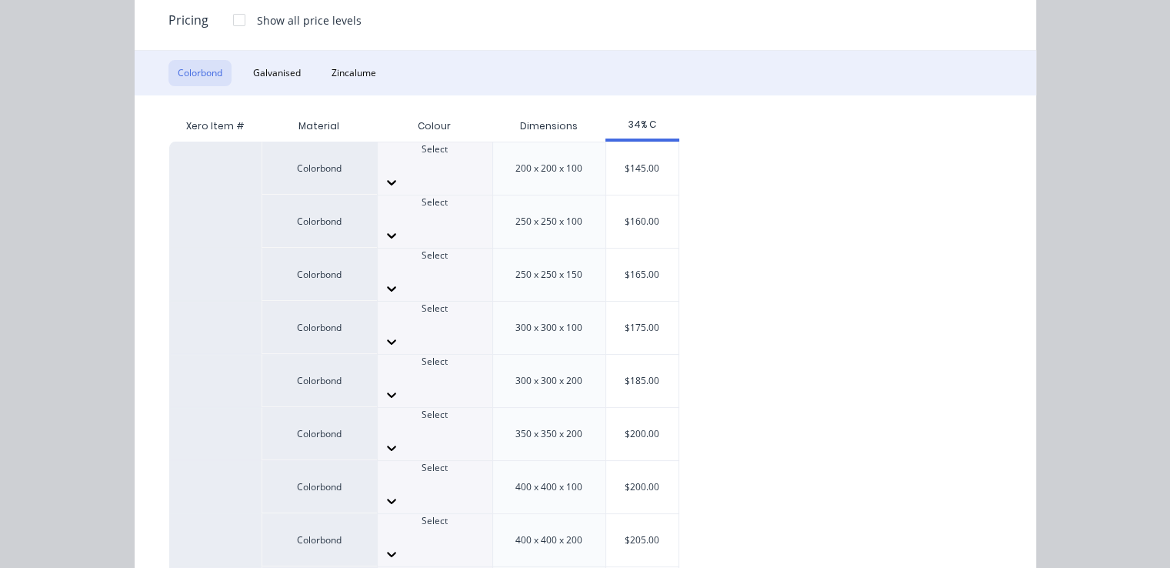
scroll to position [241, 0]
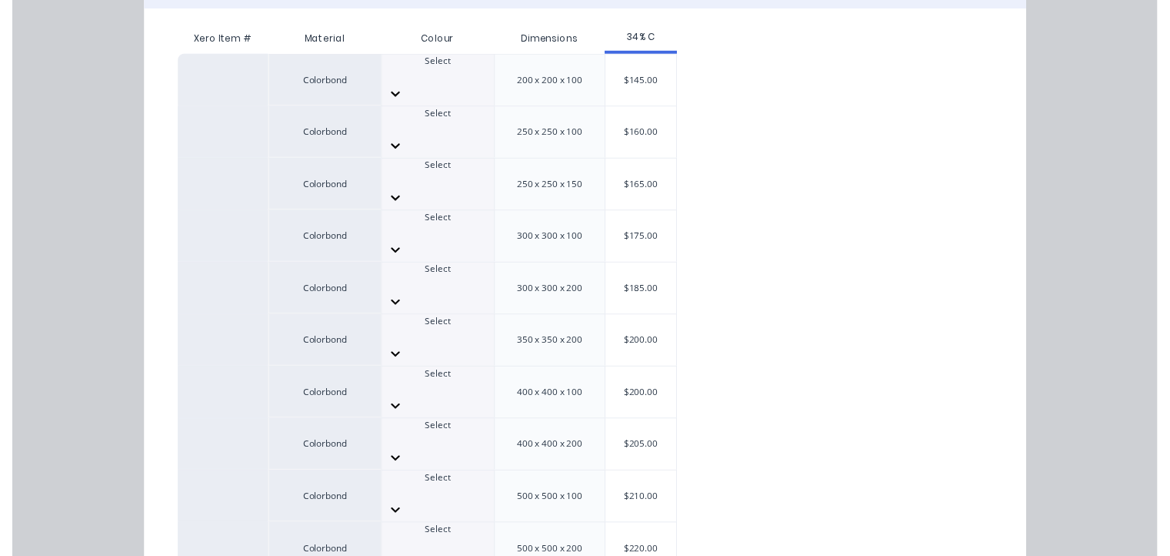
scroll to position [240, 0]
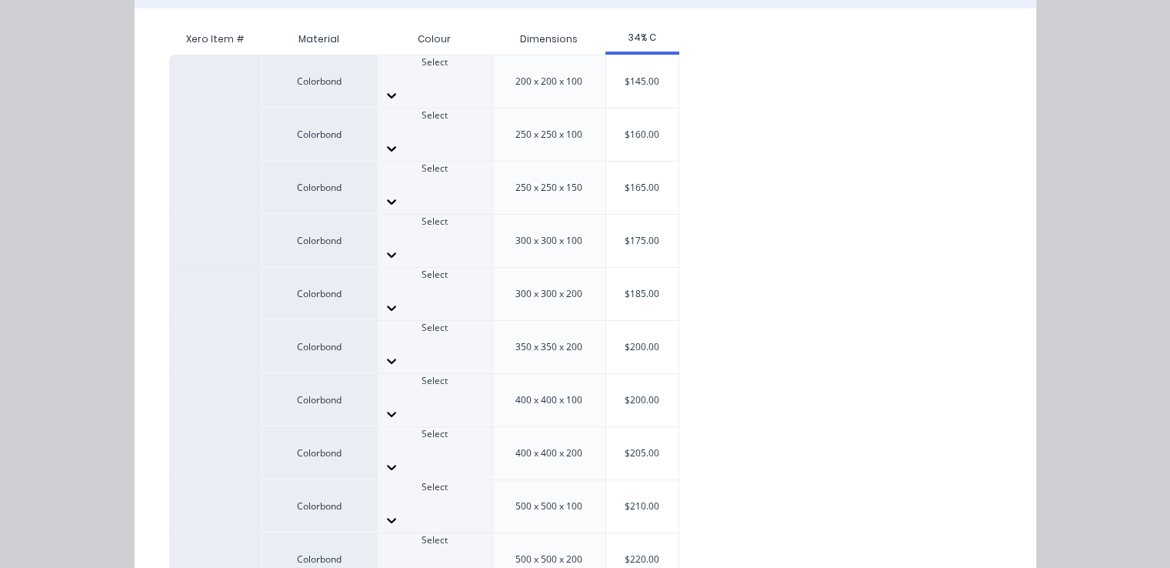
click at [837, 378] on div "Colorbond Select 200 x 200 x 100 $145.00 Colorbond Select 250 x 250 x 100 $160.…" at bounding box center [573, 374] width 809 height 638
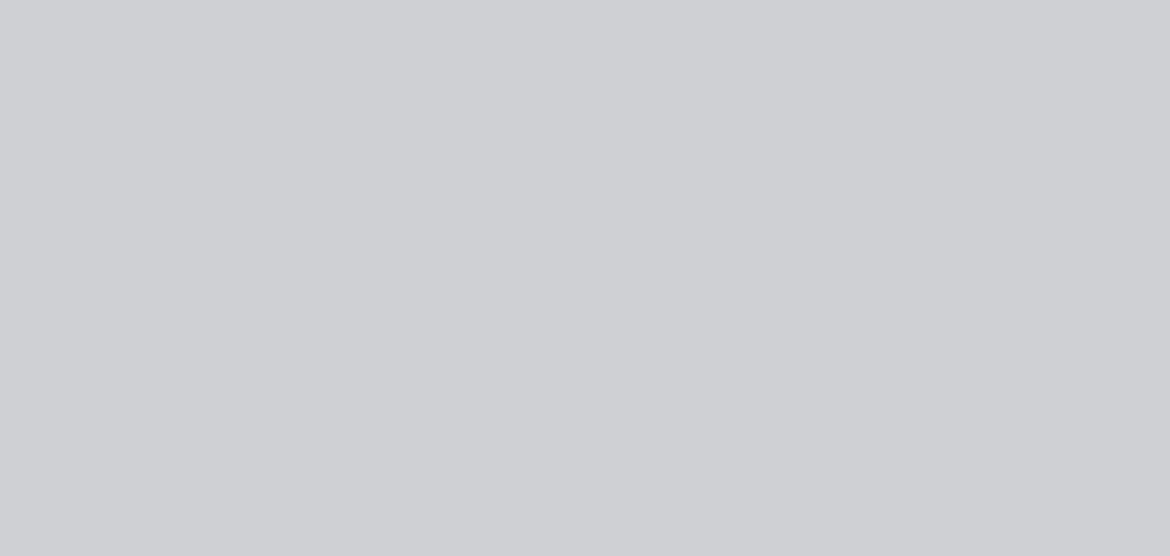
scroll to position [0, 0]
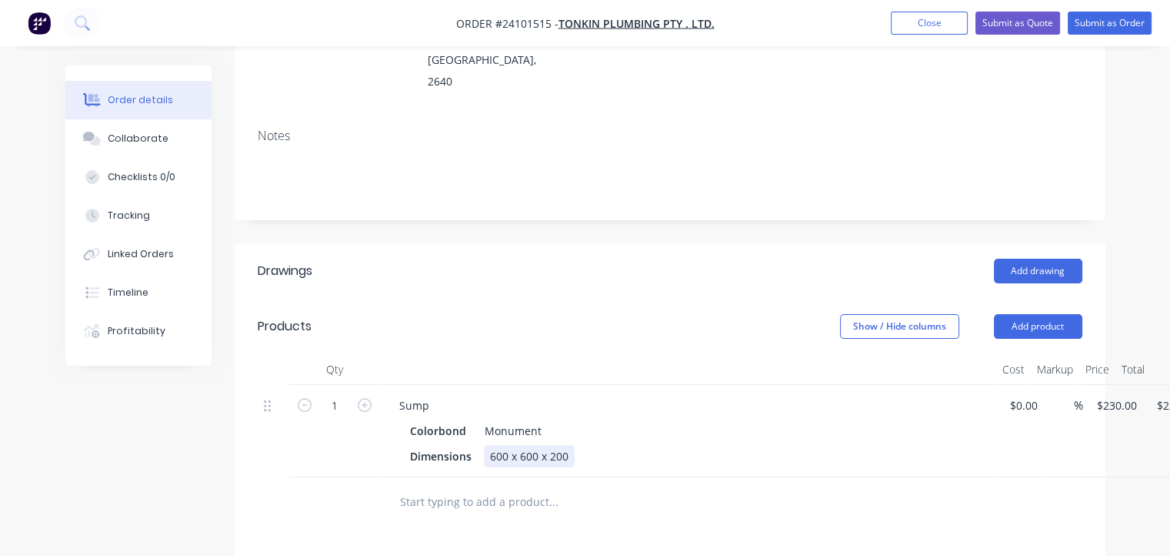
click at [495, 445] on div "600 x 600 x 200" at bounding box center [529, 456] width 91 height 22
click at [522, 445] on div "300 x 600 x 200" at bounding box center [529, 456] width 91 height 22
click at [552, 445] on div "300 x 300 x 200" at bounding box center [529, 456] width 91 height 22
click at [1006, 386] on div "$0.00 $0.00" at bounding box center [1020, 431] width 48 height 92
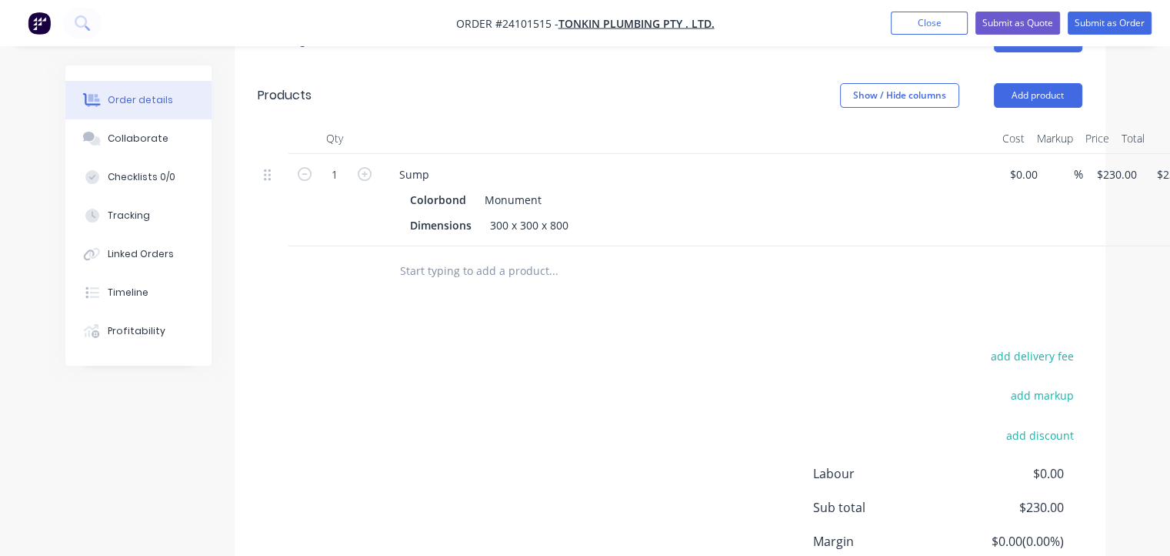
scroll to position [308, 0]
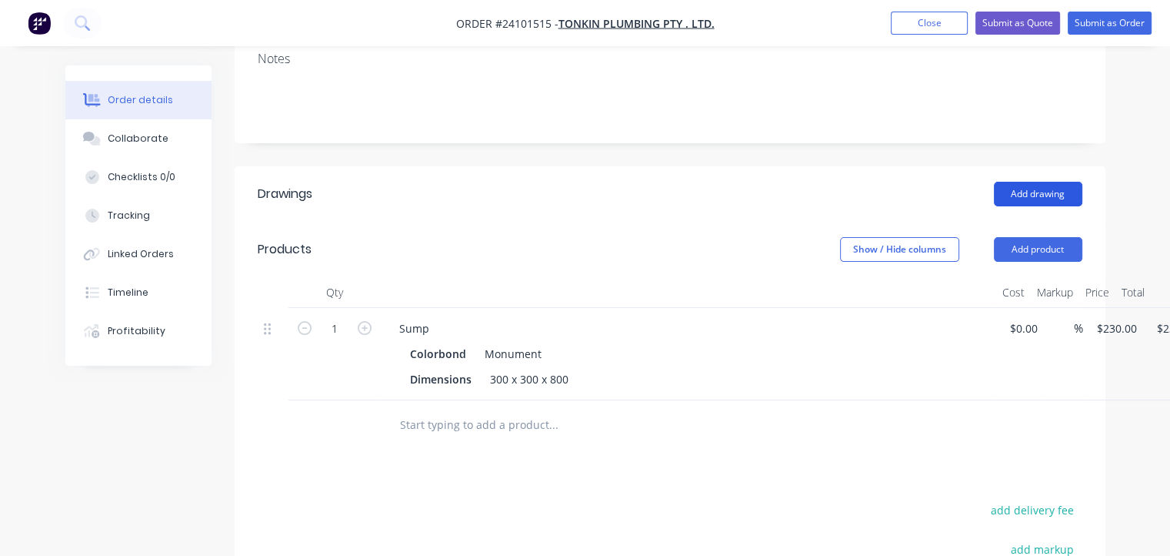
click at [1063, 182] on button "Add drawing" at bounding box center [1038, 194] width 88 height 25
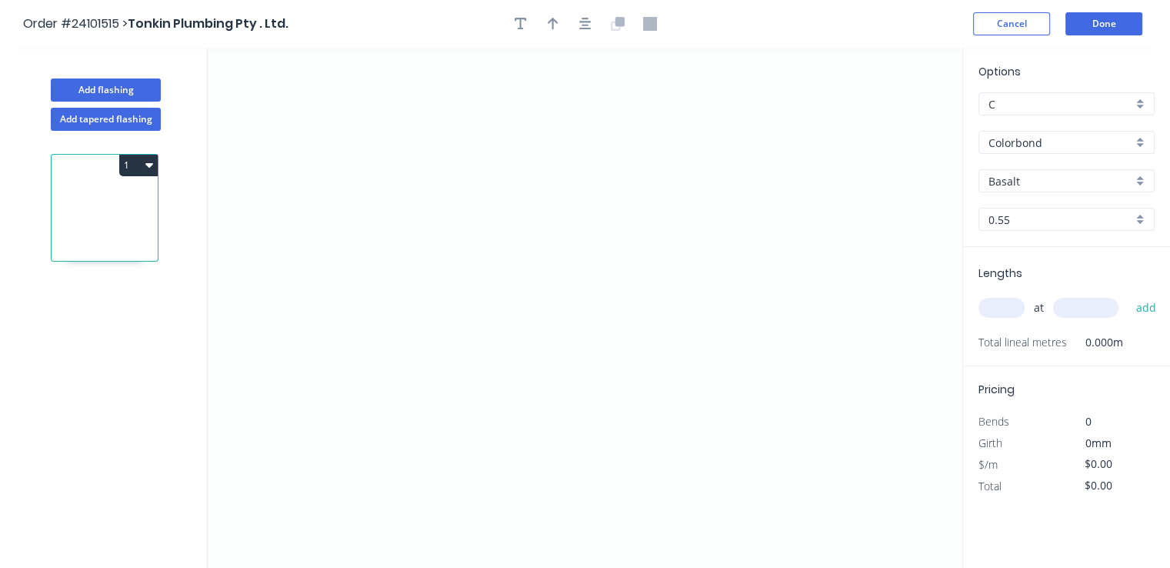
click at [1003, 185] on input "Basalt" at bounding box center [1061, 181] width 144 height 16
click at [997, 201] on div "Monument" at bounding box center [1067, 210] width 175 height 27
type input "Monument"
click at [492, 155] on icon "0" at bounding box center [585, 308] width 755 height 520
click at [482, 338] on icon "0" at bounding box center [585, 308] width 755 height 520
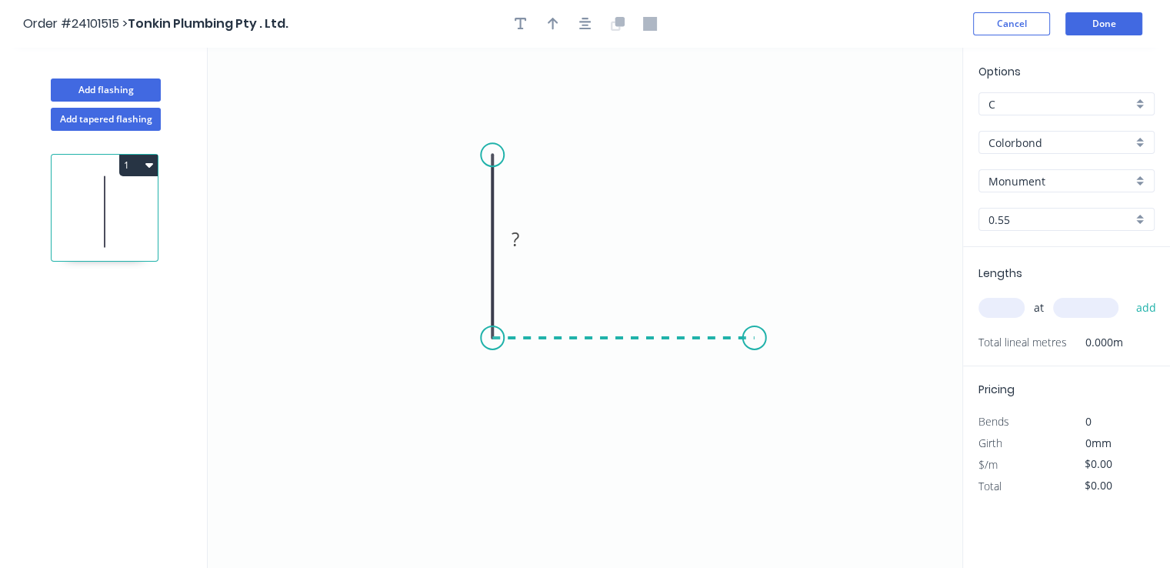
click at [753, 332] on icon "0 ?" at bounding box center [585, 308] width 755 height 520
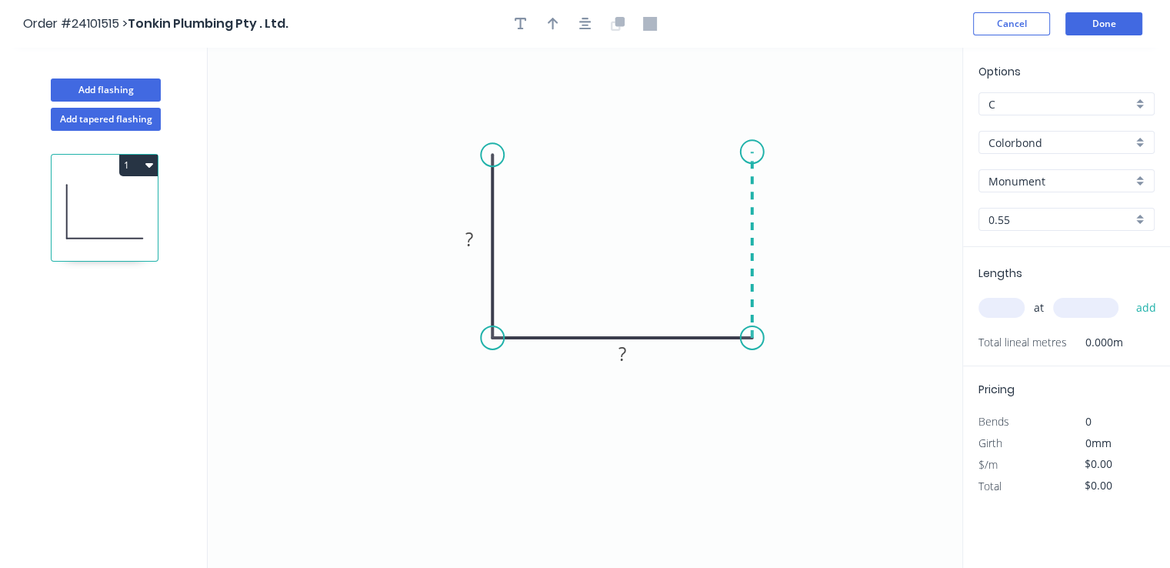
click at [746, 152] on icon "0 ? ?" at bounding box center [585, 308] width 755 height 520
click at [773, 231] on tspan "?" at bounding box center [776, 237] width 8 height 25
click at [633, 351] on rect at bounding box center [622, 355] width 31 height 22
click at [477, 242] on rect at bounding box center [469, 240] width 31 height 22
click at [986, 305] on input "text" at bounding box center [1002, 308] width 46 height 20
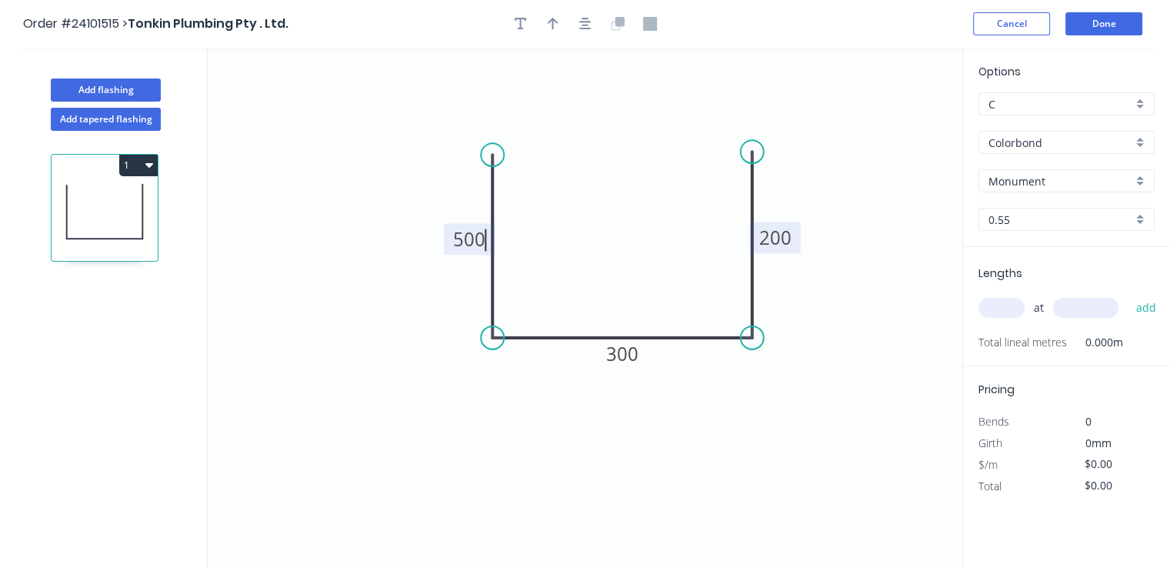
type input "$33.42"
type input "2"
click at [1077, 309] on input "text" at bounding box center [1085, 308] width 65 height 20
type input "3500"
click at [1128, 295] on button "add" at bounding box center [1146, 308] width 36 height 26
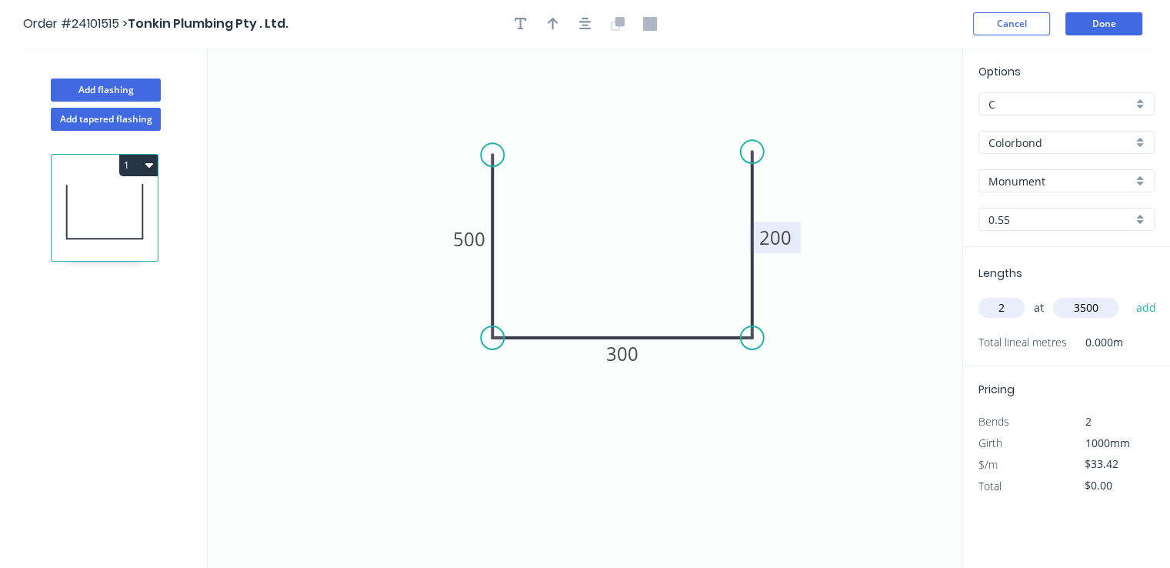
type input "$233.94"
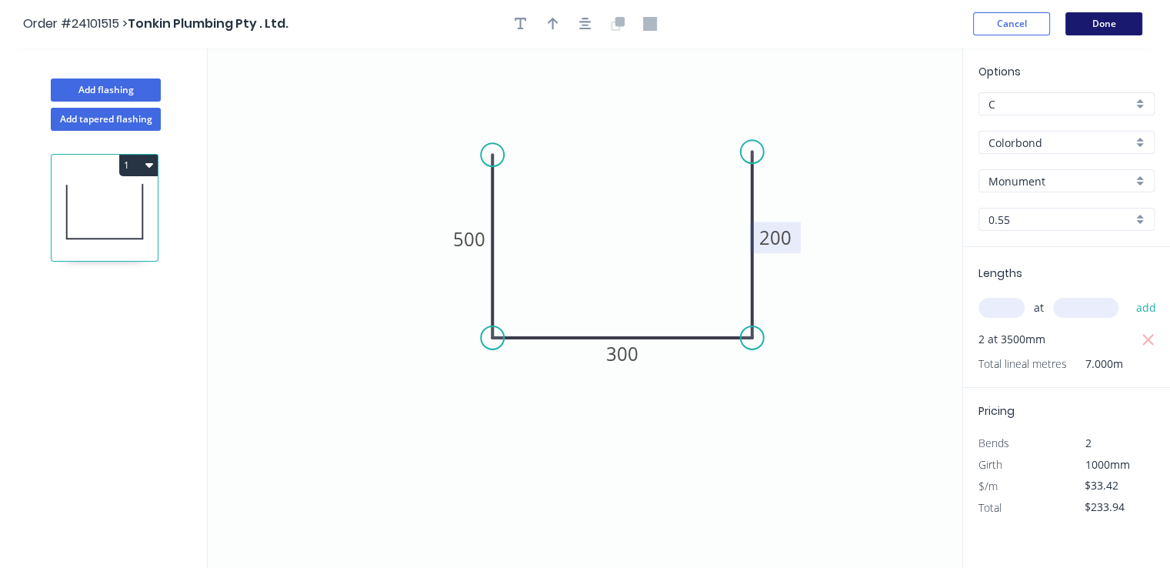
click at [1088, 31] on button "Done" at bounding box center [1104, 23] width 77 height 23
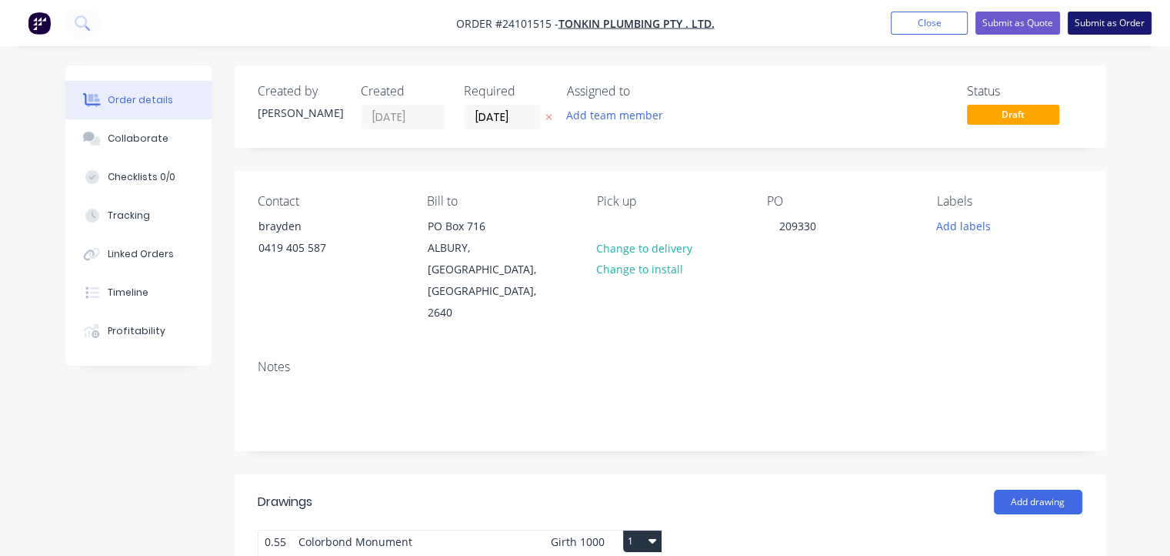
click at [1098, 25] on button "Submit as Order" at bounding box center [1110, 23] width 84 height 23
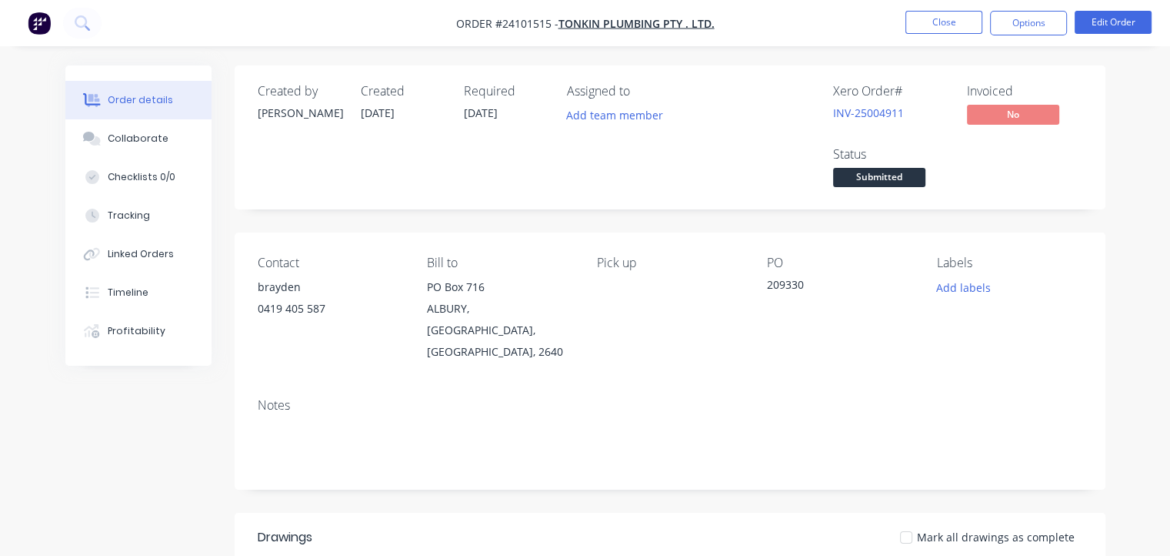
click at [26, 28] on button "button" at bounding box center [39, 23] width 32 height 25
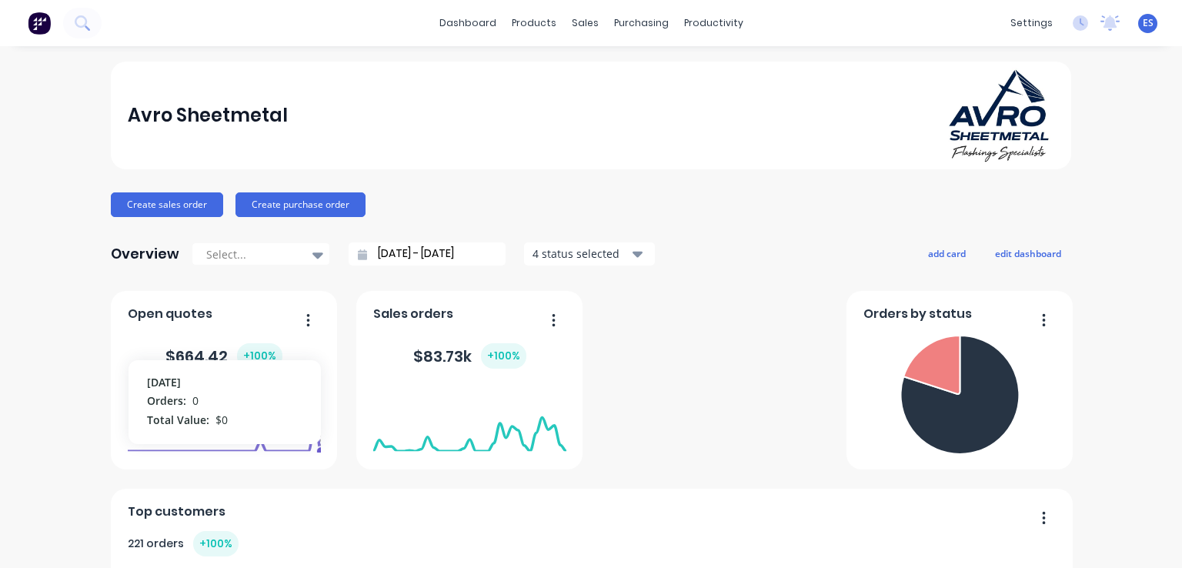
click at [279, 438] on foreignobject at bounding box center [224, 419] width 193 height 65
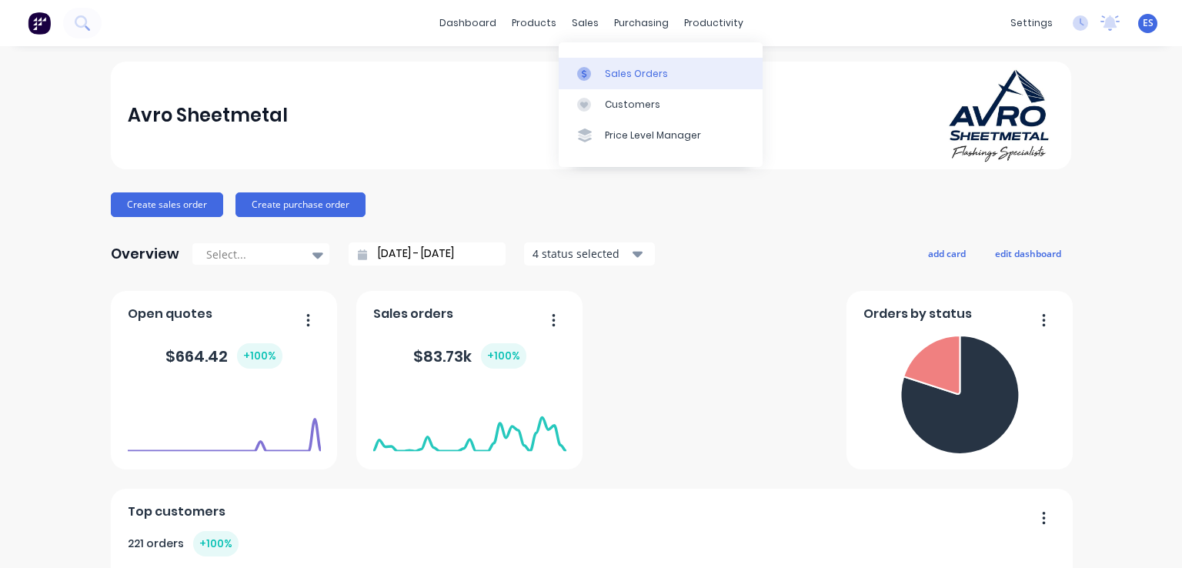
click at [593, 76] on div at bounding box center [588, 74] width 23 height 14
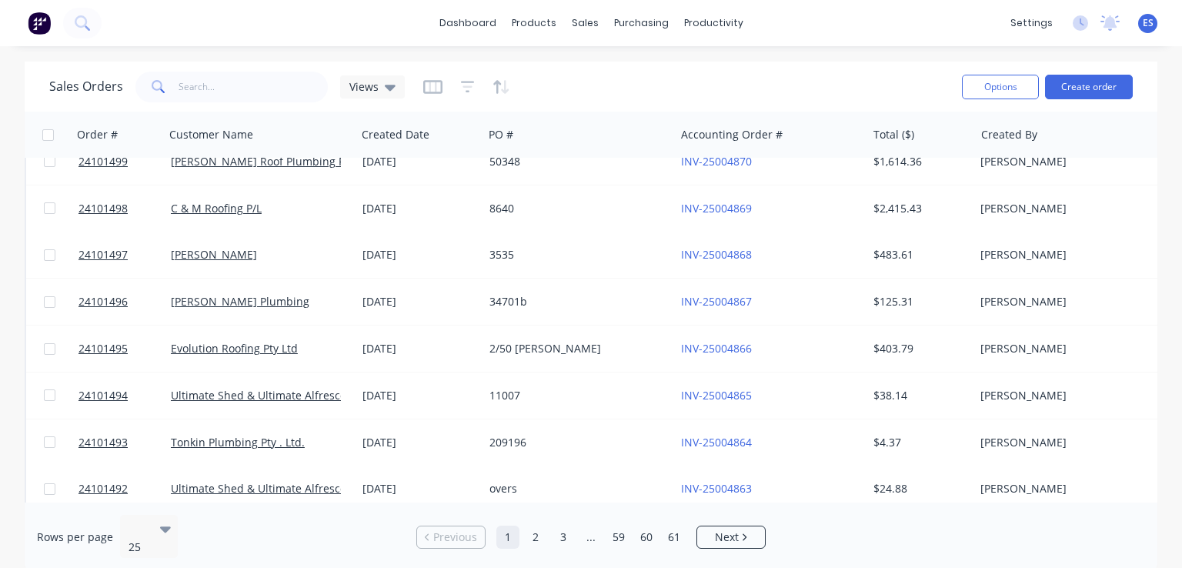
scroll to position [832, 0]
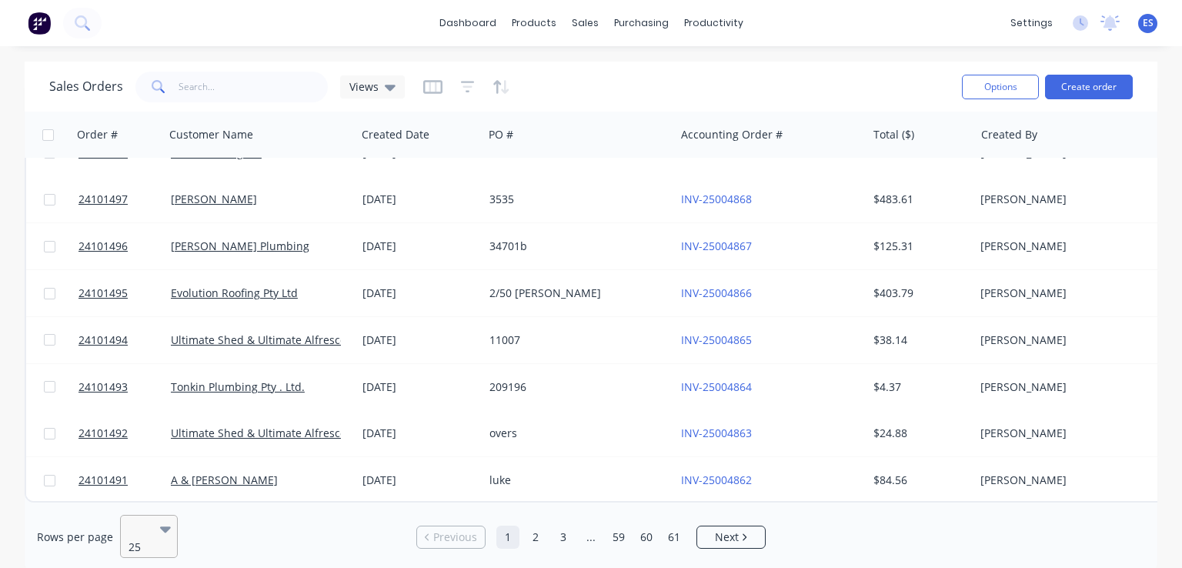
click at [166, 530] on icon at bounding box center [165, 528] width 11 height 17
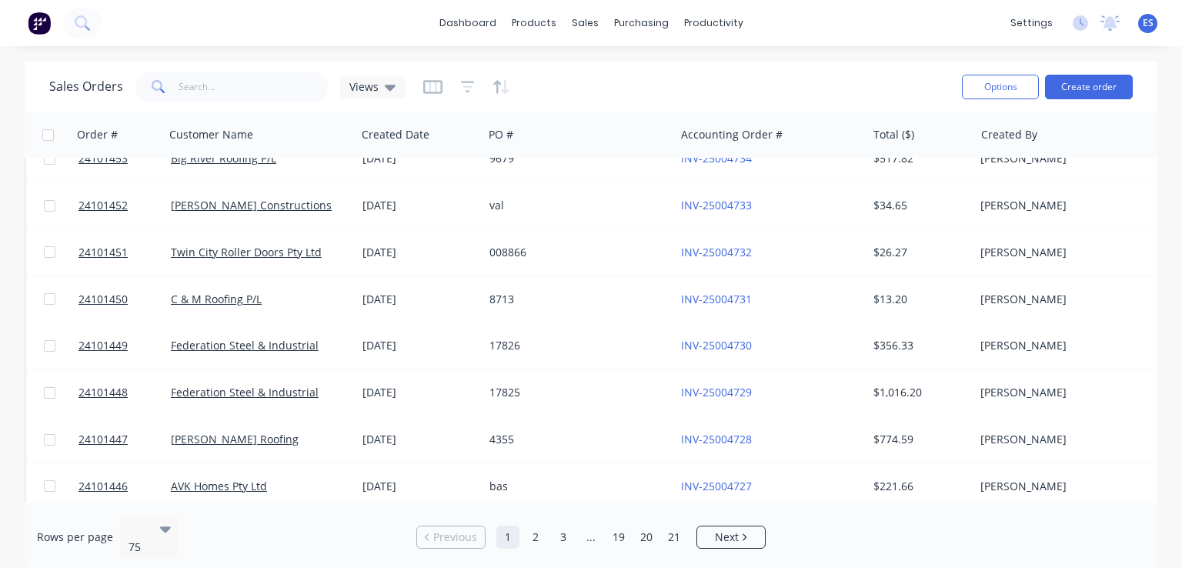
scroll to position [3017, 0]
click at [394, 86] on div "Views" at bounding box center [372, 86] width 65 height 23
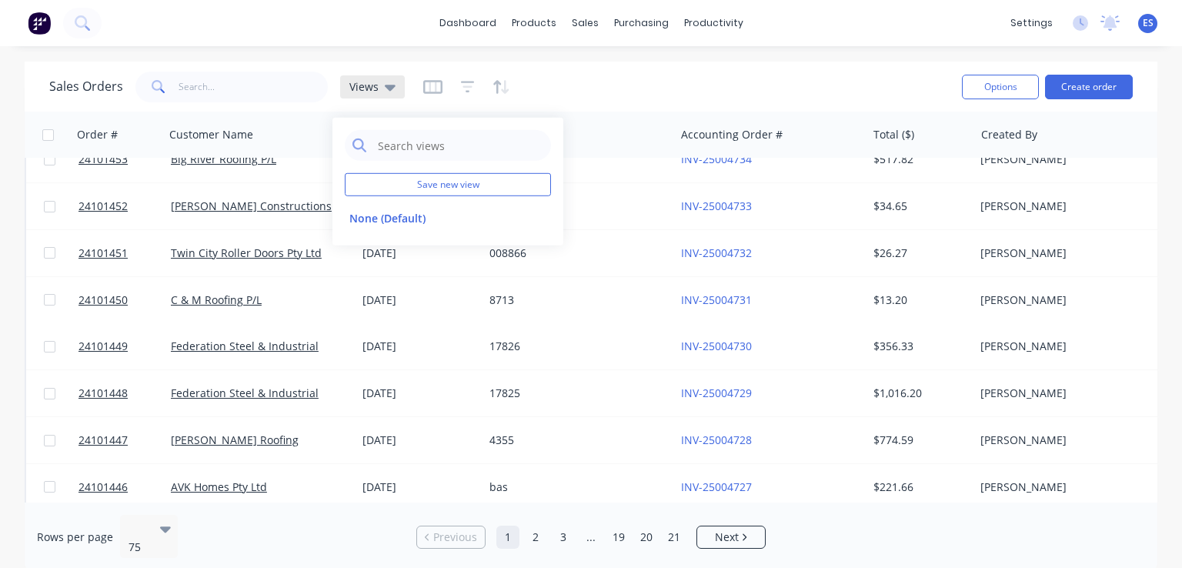
click at [394, 86] on div "Views" at bounding box center [372, 86] width 65 height 23
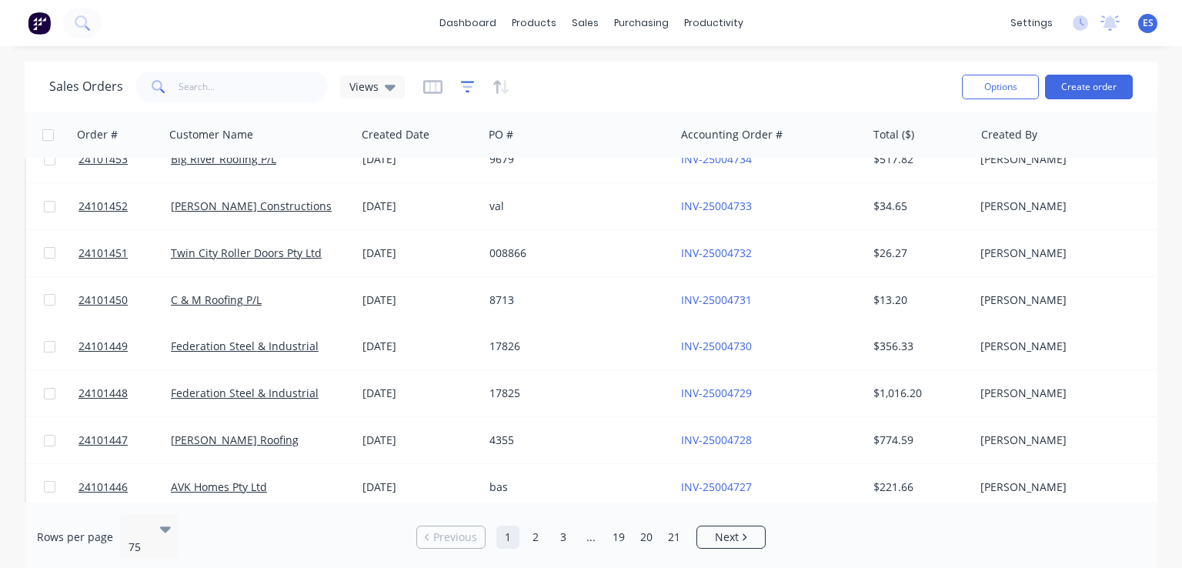
click at [466, 84] on icon "button" at bounding box center [468, 86] width 14 height 15
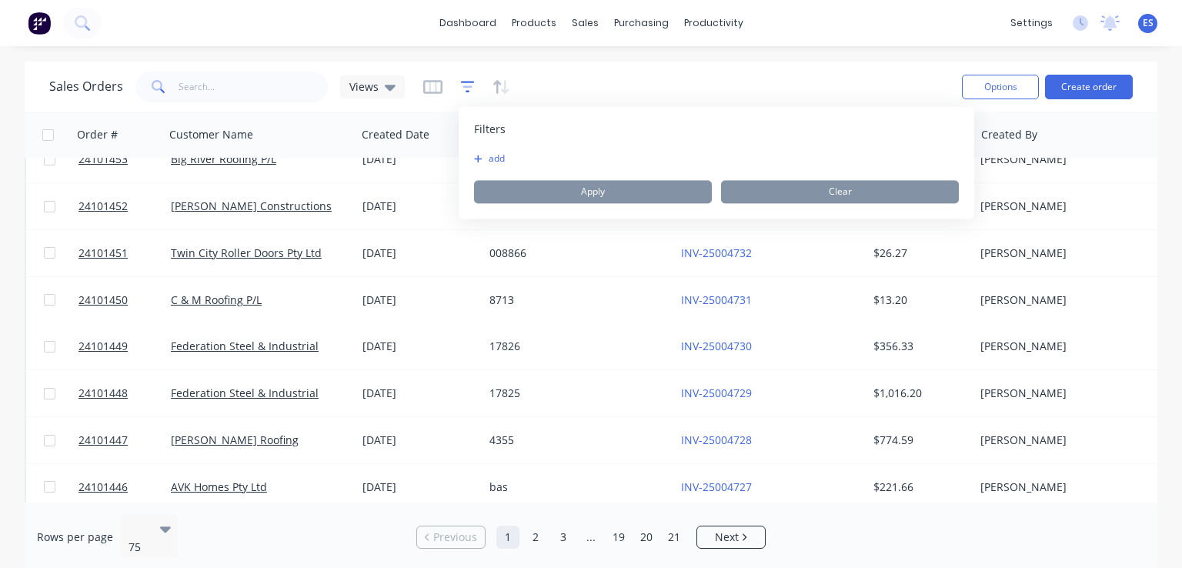
click at [466, 84] on icon "button" at bounding box center [468, 86] width 14 height 15
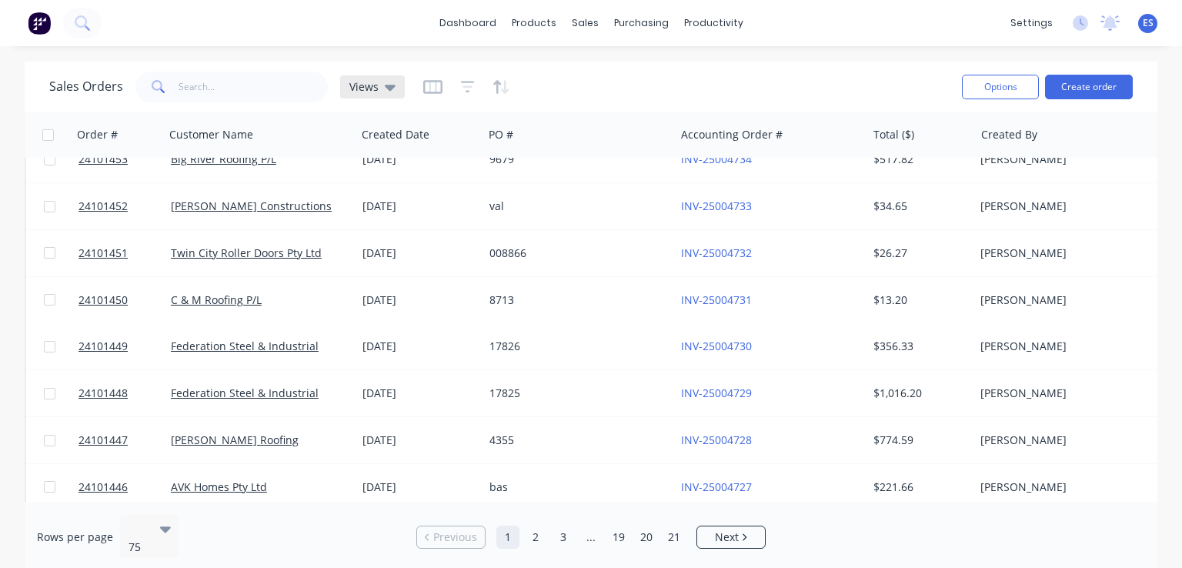
click at [352, 88] on span "Views" at bounding box center [363, 86] width 29 height 16
click at [504, 85] on icon "button" at bounding box center [501, 86] width 18 height 15
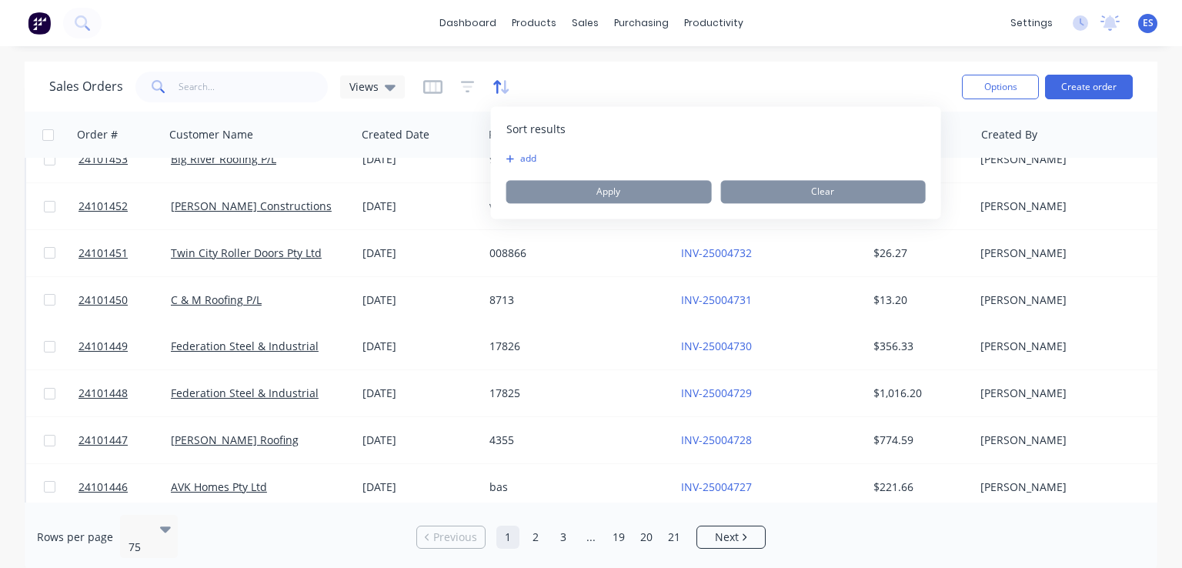
click at [504, 85] on icon "button" at bounding box center [501, 86] width 18 height 15
click at [461, 82] on icon "button" at bounding box center [468, 87] width 14 height 12
click at [432, 85] on icon "button" at bounding box center [433, 87] width 8 height 10
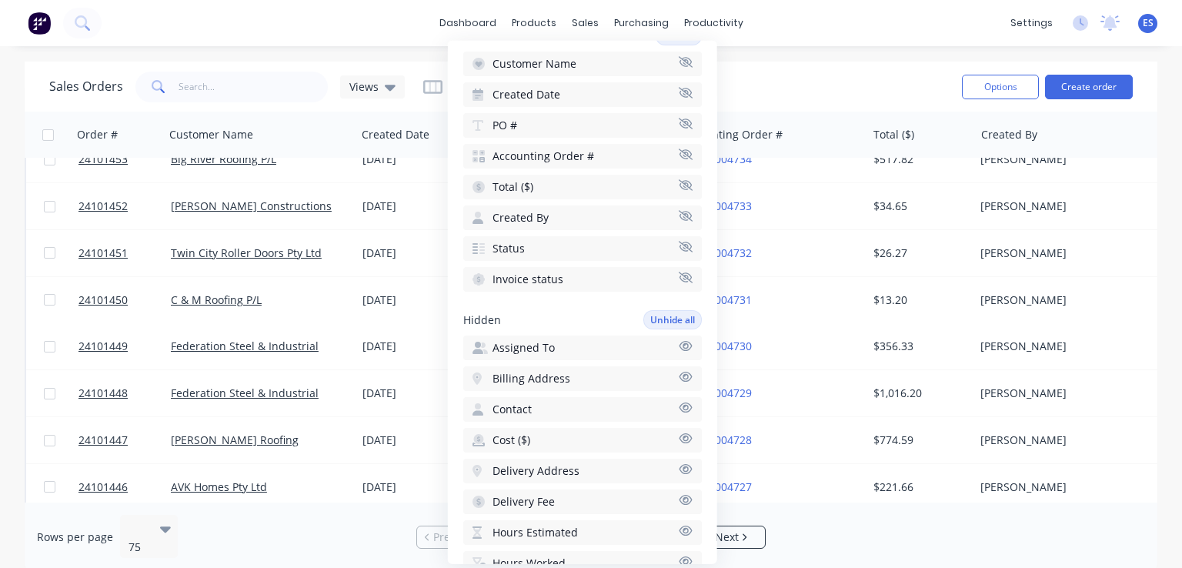
scroll to position [64, 0]
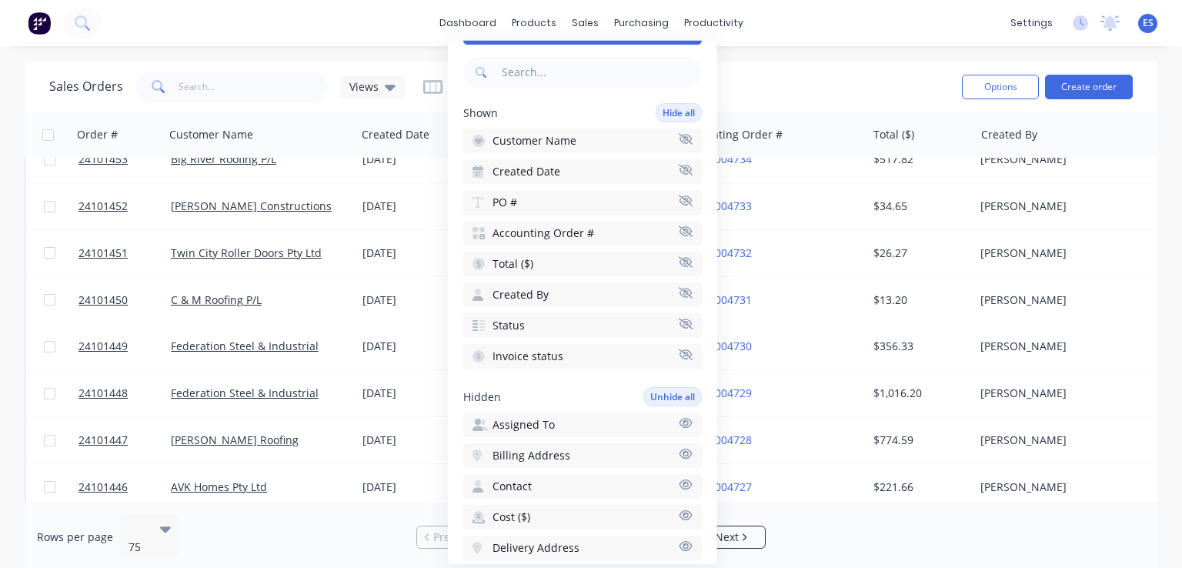
click at [776, 84] on div "Sales Orders Views" at bounding box center [499, 87] width 900 height 38
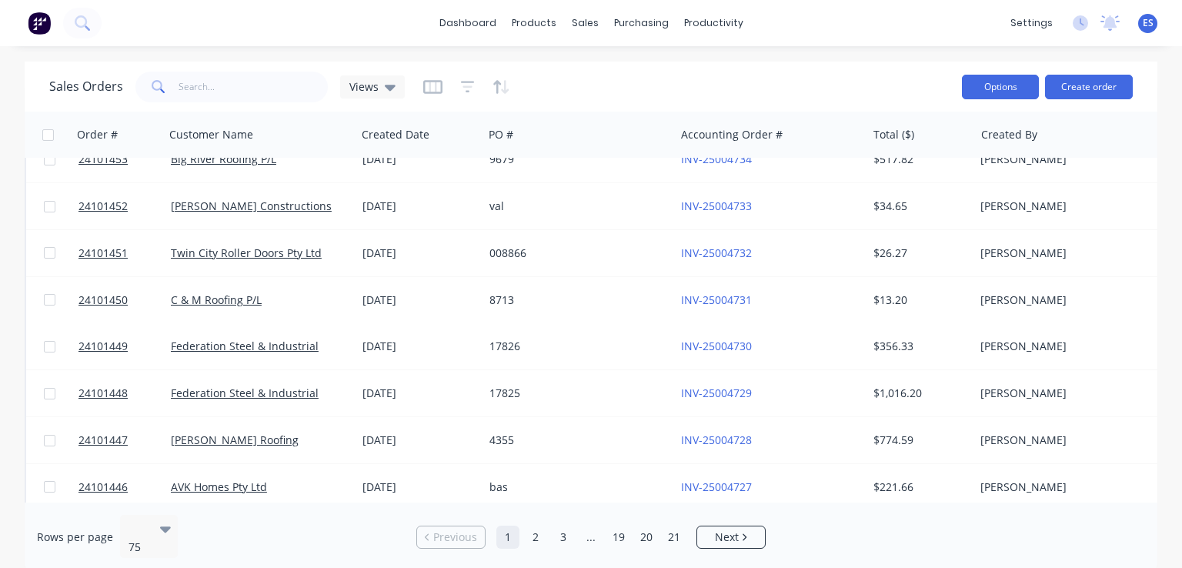
click at [994, 92] on button "Options" at bounding box center [1000, 87] width 77 height 25
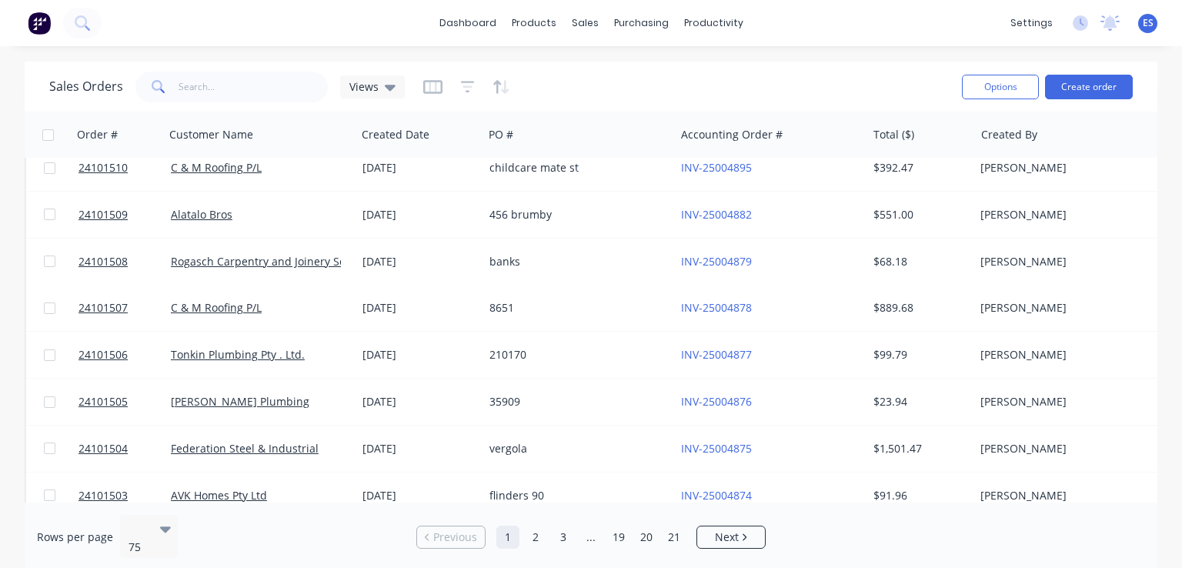
scroll to position [0, 0]
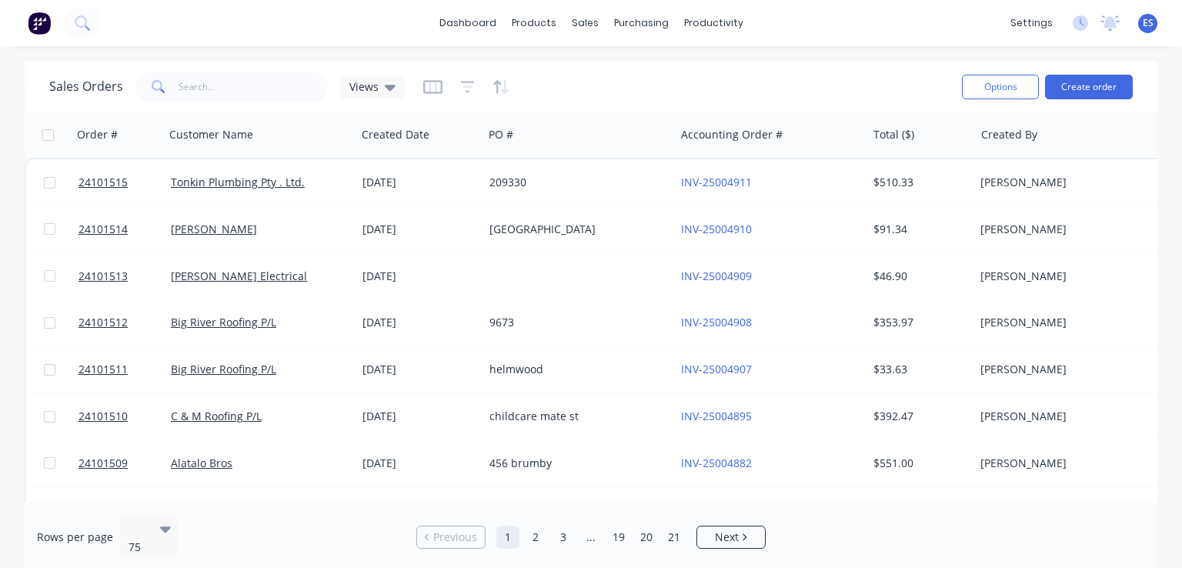
click at [67, 81] on h1 "Sales Orders" at bounding box center [86, 86] width 74 height 15
click at [38, 32] on img at bounding box center [39, 23] width 23 height 23
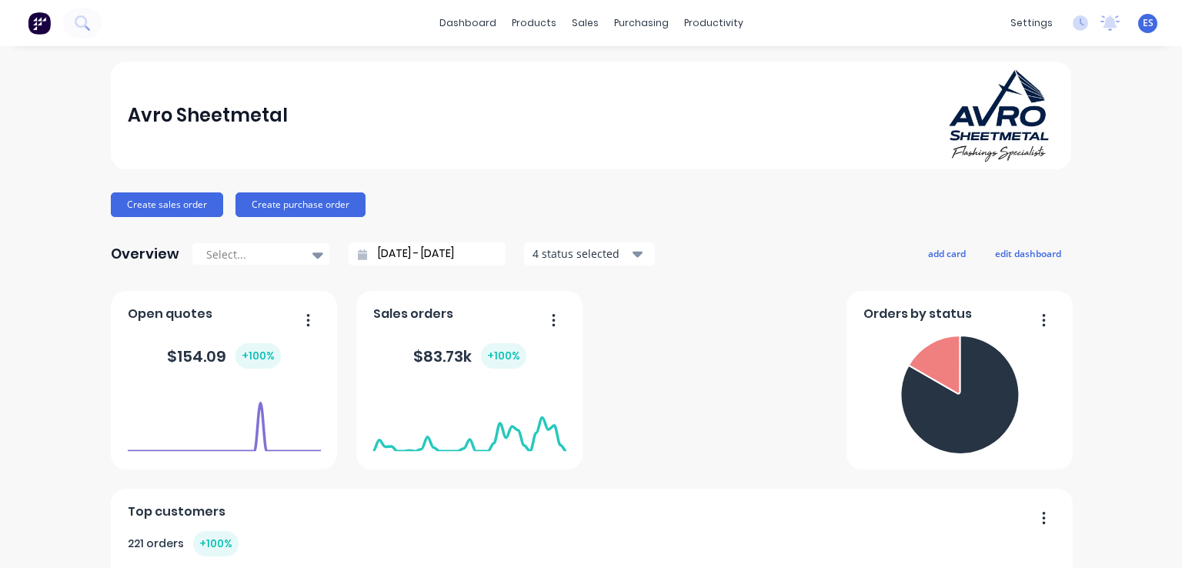
click at [169, 315] on span "Open quotes" at bounding box center [170, 314] width 85 height 18
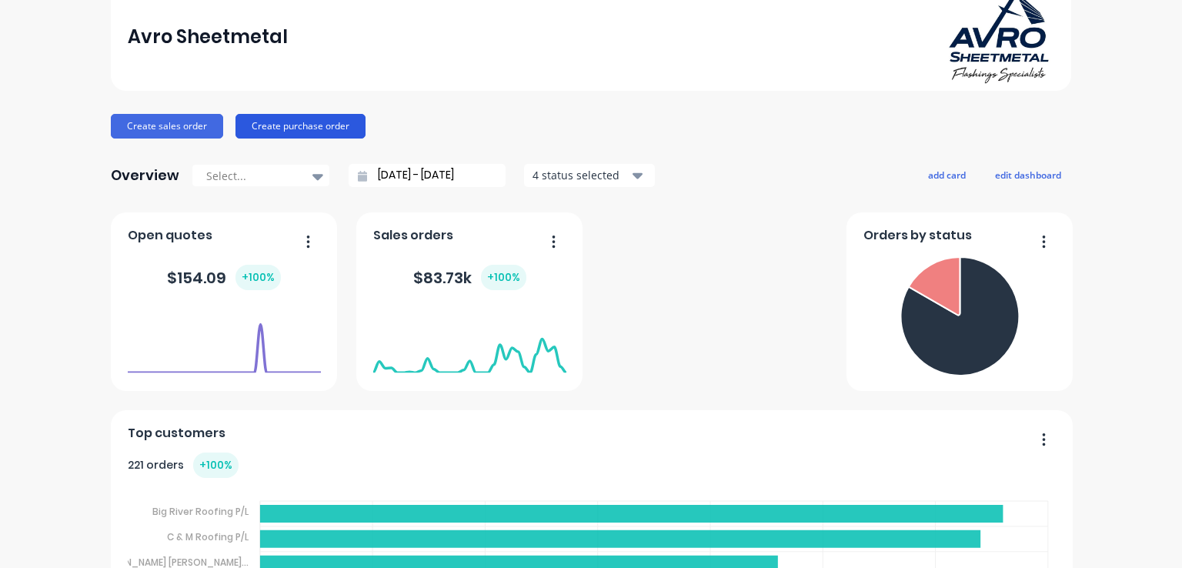
scroll to position [77, 0]
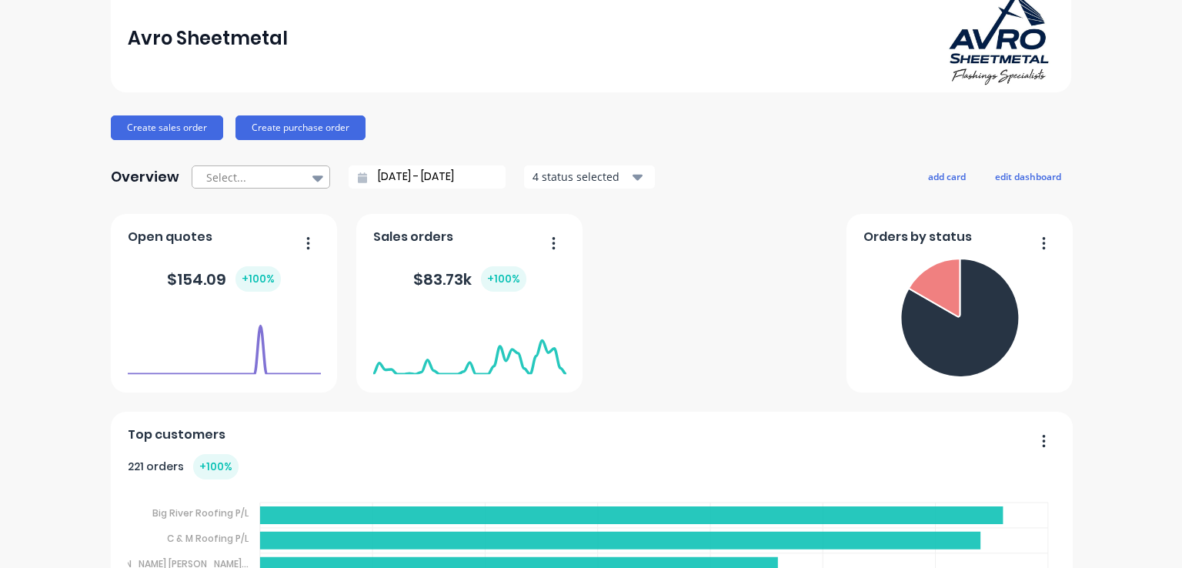
click at [252, 182] on div at bounding box center [253, 177] width 97 height 19
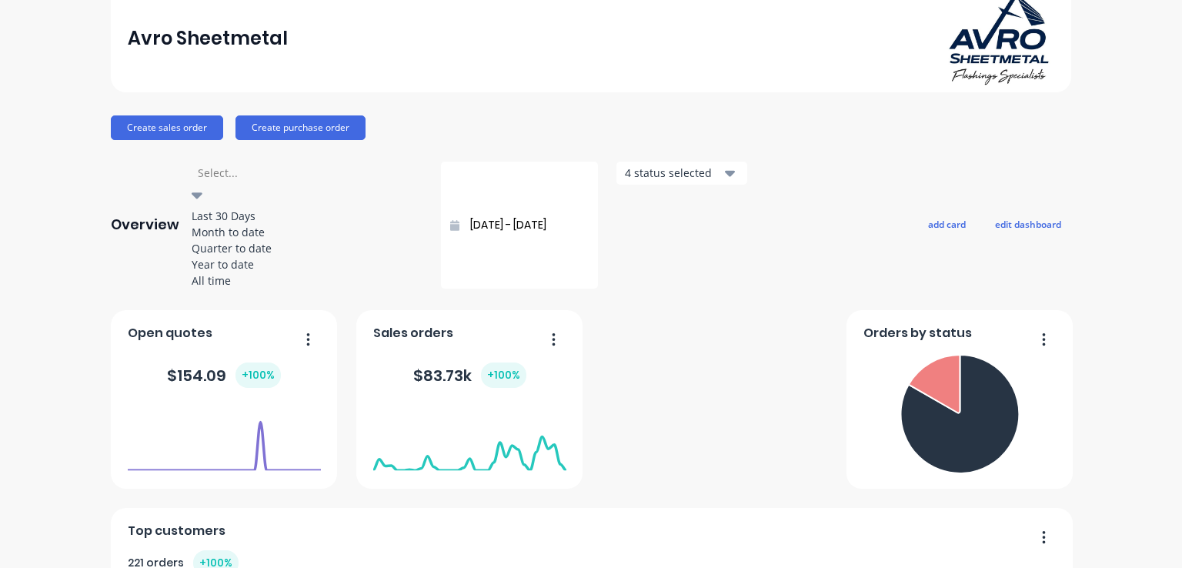
click at [253, 239] on div "Month to date" at bounding box center [307, 232] width 231 height 16
type input "[DATE] - [DATE]"
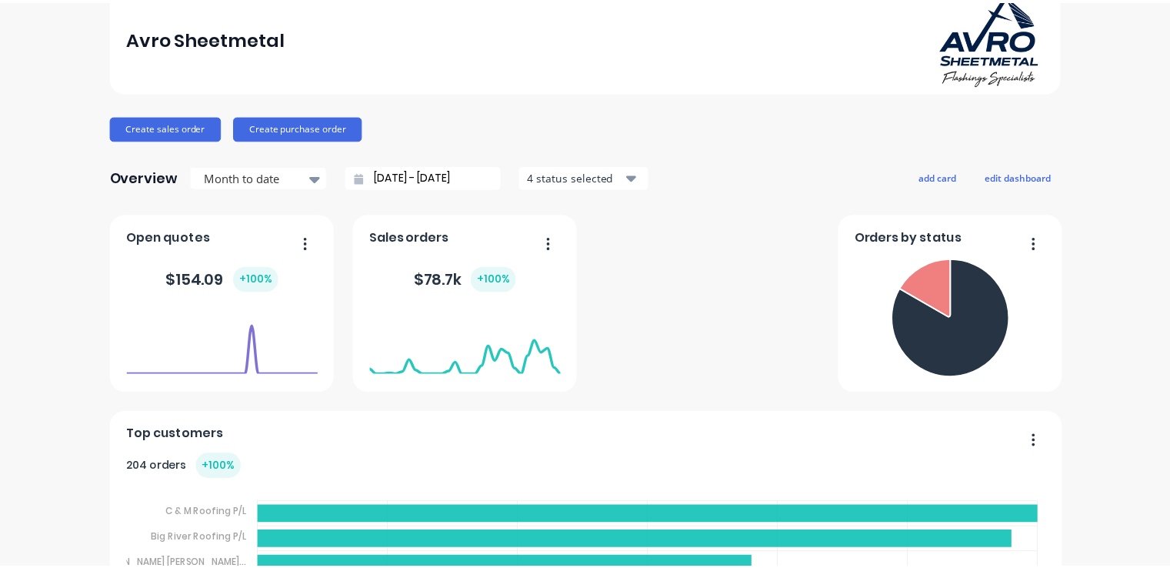
scroll to position [0, 0]
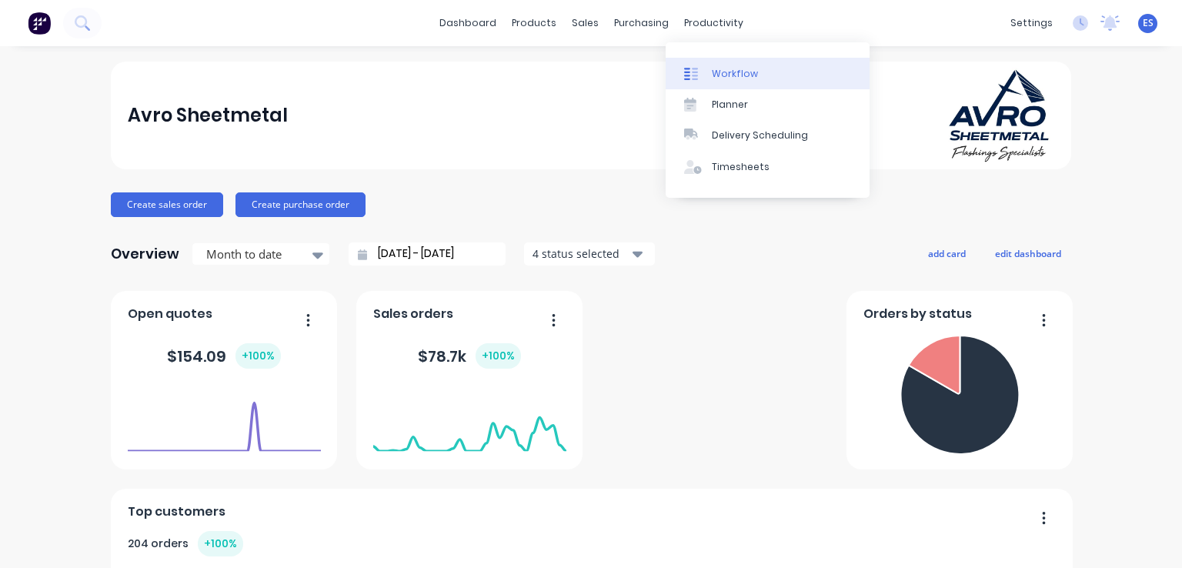
click at [730, 72] on div "Workflow" at bounding box center [735, 74] width 46 height 14
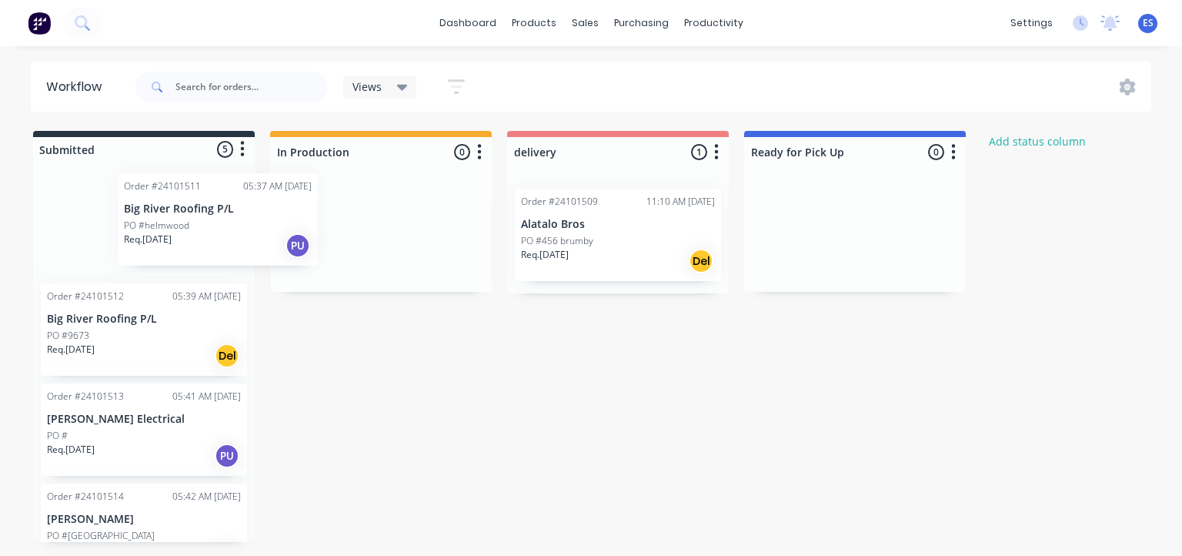
drag, startPoint x: 167, startPoint y: 257, endPoint x: 359, endPoint y: 239, distance: 192.5
click at [359, 239] on div "Submitted 5 Status colour #273444 hex #273444 Save Cancel Summaries Total order…" at bounding box center [713, 336] width 1450 height 411
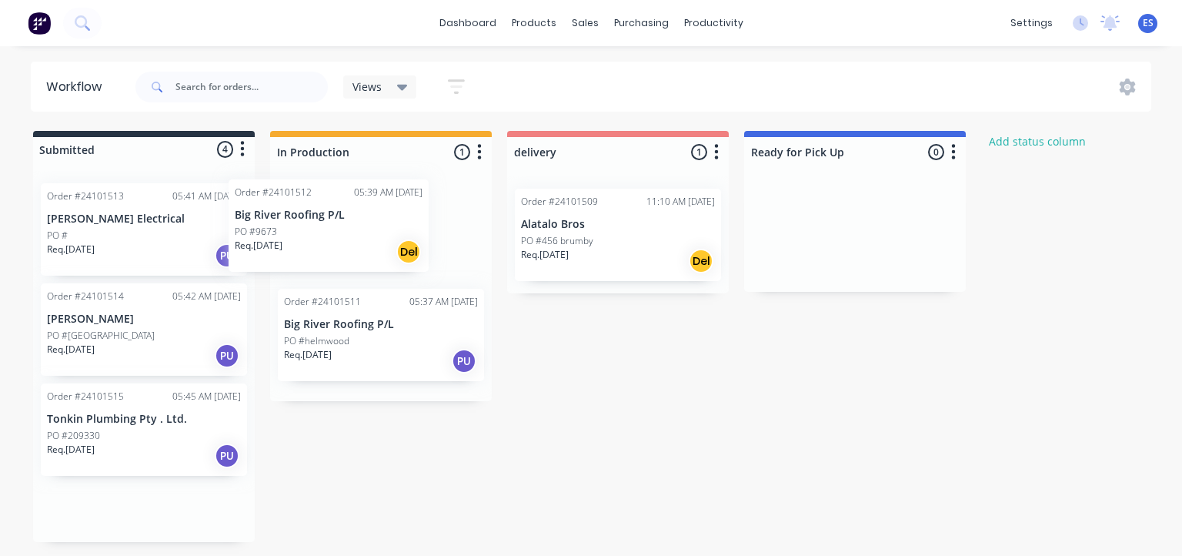
drag, startPoint x: 160, startPoint y: 242, endPoint x: 357, endPoint y: 239, distance: 197.0
click at [357, 239] on div "Submitted 4 Status colour #273444 hex #273444 Save Cancel Summaries Total order…" at bounding box center [713, 336] width 1450 height 411
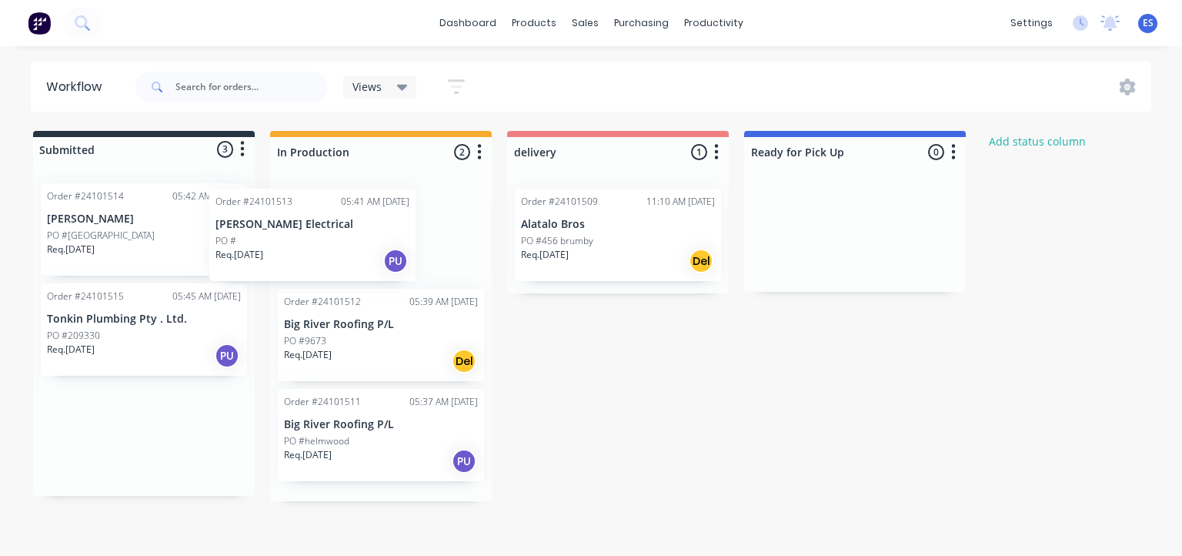
drag, startPoint x: 120, startPoint y: 239, endPoint x: 302, endPoint y: 247, distance: 181.8
click at [302, 247] on div "Submitted 3 Status colour #273444 hex #273444 Save Cancel Summaries Total order…" at bounding box center [713, 316] width 1450 height 370
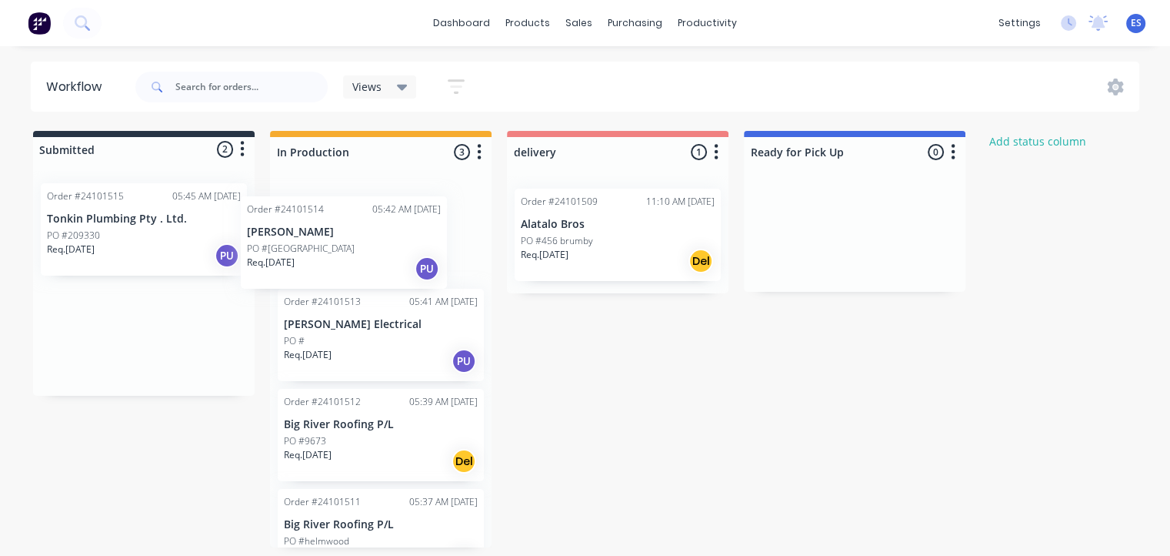
drag, startPoint x: 93, startPoint y: 234, endPoint x: 299, endPoint y: 249, distance: 206.0
click at [299, 249] on div "Submitted 2 Status colour #273444 hex #273444 Save Cancel Summaries Total order…" at bounding box center [713, 339] width 1450 height 416
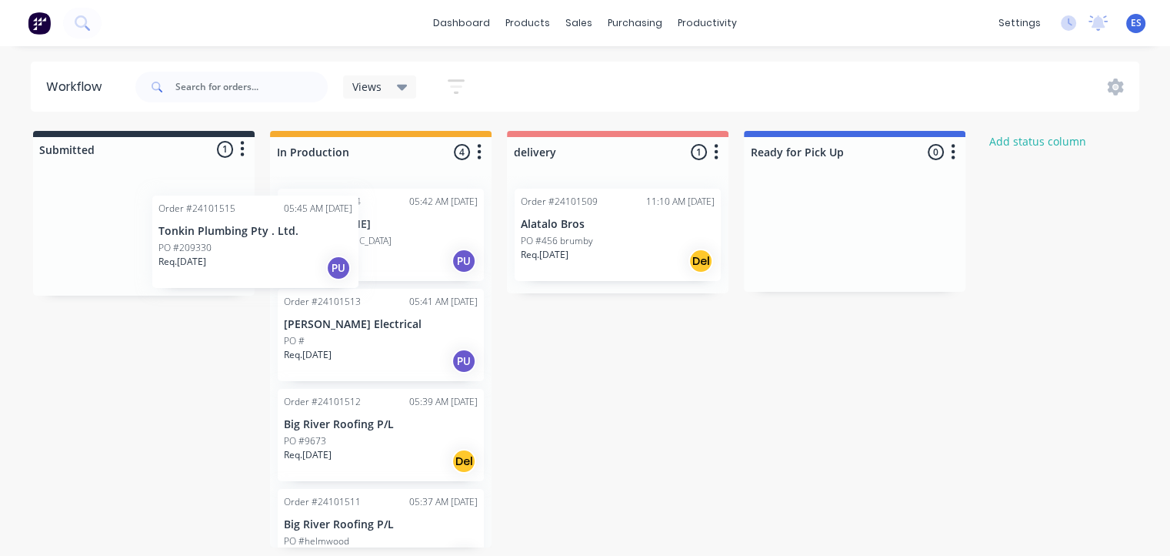
drag, startPoint x: 123, startPoint y: 229, endPoint x: 317, endPoint y: 239, distance: 194.2
click at [316, 239] on div "Submitted 1 Status colour #273444 hex #273444 Save Cancel Summaries Total order…" at bounding box center [713, 339] width 1450 height 416
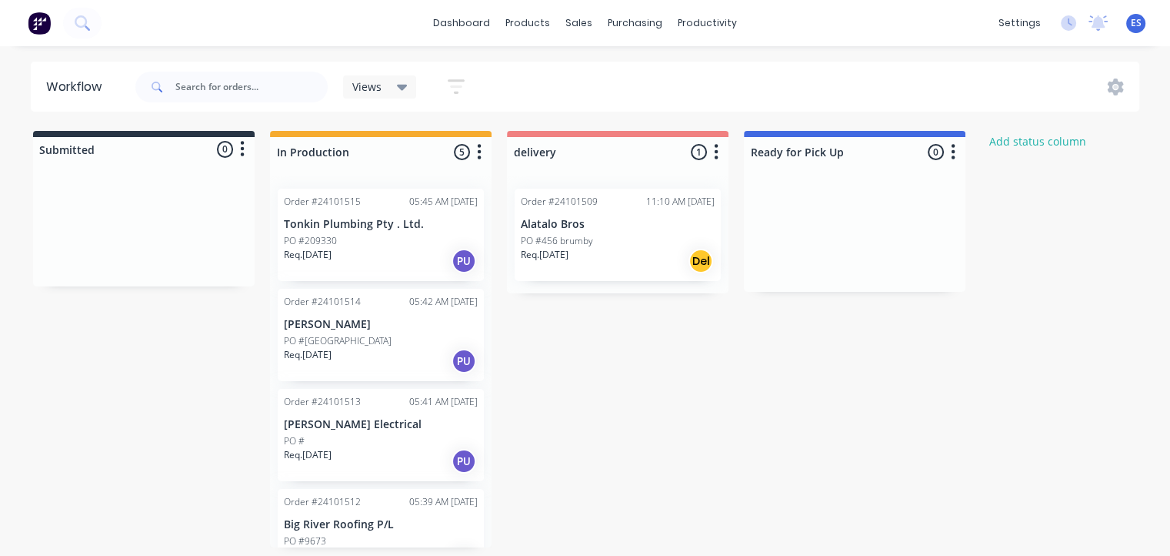
click at [45, 23] on img at bounding box center [39, 23] width 23 height 23
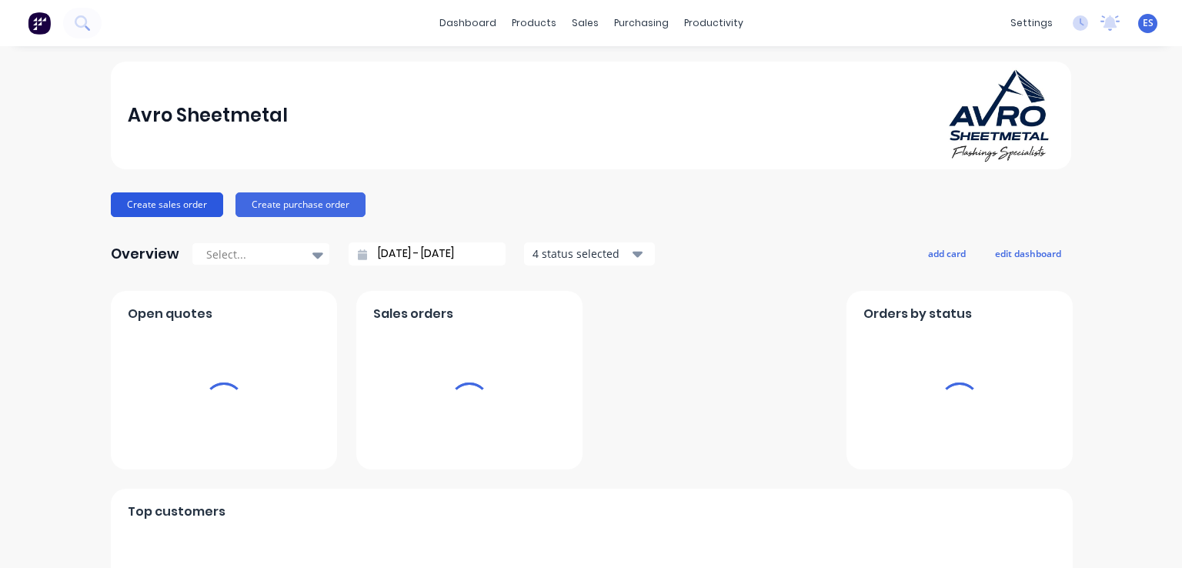
click at [182, 212] on button "Create sales order" at bounding box center [167, 204] width 112 height 25
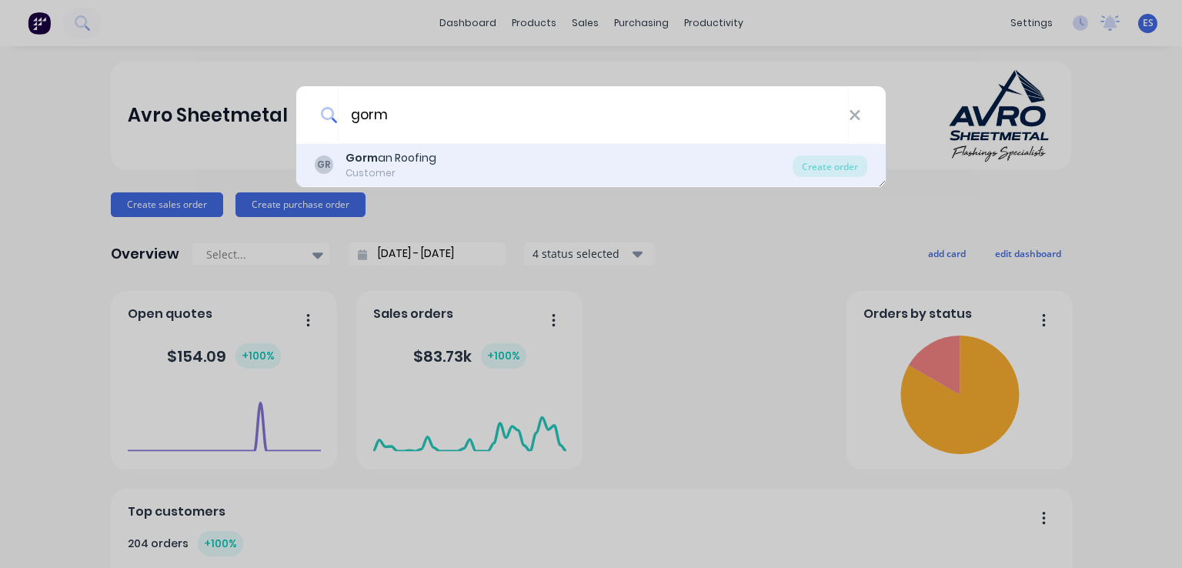
type input "gorm"
click at [436, 150] on div "GR Gorm an Roofing Customer" at bounding box center [554, 165] width 478 height 30
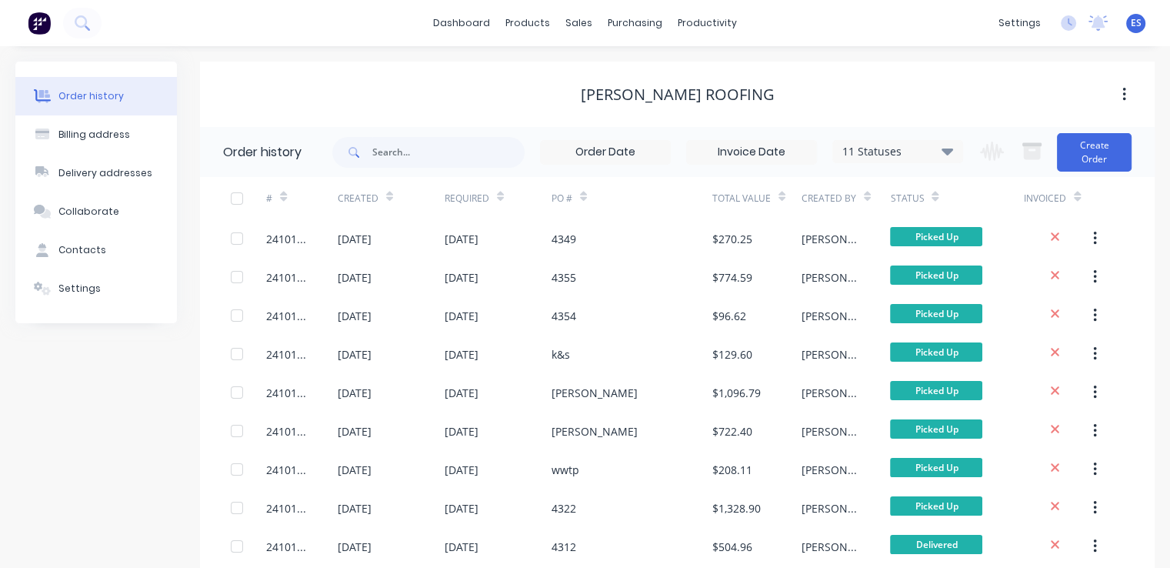
click at [1083, 179] on div "Invoiced" at bounding box center [1060, 198] width 72 height 42
click at [1096, 149] on button "Create Order" at bounding box center [1094, 152] width 75 height 38
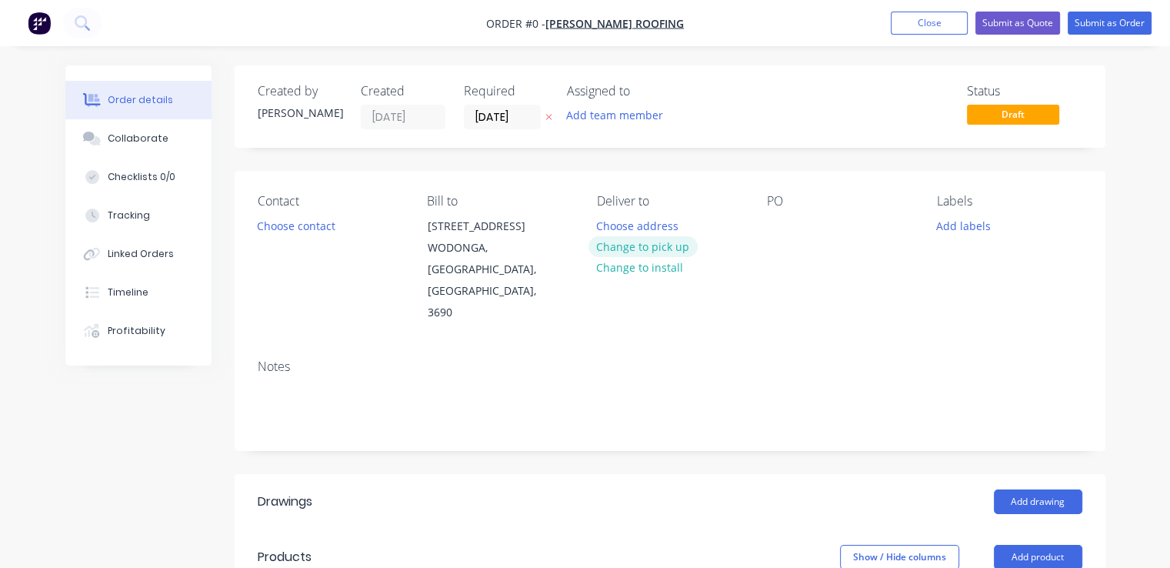
click at [637, 248] on button "Change to pick up" at bounding box center [643, 246] width 109 height 21
click at [779, 228] on div at bounding box center [779, 226] width 25 height 22
click at [308, 224] on button "Choose contact" at bounding box center [296, 225] width 95 height 21
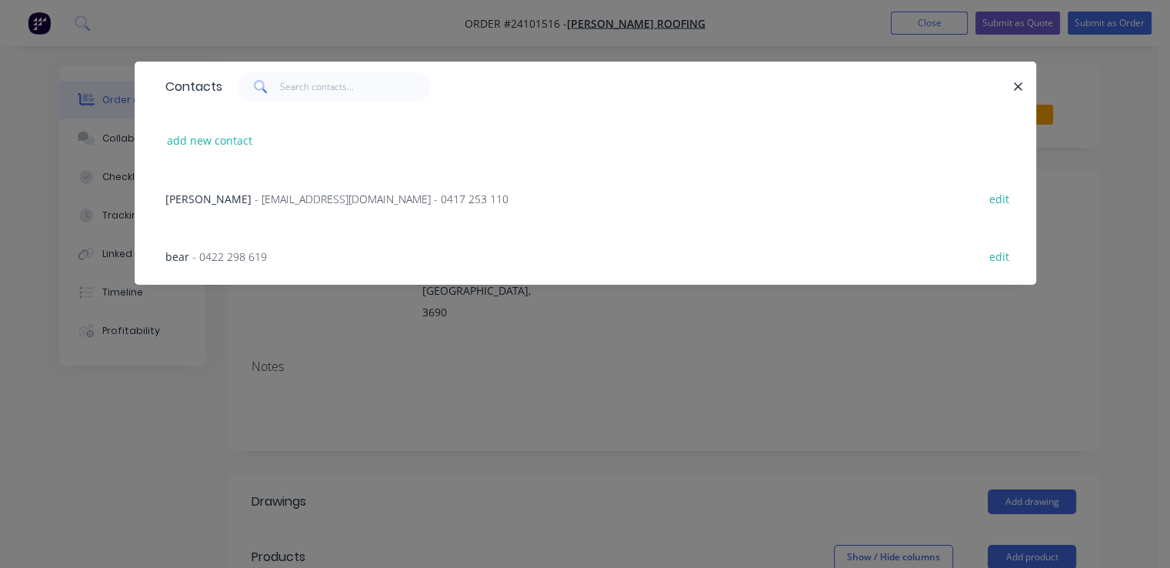
click at [255, 198] on span "- [EMAIL_ADDRESS][DOMAIN_NAME] - 0417 253 110" at bounding box center [382, 199] width 254 height 15
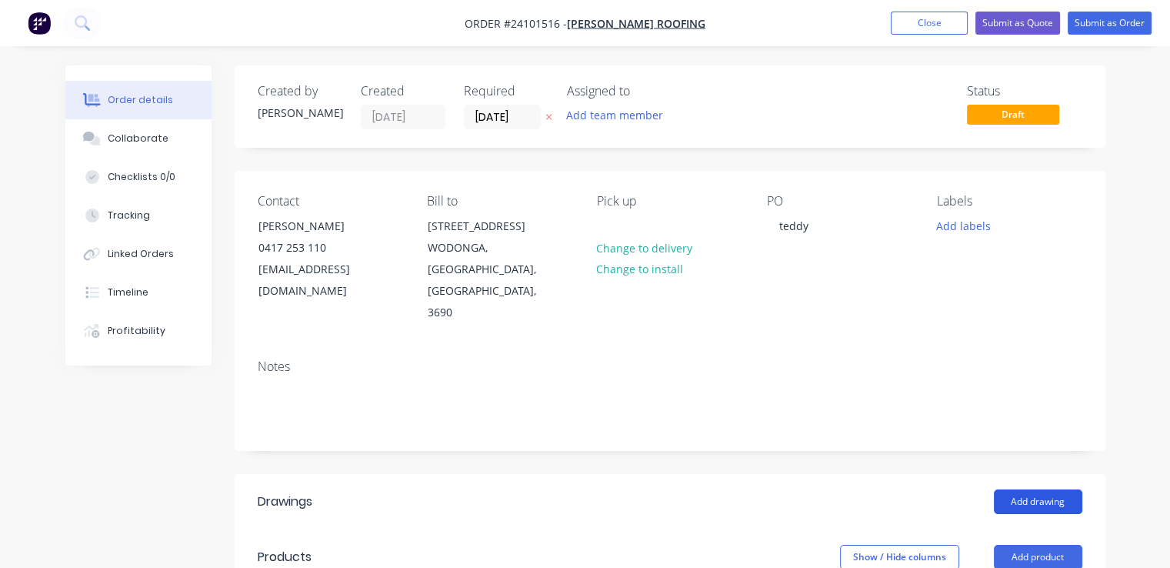
click at [1043, 489] on button "Add drawing" at bounding box center [1038, 501] width 88 height 25
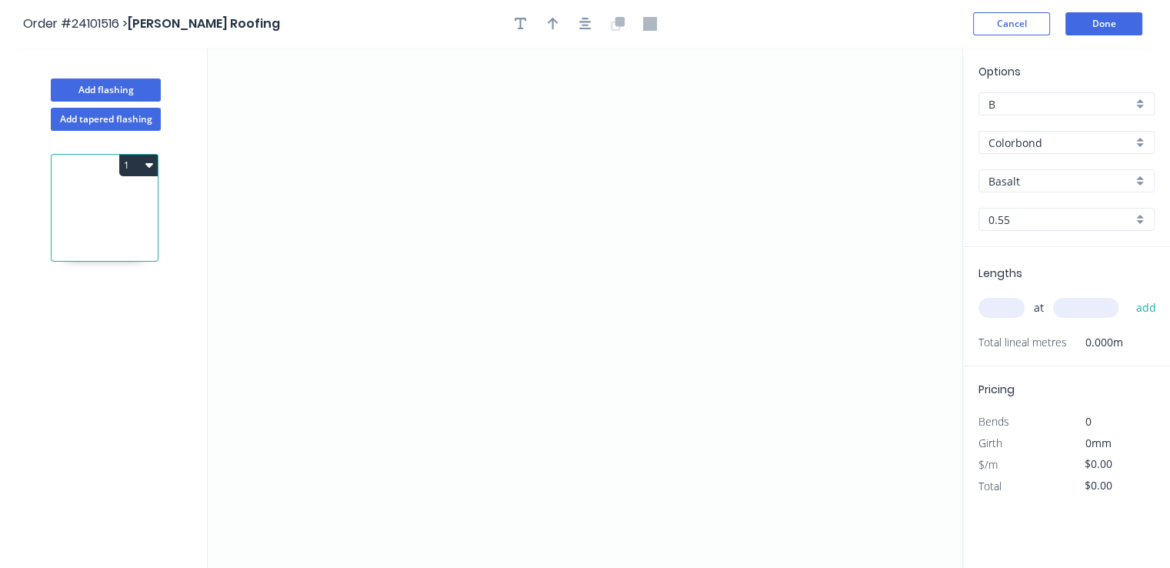
click at [1022, 181] on input "Basalt" at bounding box center [1061, 181] width 144 height 16
click at [1025, 212] on div "Pale Eucalypt" at bounding box center [1067, 210] width 175 height 27
type input "Pale Eucalypt"
click at [692, 234] on icon "0" at bounding box center [585, 308] width 755 height 520
click at [662, 188] on icon "0" at bounding box center [585, 308] width 755 height 520
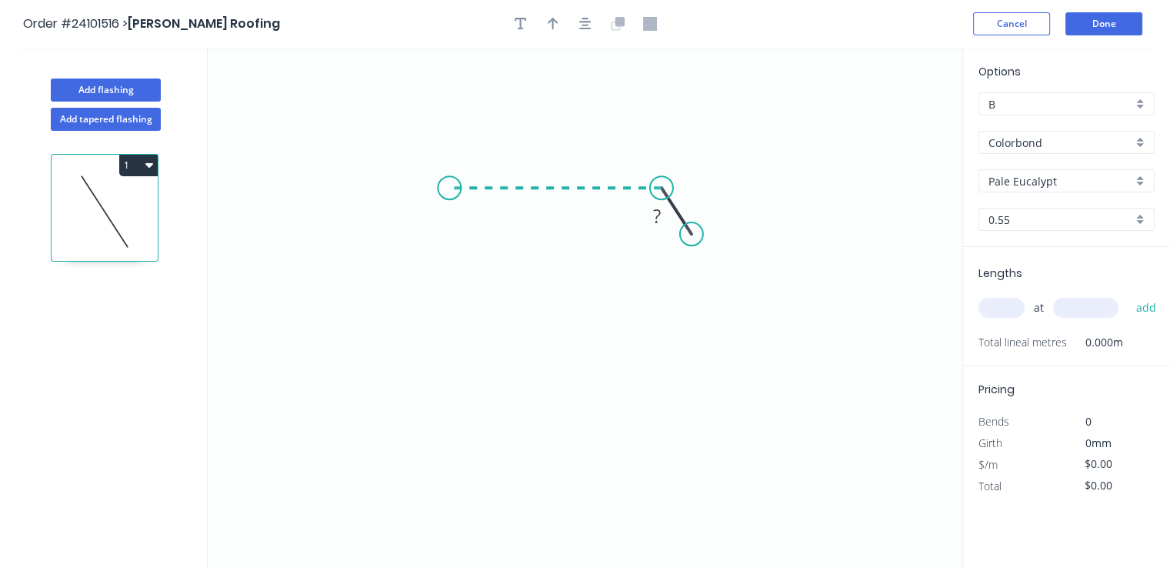
click at [450, 182] on icon "0 ?" at bounding box center [585, 308] width 755 height 520
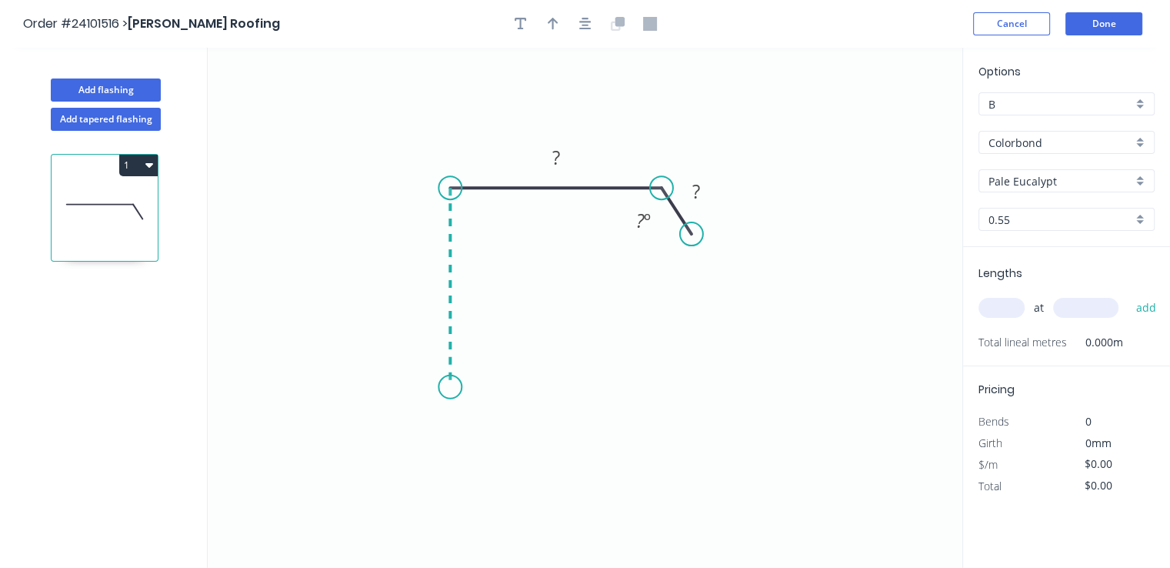
click at [464, 387] on icon "0 ? ? ? º" at bounding box center [585, 308] width 755 height 520
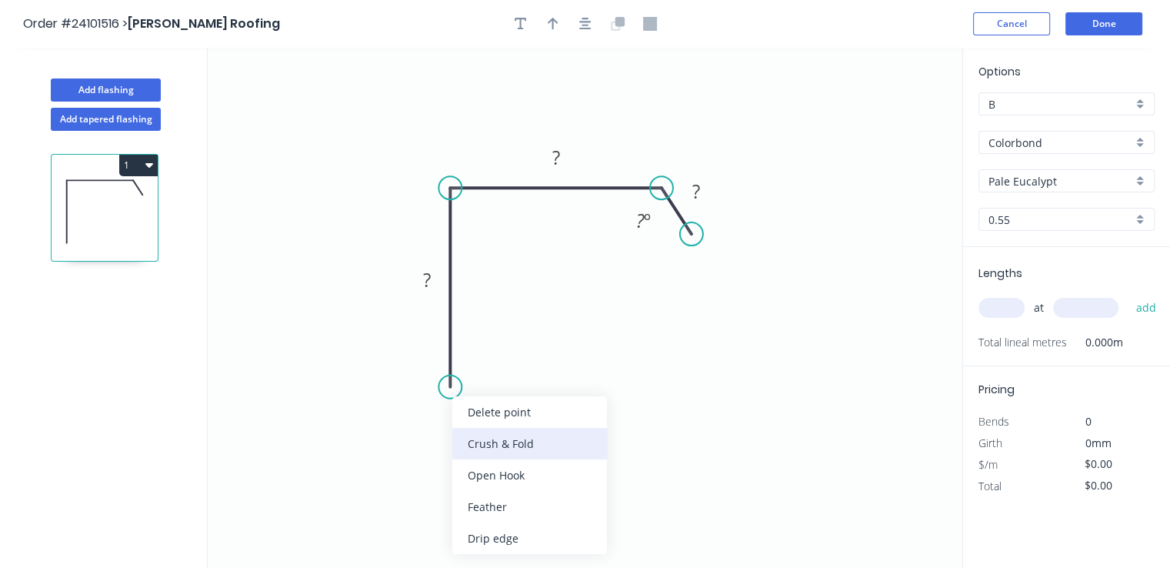
click at [490, 448] on div "Crush & Fold" at bounding box center [529, 444] width 155 height 32
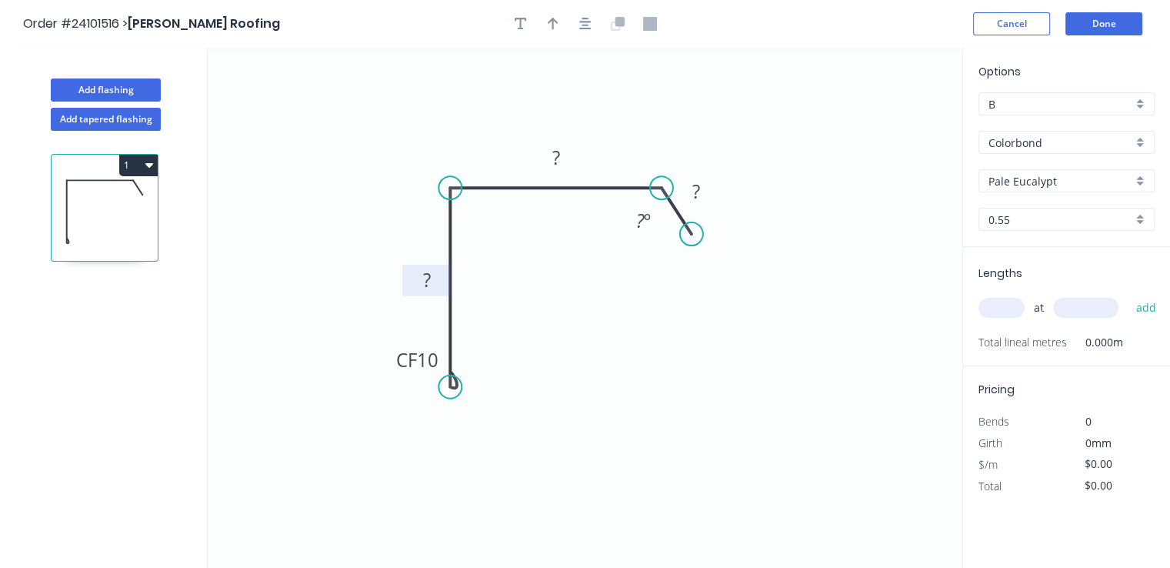
click at [432, 284] on rect at bounding box center [427, 281] width 31 height 22
click at [569, 159] on rect at bounding box center [556, 159] width 31 height 22
click at [702, 189] on rect at bounding box center [695, 193] width 31 height 22
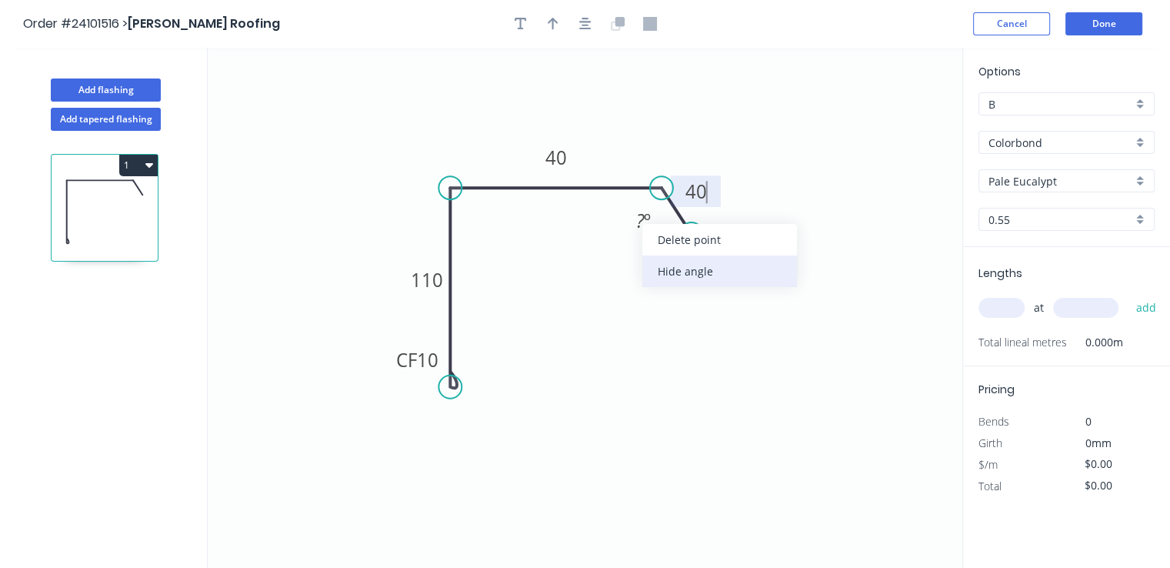
click at [686, 270] on div "Hide angle" at bounding box center [720, 271] width 155 height 32
type input "$10.08"
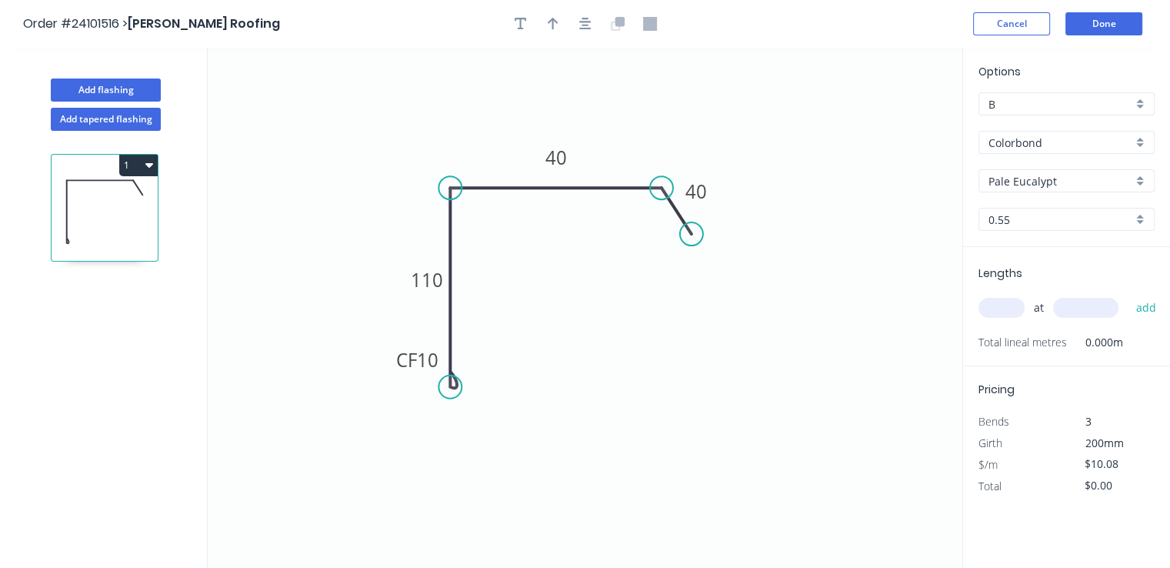
click at [613, 334] on icon "0 CF 10 110 40 40" at bounding box center [585, 308] width 755 height 520
click at [990, 302] on input "text" at bounding box center [1002, 308] width 46 height 20
click at [1006, 312] on input "text" at bounding box center [1002, 308] width 46 height 20
type input "1"
click at [1087, 305] on input "text" at bounding box center [1085, 308] width 65 height 20
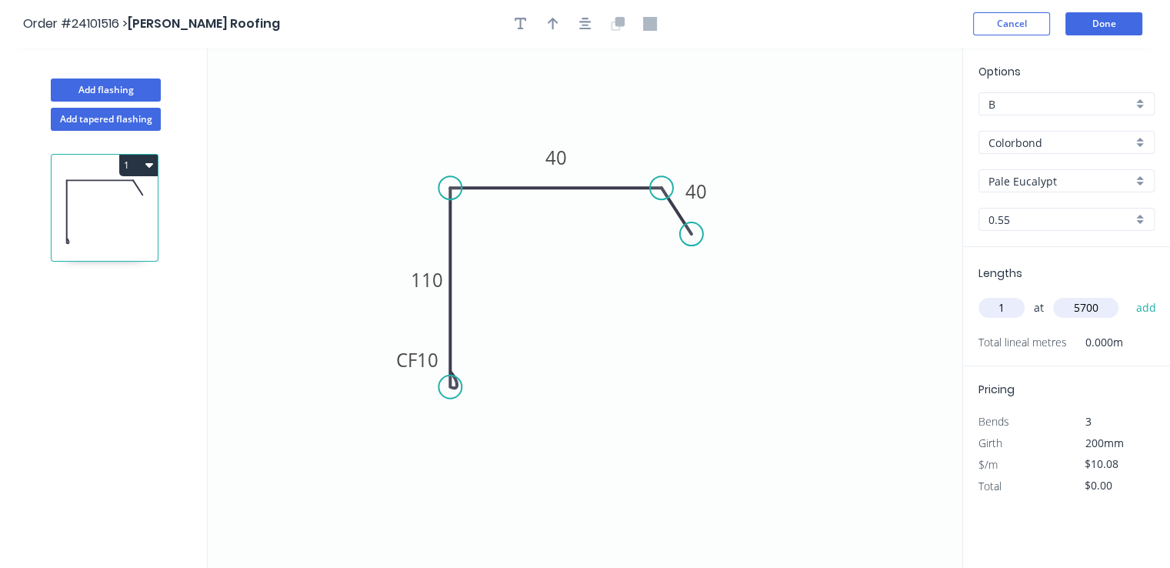
type input "5700"
click at [1128, 295] on button "add" at bounding box center [1146, 308] width 36 height 26
type input "$57.46"
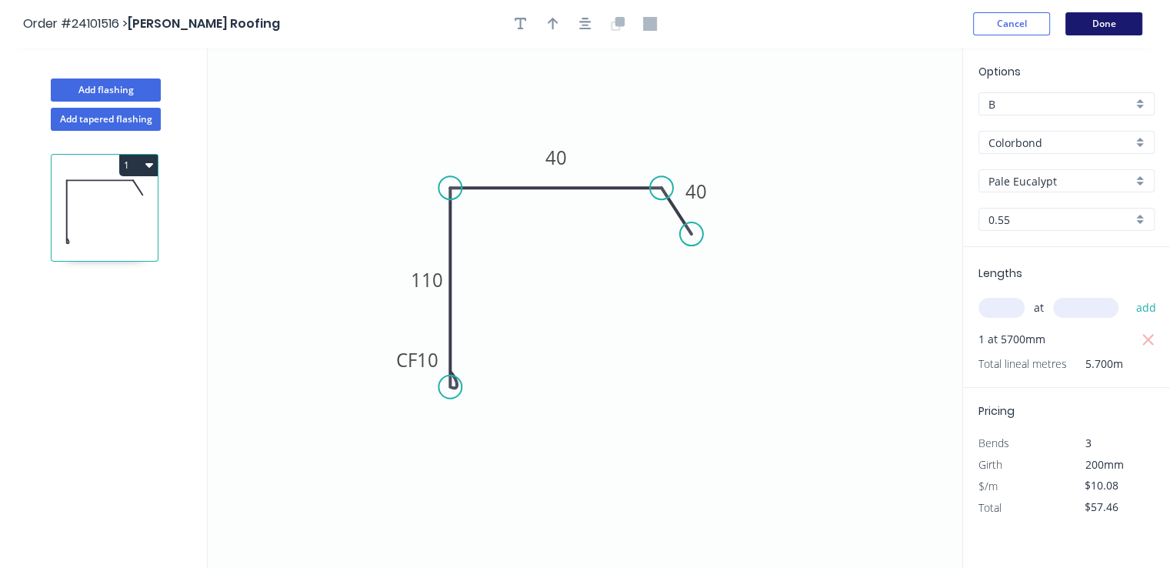
click at [1114, 18] on button "Done" at bounding box center [1104, 23] width 77 height 23
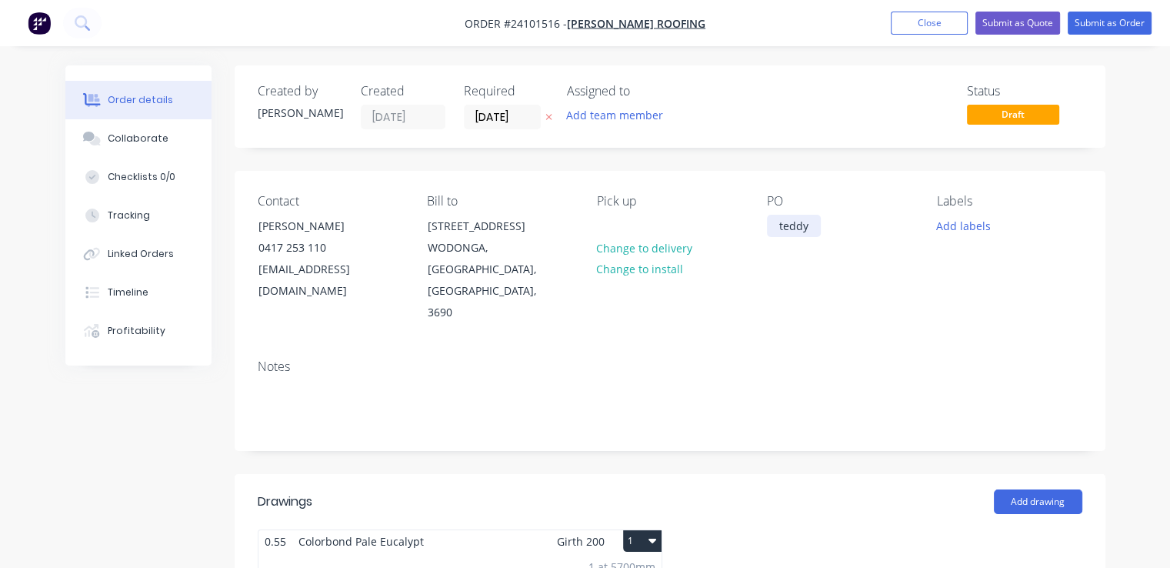
click at [806, 222] on div "teddy" at bounding box center [794, 226] width 54 height 22
click at [776, 225] on div "teddy" at bounding box center [794, 226] width 54 height 22
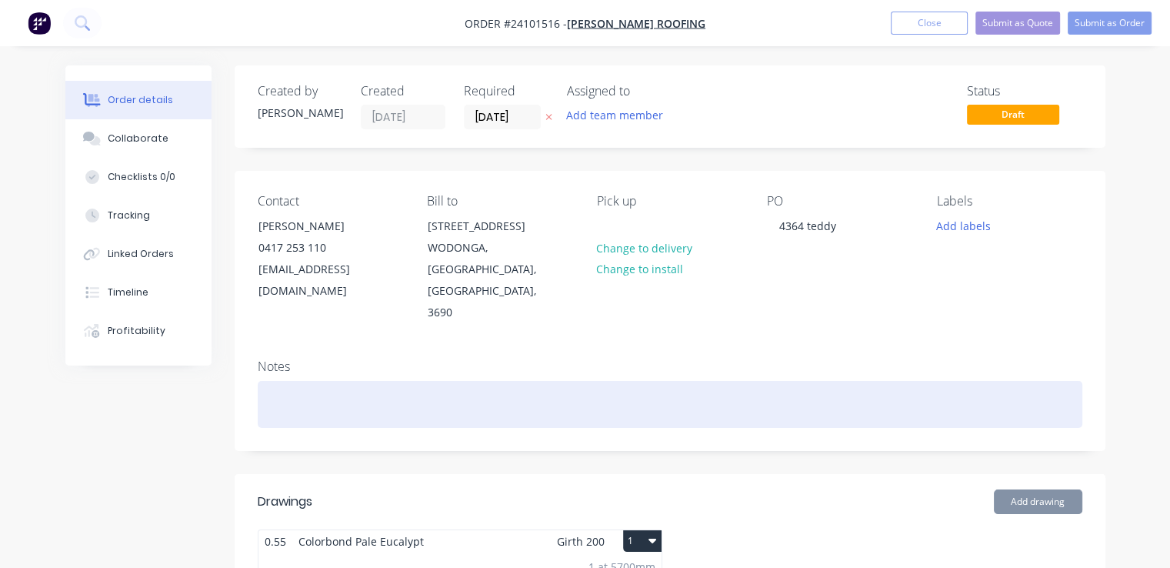
click at [849, 381] on div at bounding box center [670, 404] width 825 height 47
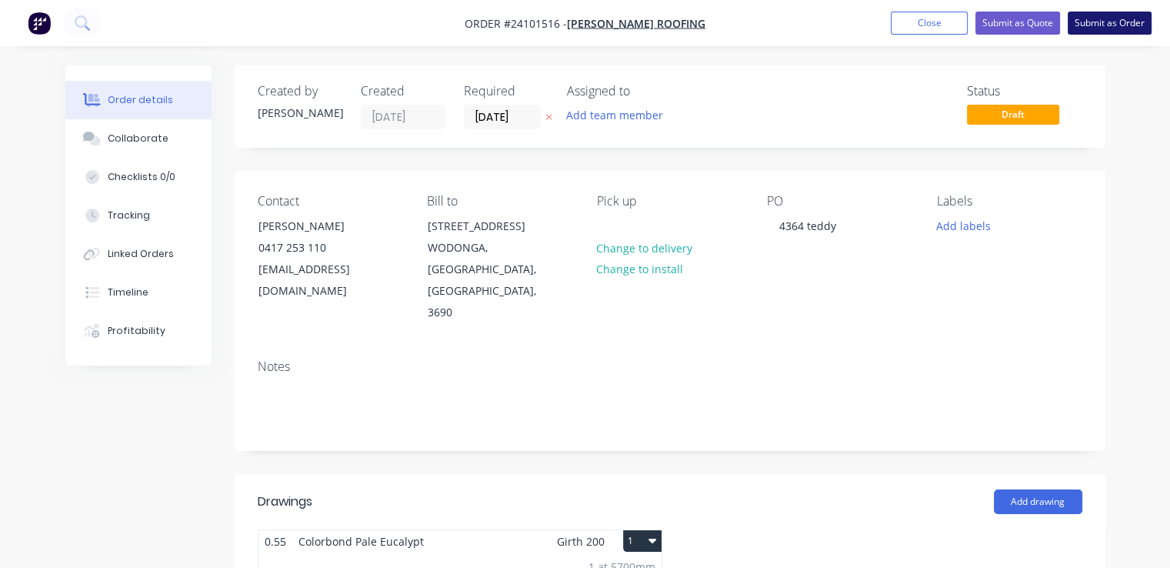
click at [1121, 28] on button "Submit as Order" at bounding box center [1110, 23] width 84 height 23
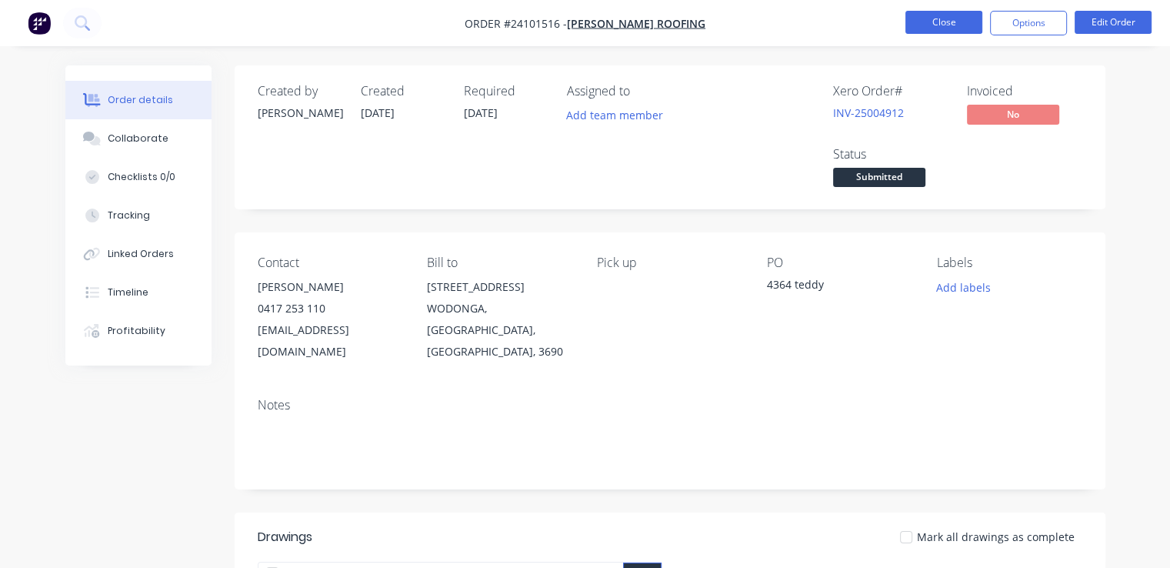
click at [952, 22] on button "Close" at bounding box center [944, 22] width 77 height 23
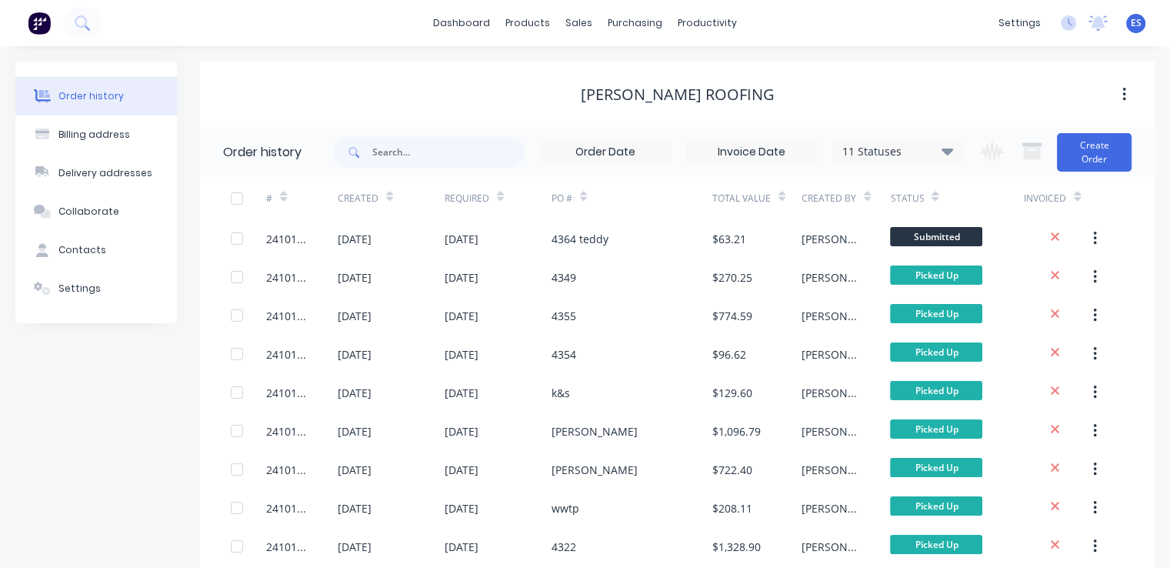
click at [45, 12] on img at bounding box center [39, 23] width 23 height 23
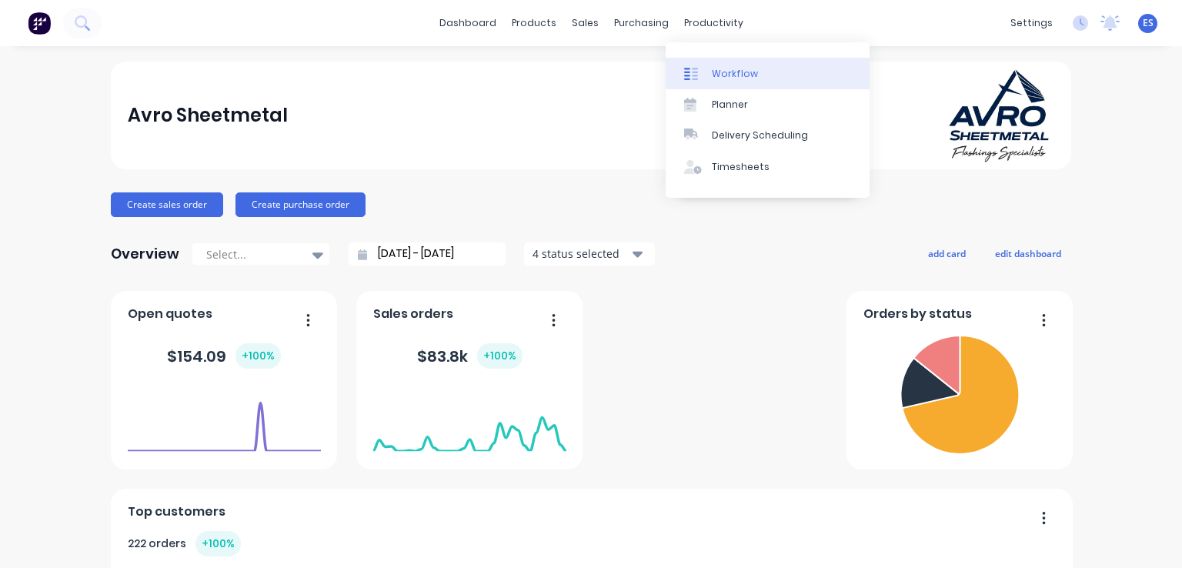
click at [717, 72] on div "Workflow" at bounding box center [735, 74] width 46 height 14
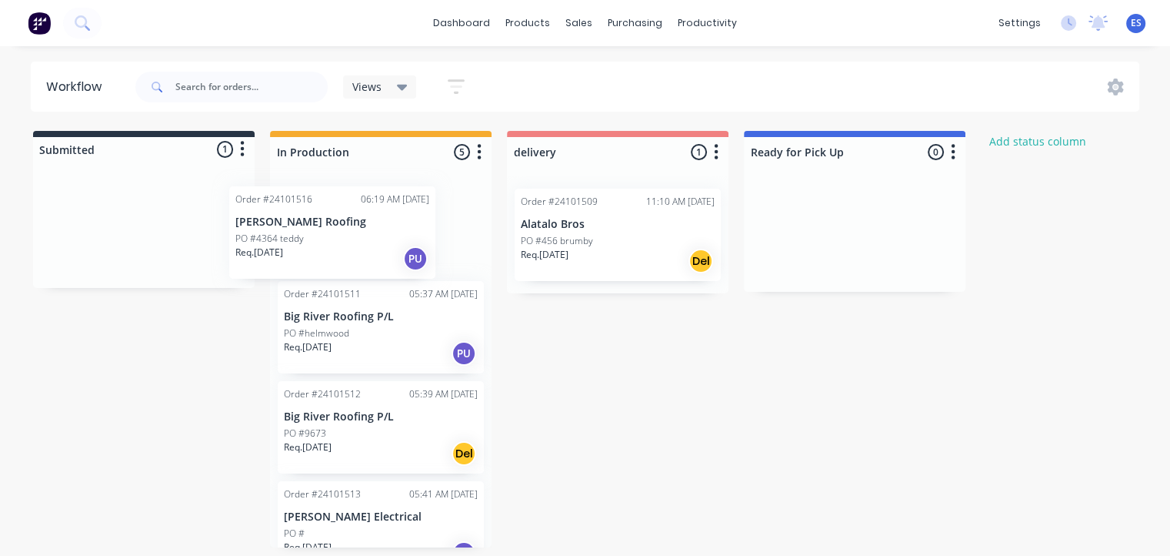
drag, startPoint x: 118, startPoint y: 225, endPoint x: 312, endPoint y: 229, distance: 193.9
click at [312, 229] on div "Submitted 1 Status colour #273444 hex #273444 Save Cancel Summaries Total order…" at bounding box center [713, 339] width 1450 height 416
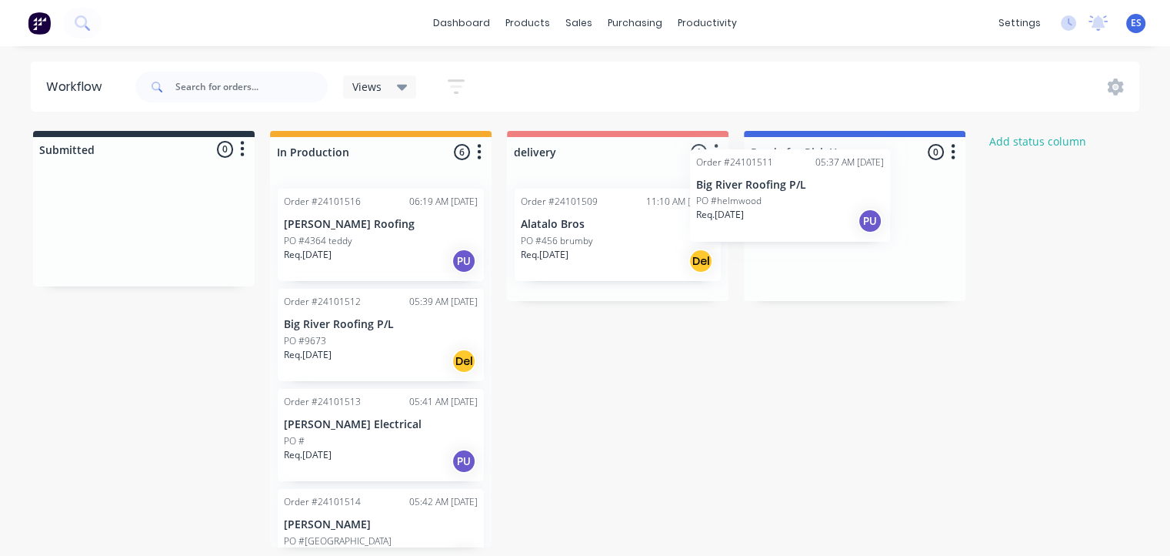
drag, startPoint x: 426, startPoint y: 336, endPoint x: 782, endPoint y: 209, distance: 377.5
click at [782, 209] on div "Submitted 0 Status colour #273444 hex #273444 Save Cancel Summaries Total order…" at bounding box center [713, 339] width 1450 height 416
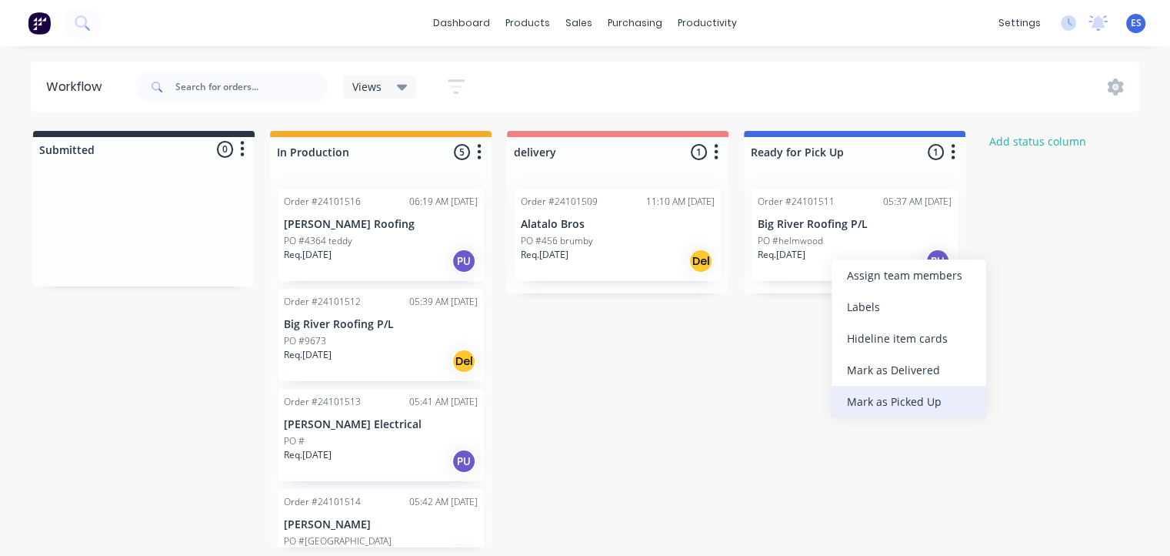
click at [910, 399] on div "Mark as Picked Up" at bounding box center [909, 402] width 155 height 32
